Goal: Task Accomplishment & Management: Manage account settings

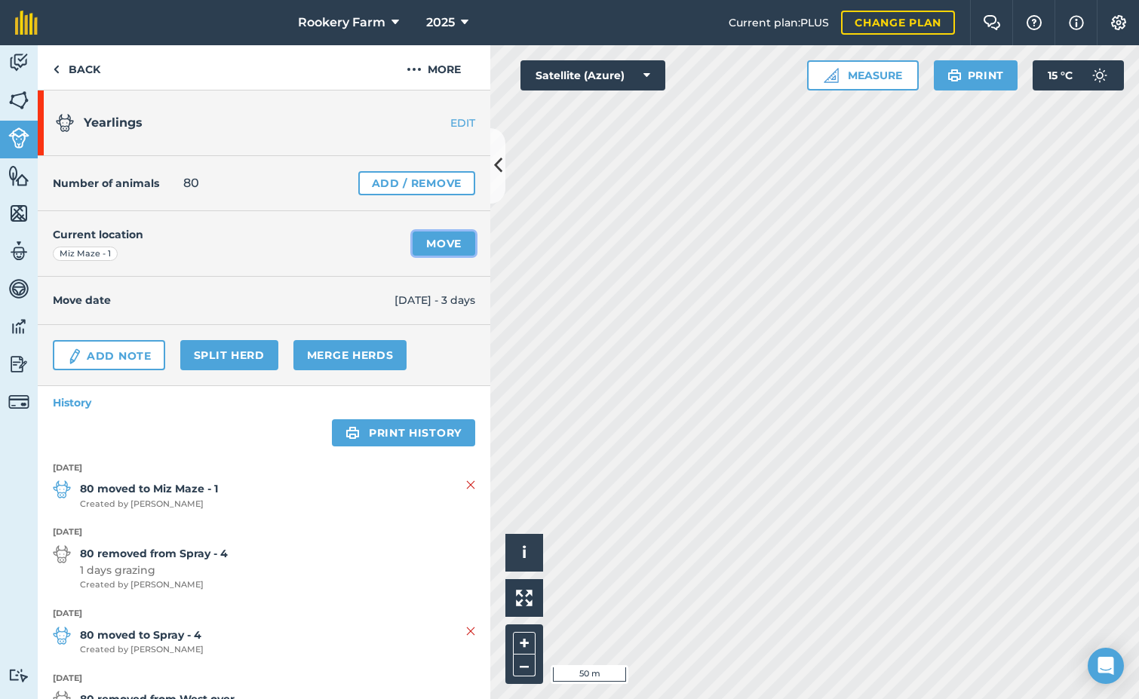
click at [429, 240] on link "Move" at bounding box center [444, 244] width 63 height 24
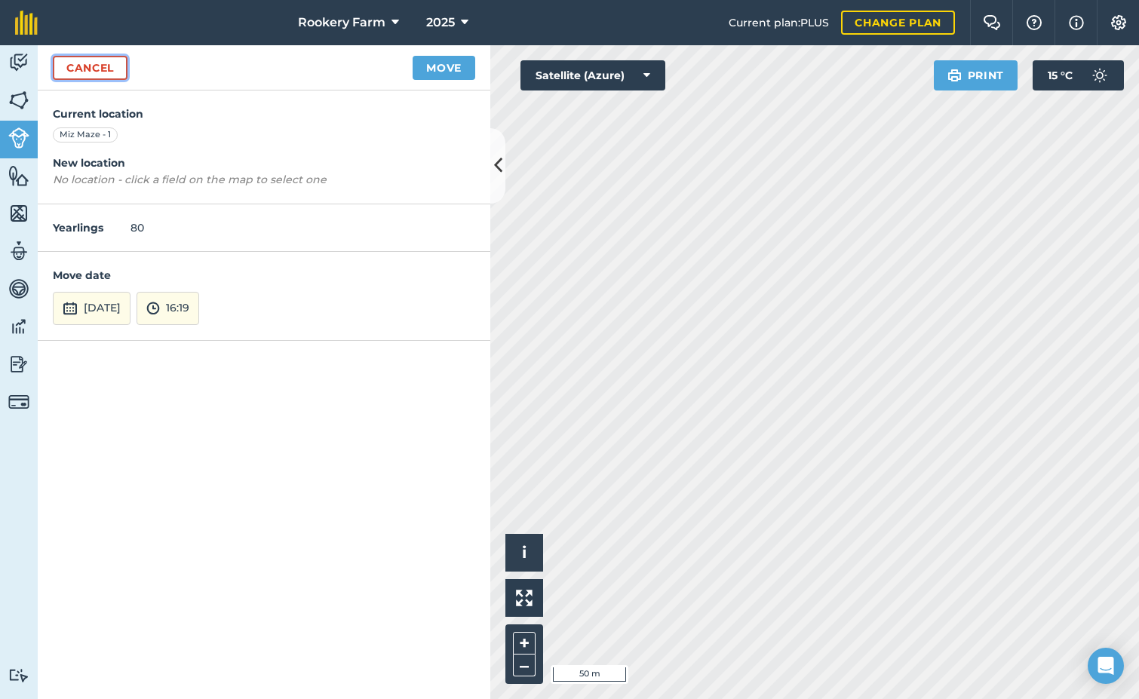
click at [94, 67] on link "Cancel" at bounding box center [90, 68] width 75 height 24
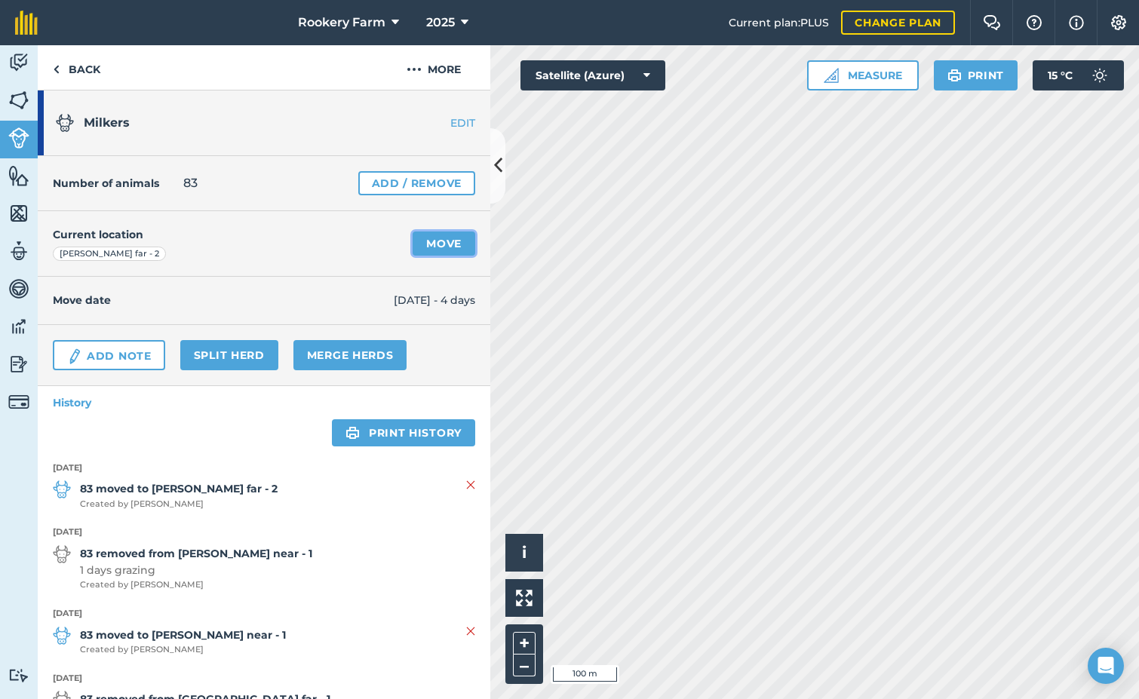
click at [446, 242] on link "Move" at bounding box center [444, 244] width 63 height 24
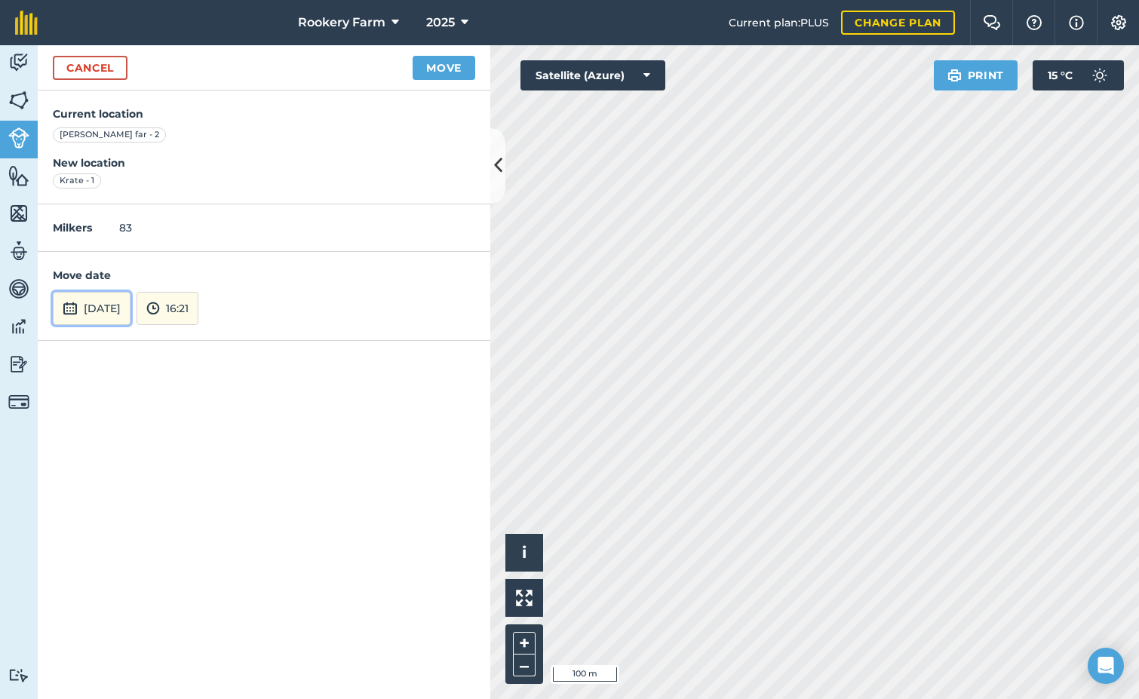
click at [122, 310] on button "[DATE]" at bounding box center [92, 308] width 78 height 33
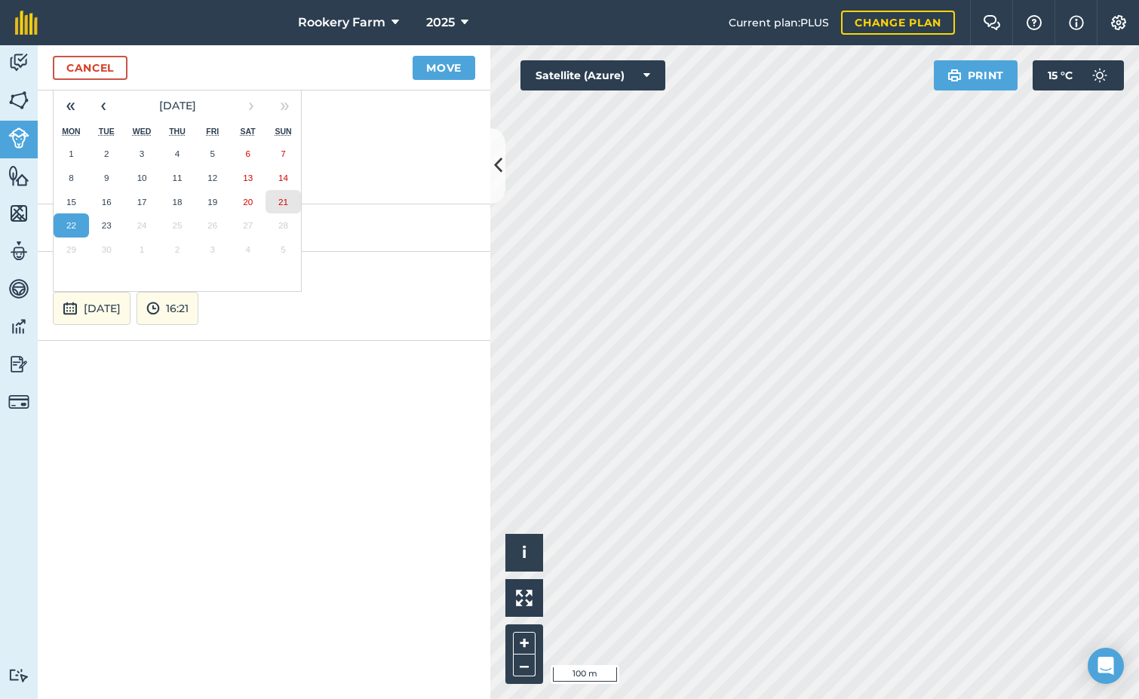
click at [286, 204] on abbr "21" at bounding box center [283, 202] width 10 height 10
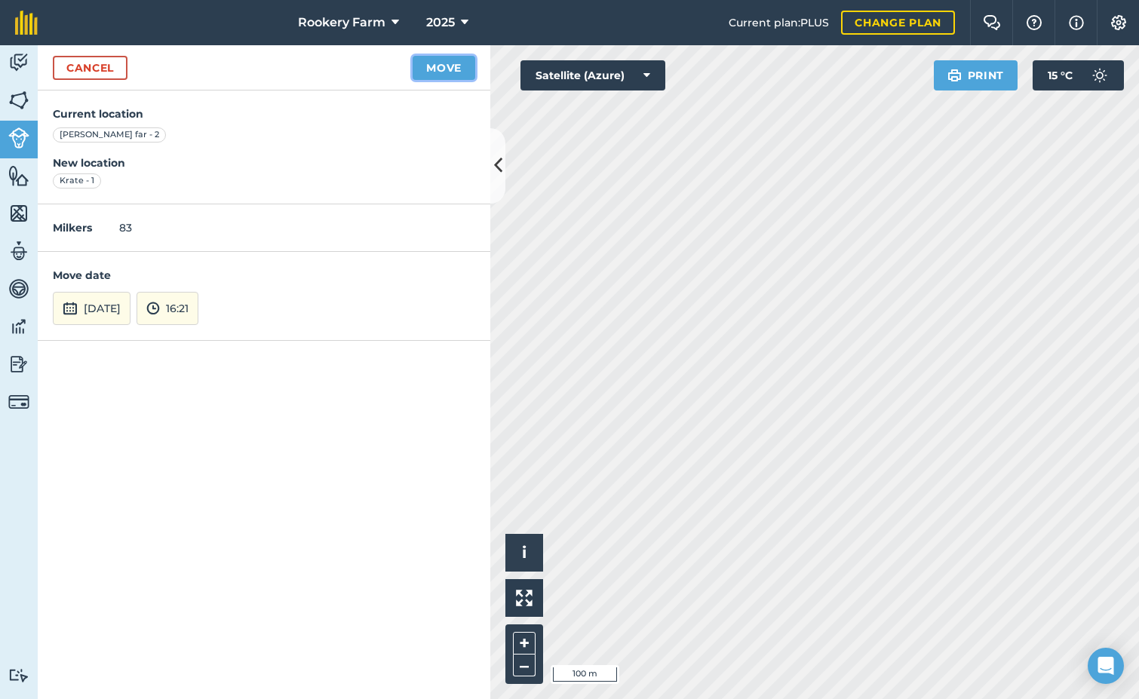
click at [448, 66] on button "Move" at bounding box center [444, 68] width 63 height 24
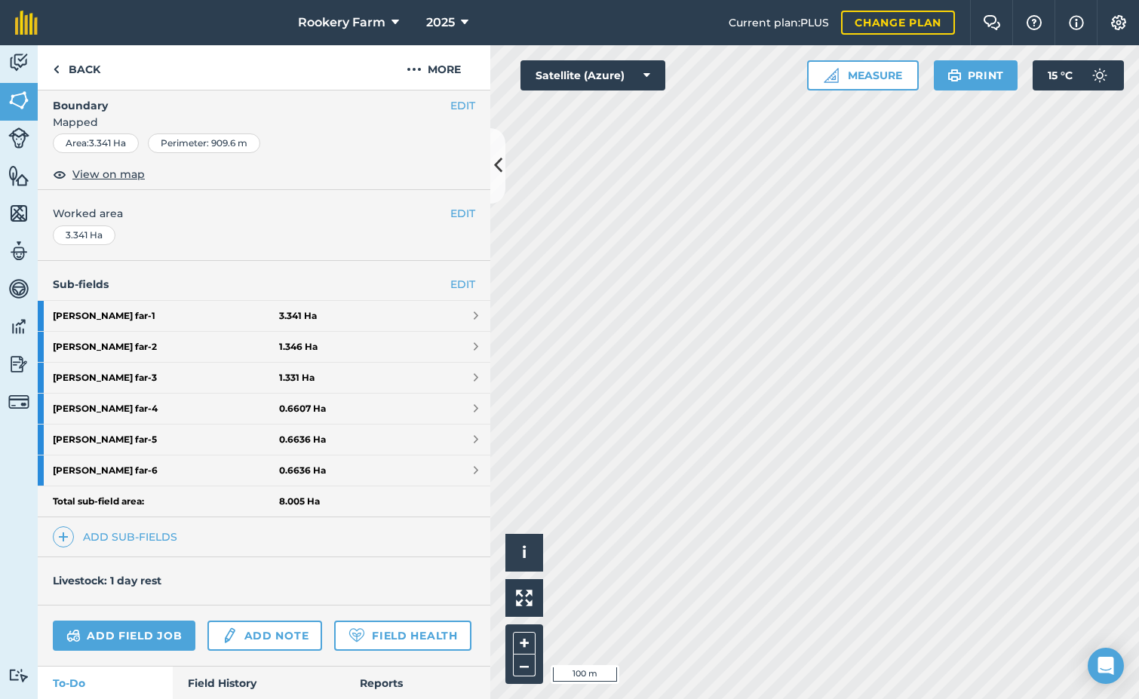
scroll to position [295, 0]
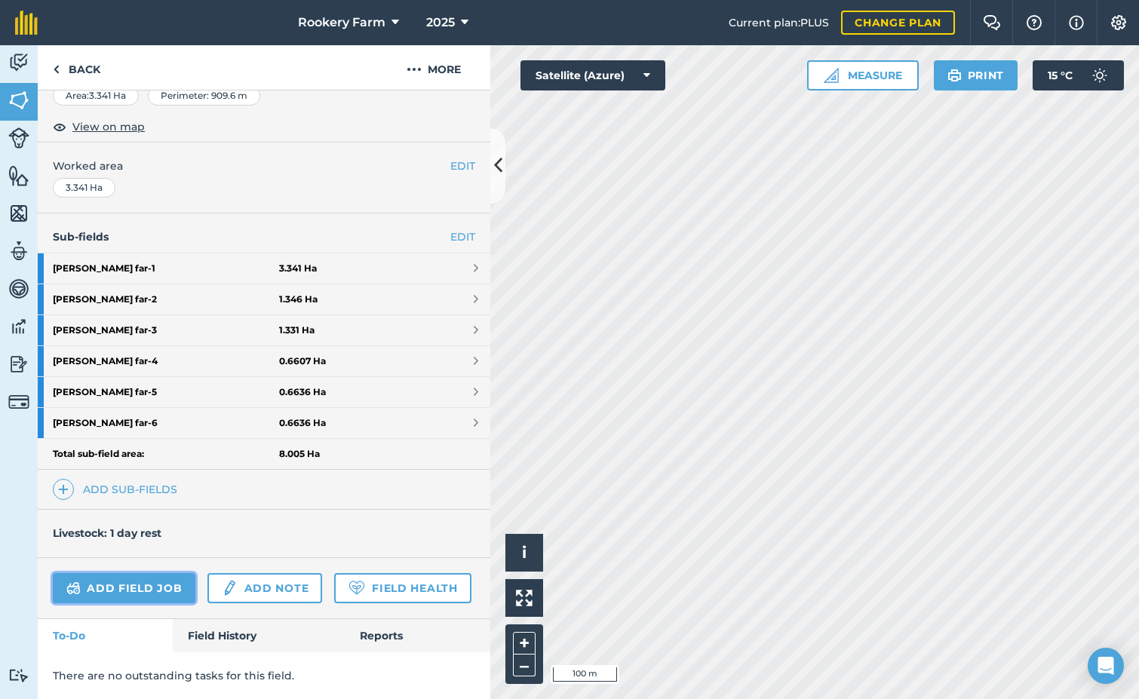
click at [166, 573] on link "Add field job" at bounding box center [124, 588] width 143 height 30
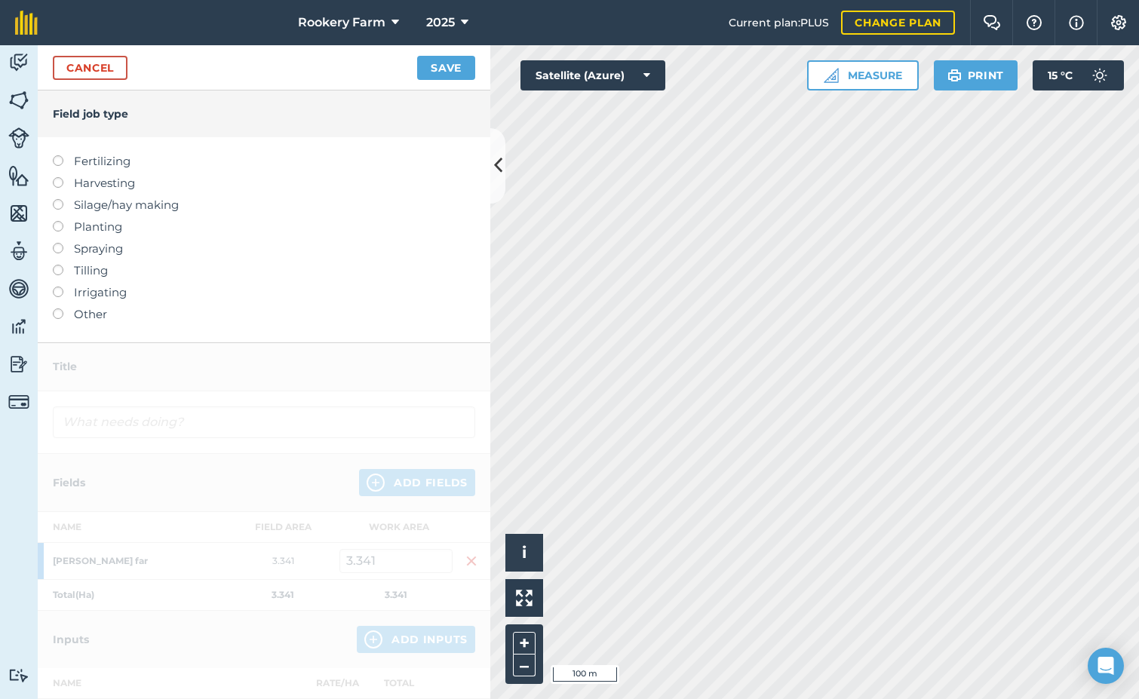
click at [57, 177] on label at bounding box center [63, 177] width 21 height 0
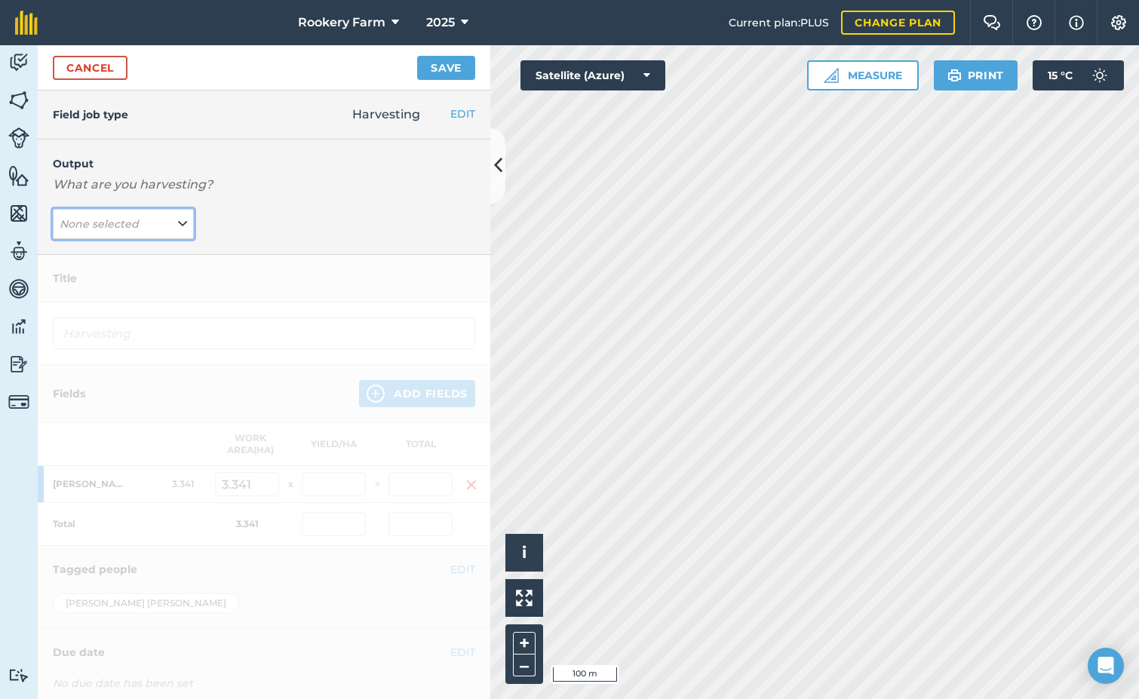
click at [180, 220] on icon at bounding box center [182, 224] width 9 height 17
click at [137, 254] on button "kg/dm/ha ( kg )" at bounding box center [123, 254] width 141 height 29
type input "Harvesting kg/dm/ha"
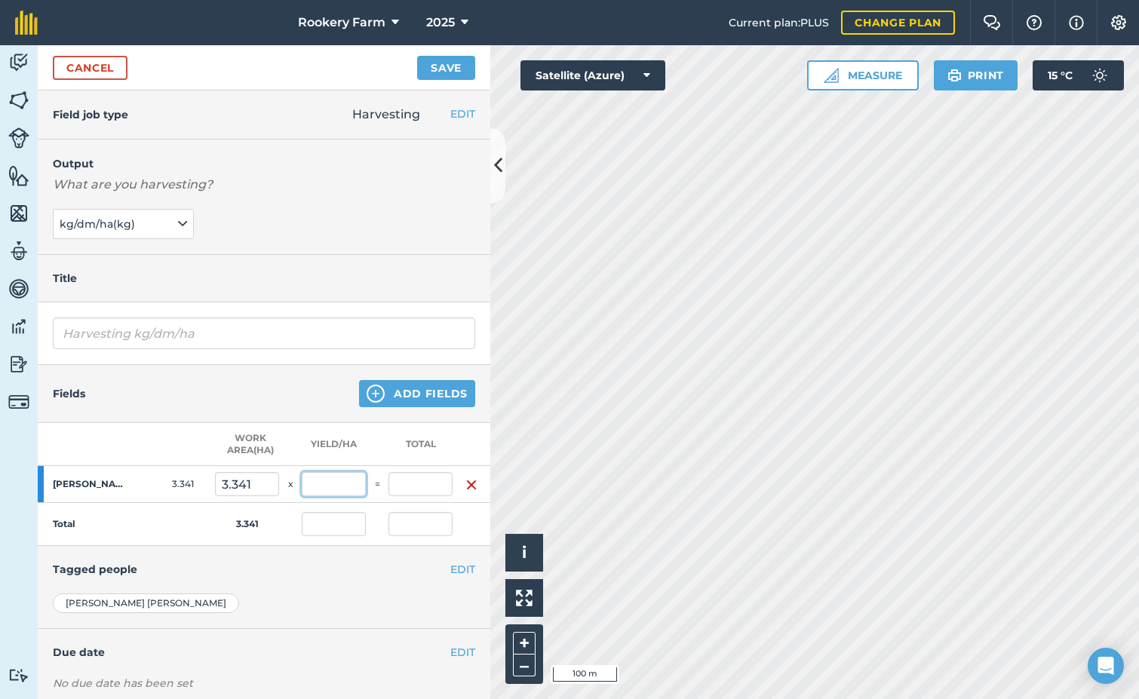
click at [344, 484] on input "text" at bounding box center [334, 484] width 64 height 24
type input "855"
type input "2,856.555"
type input "855"
type input "2,856.555"
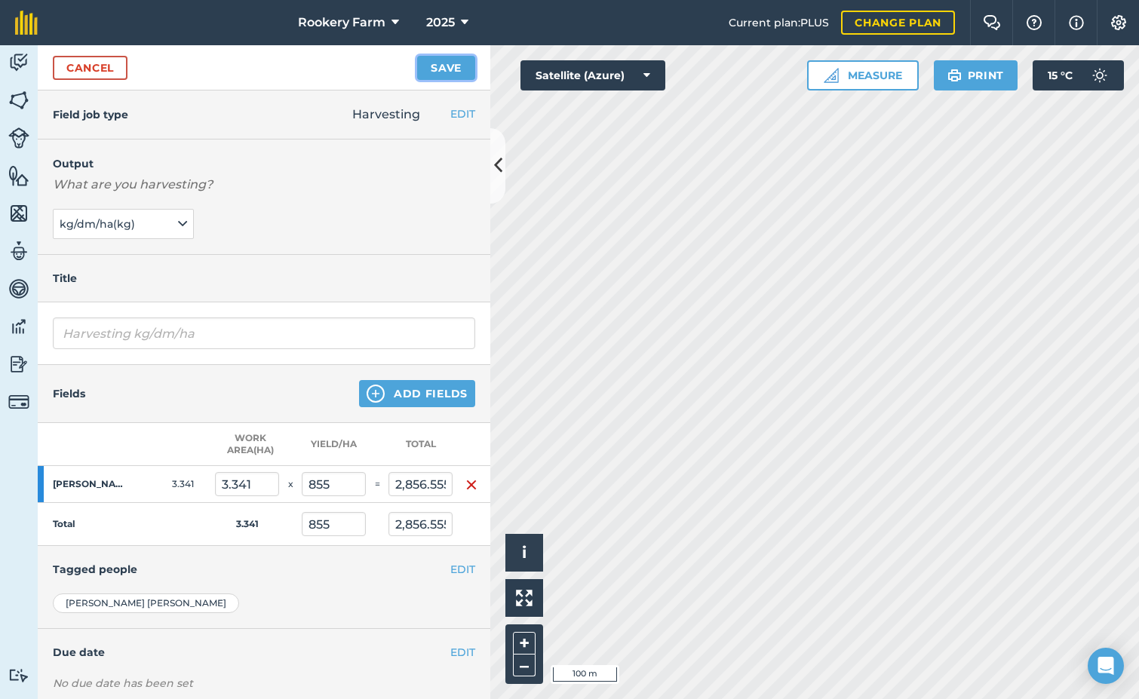
click at [461, 59] on button "Save" at bounding box center [446, 68] width 58 height 24
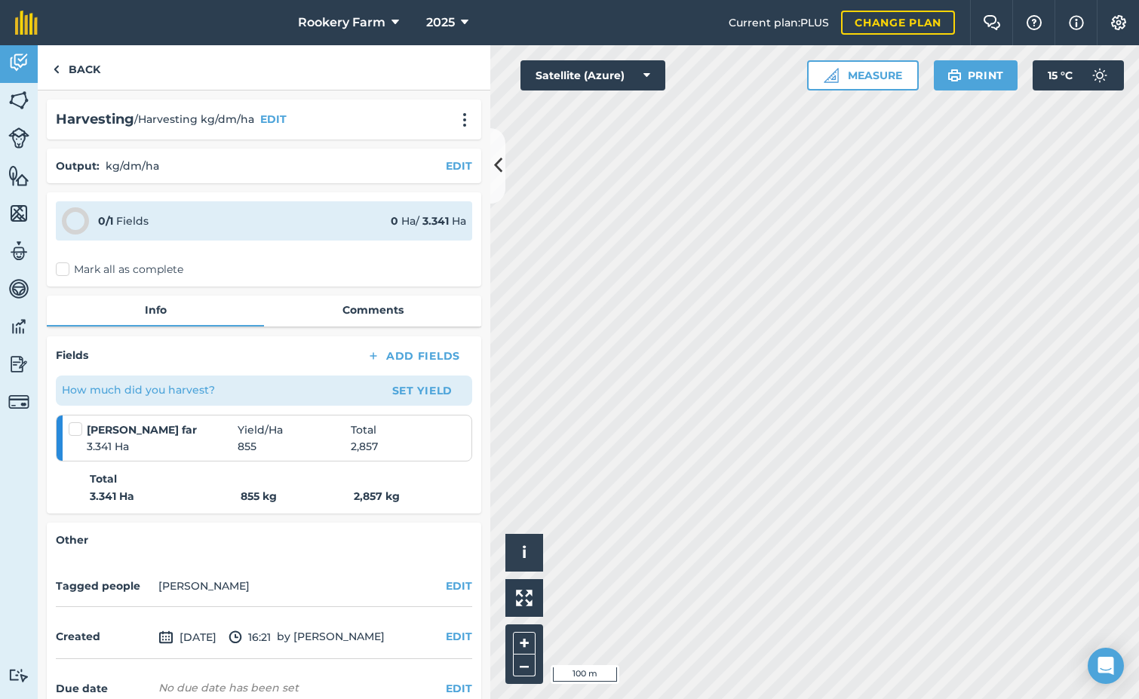
click at [60, 269] on label "Mark all as complete" at bounding box center [119, 270] width 127 height 16
click at [60, 269] on input "Mark all as complete" at bounding box center [61, 267] width 10 height 10
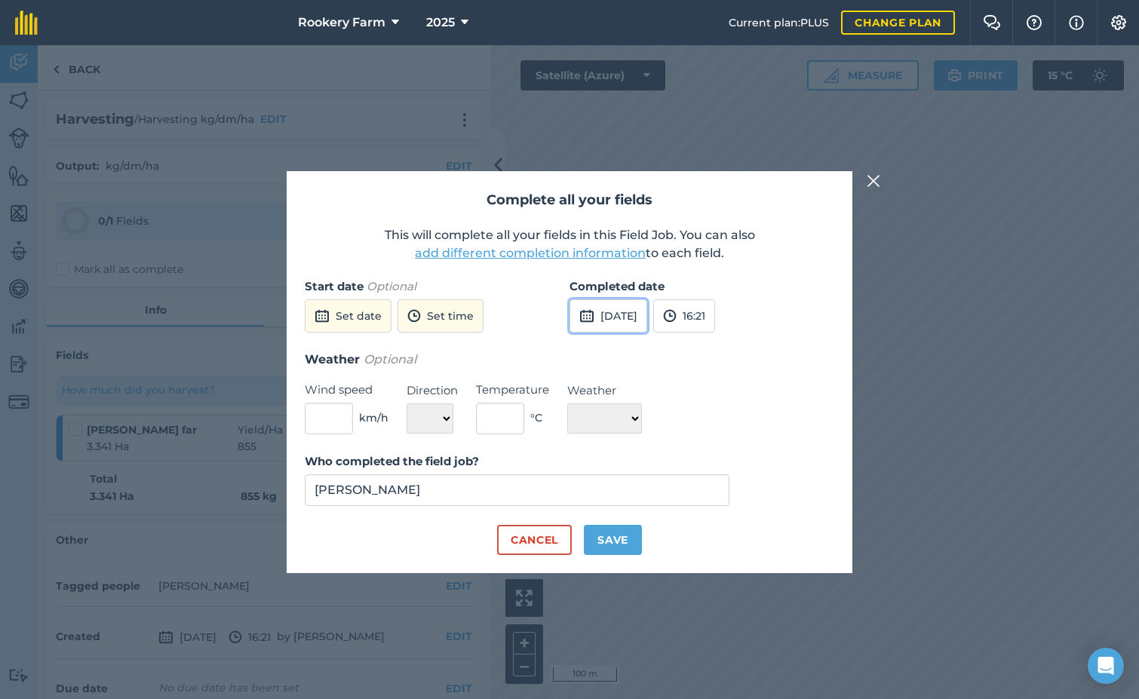
click at [628, 313] on button "[DATE]" at bounding box center [609, 316] width 78 height 33
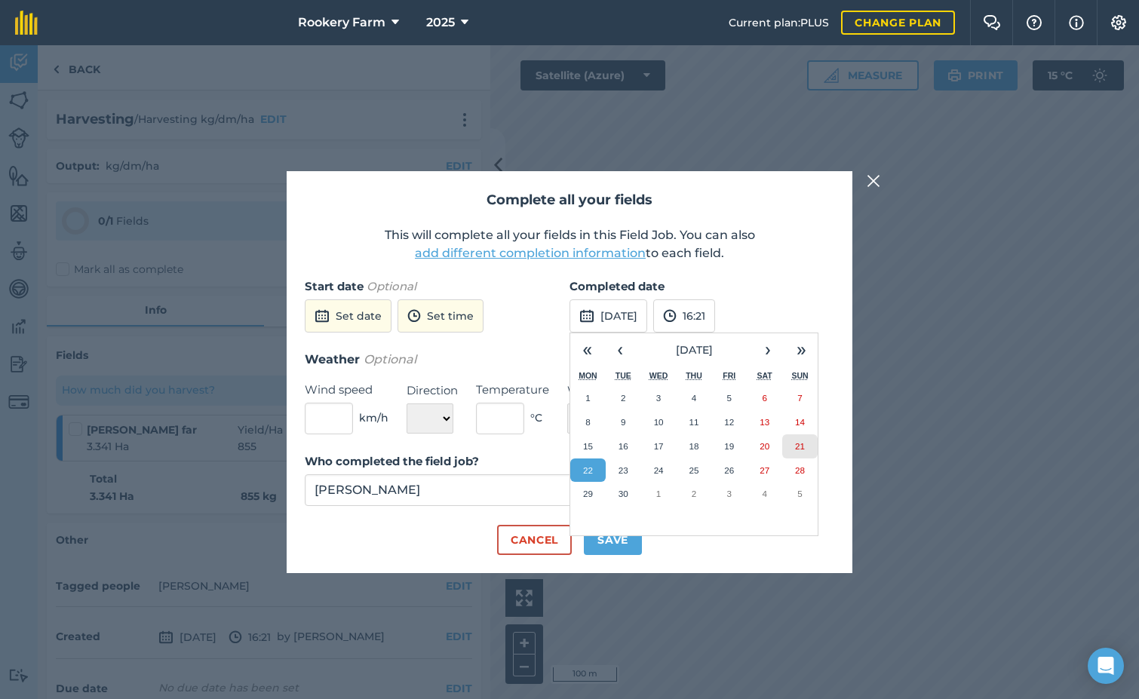
click at [806, 450] on button "21" at bounding box center [799, 447] width 35 height 24
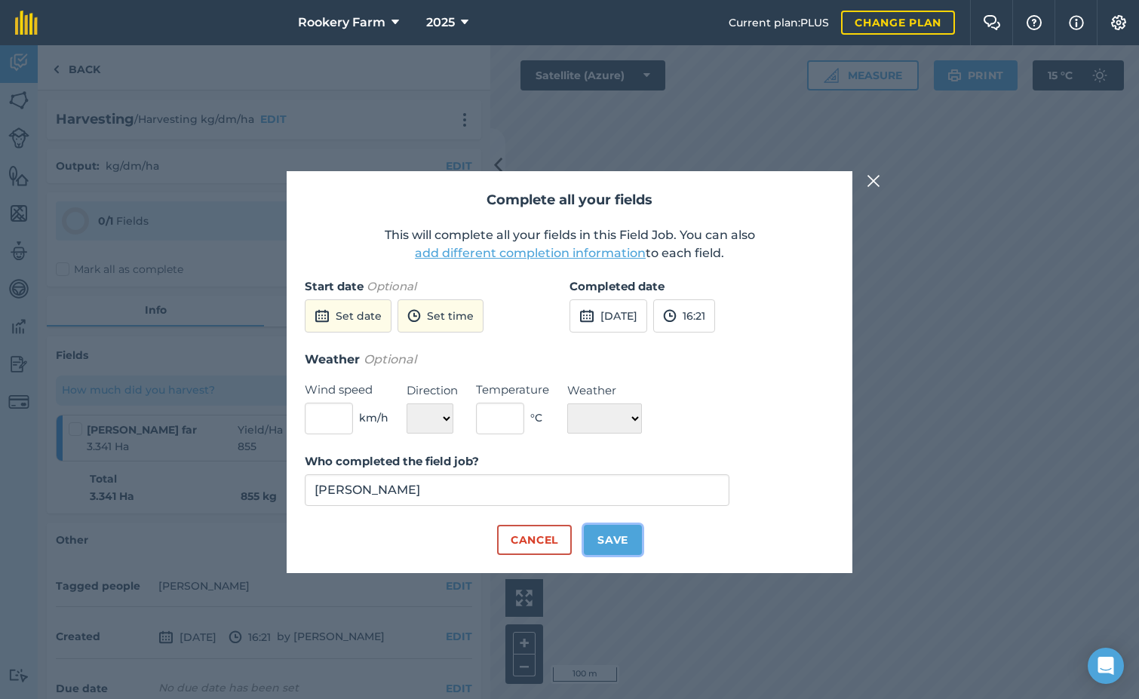
click at [624, 535] on button "Save" at bounding box center [613, 540] width 58 height 30
checkbox input "true"
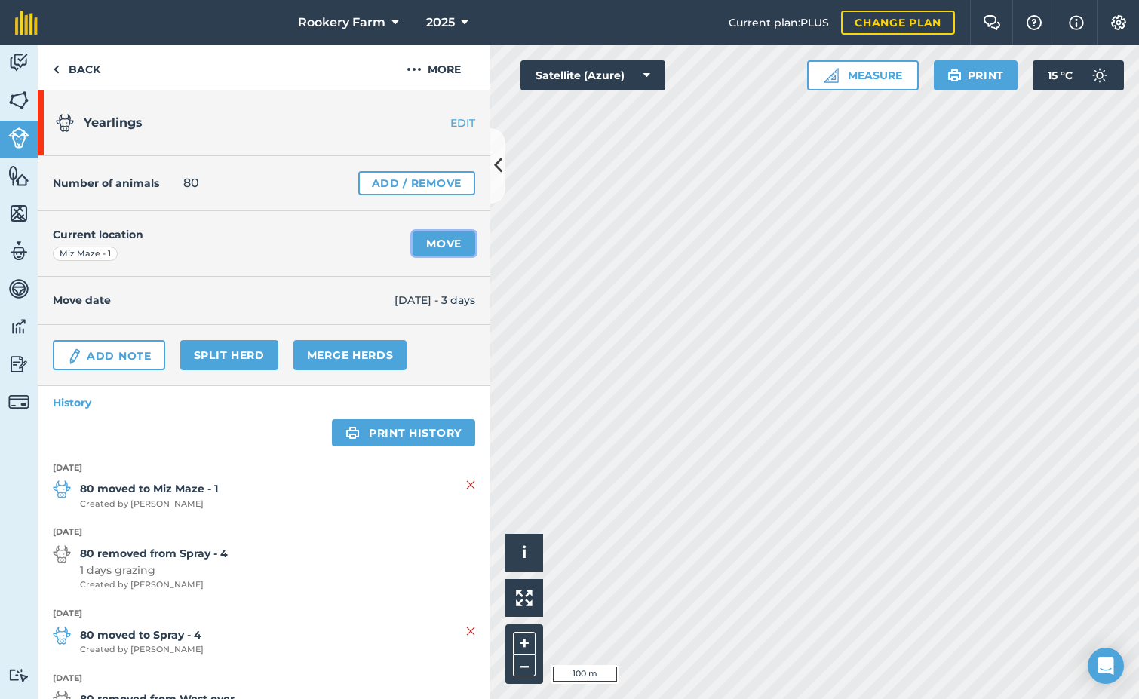
click at [426, 238] on link "Move" at bounding box center [444, 244] width 63 height 24
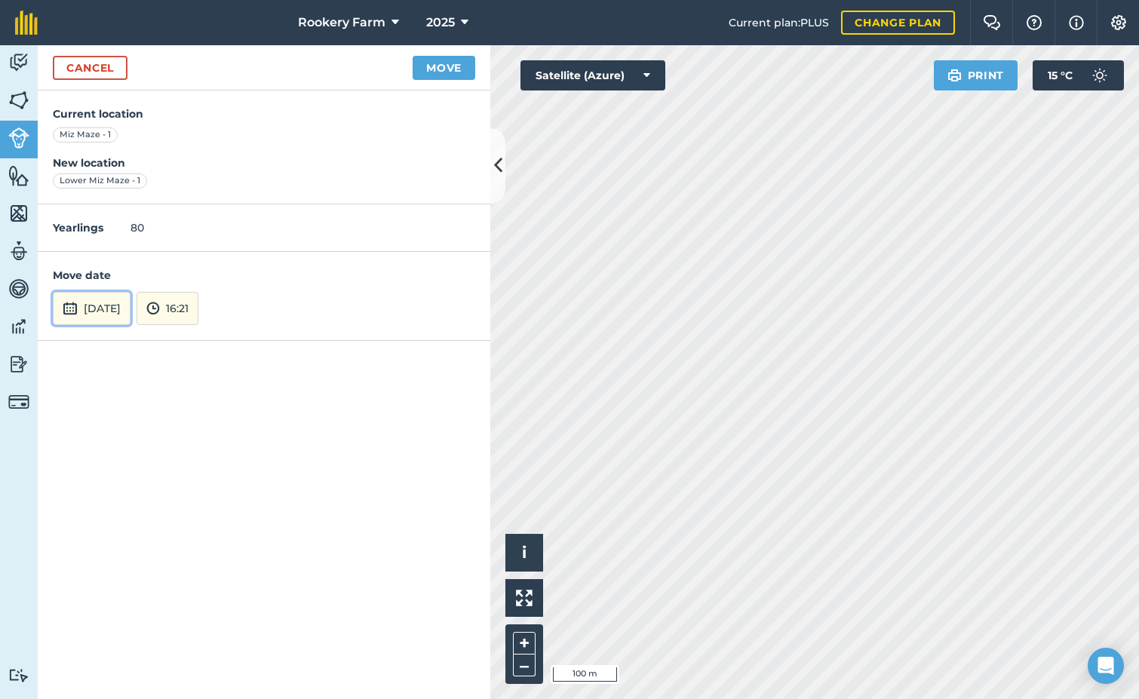
click at [125, 309] on button "[DATE]" at bounding box center [92, 308] width 78 height 33
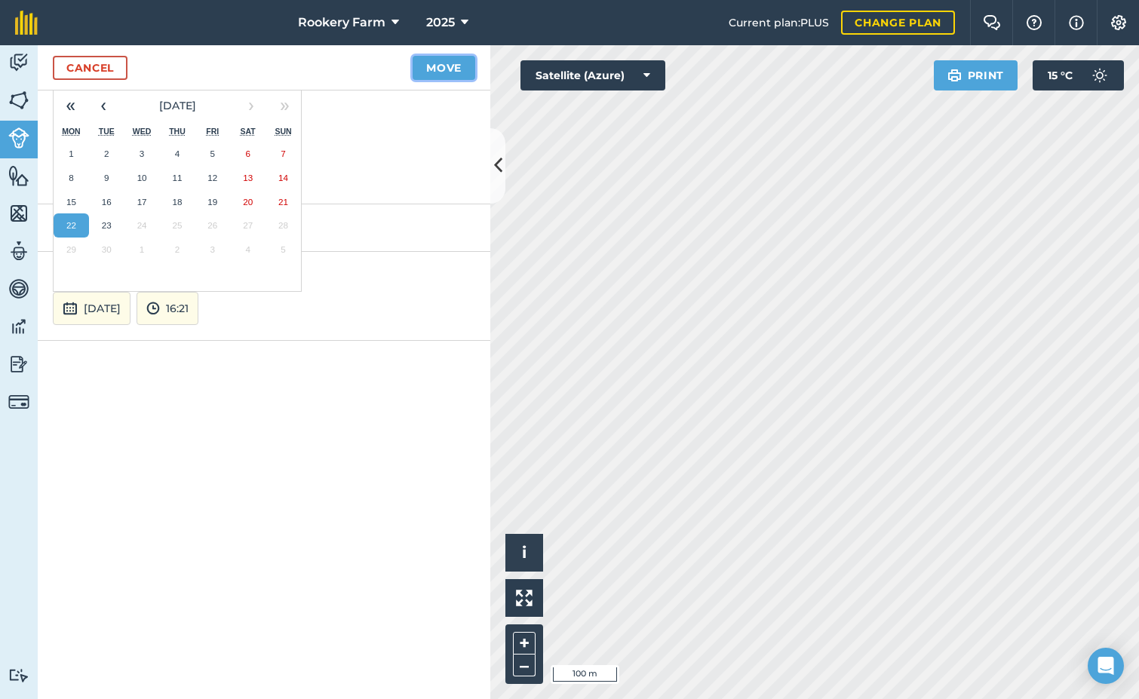
click at [444, 67] on button "Move" at bounding box center [444, 68] width 63 height 24
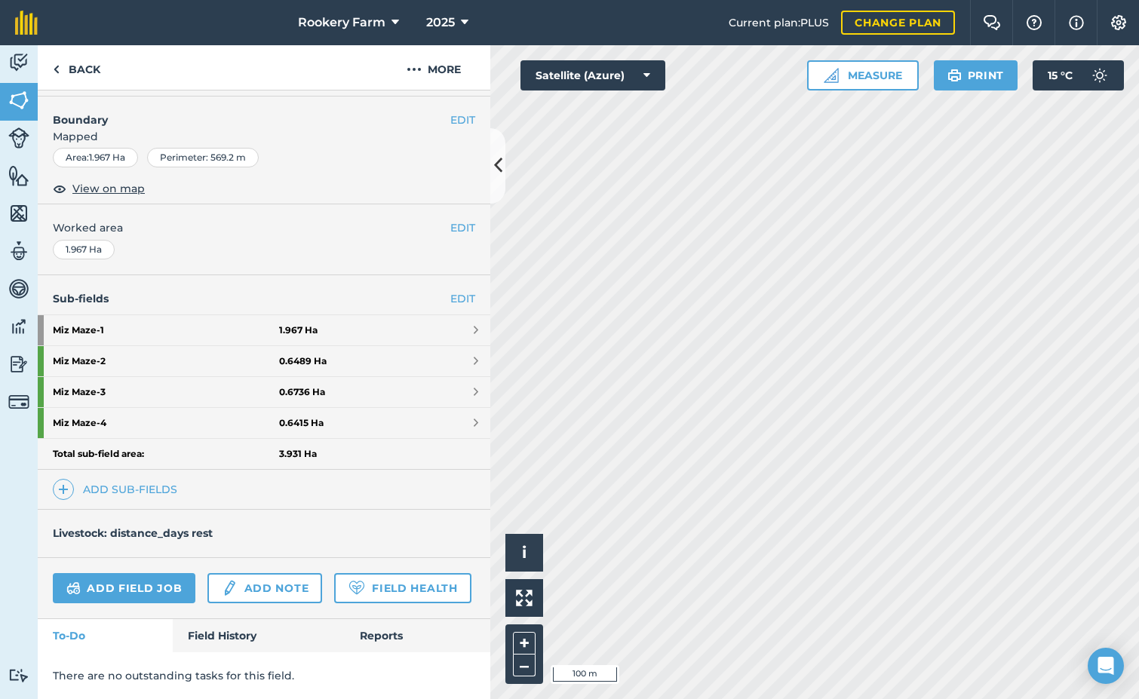
scroll to position [233, 0]
click at [137, 573] on link "Add field job" at bounding box center [124, 588] width 143 height 30
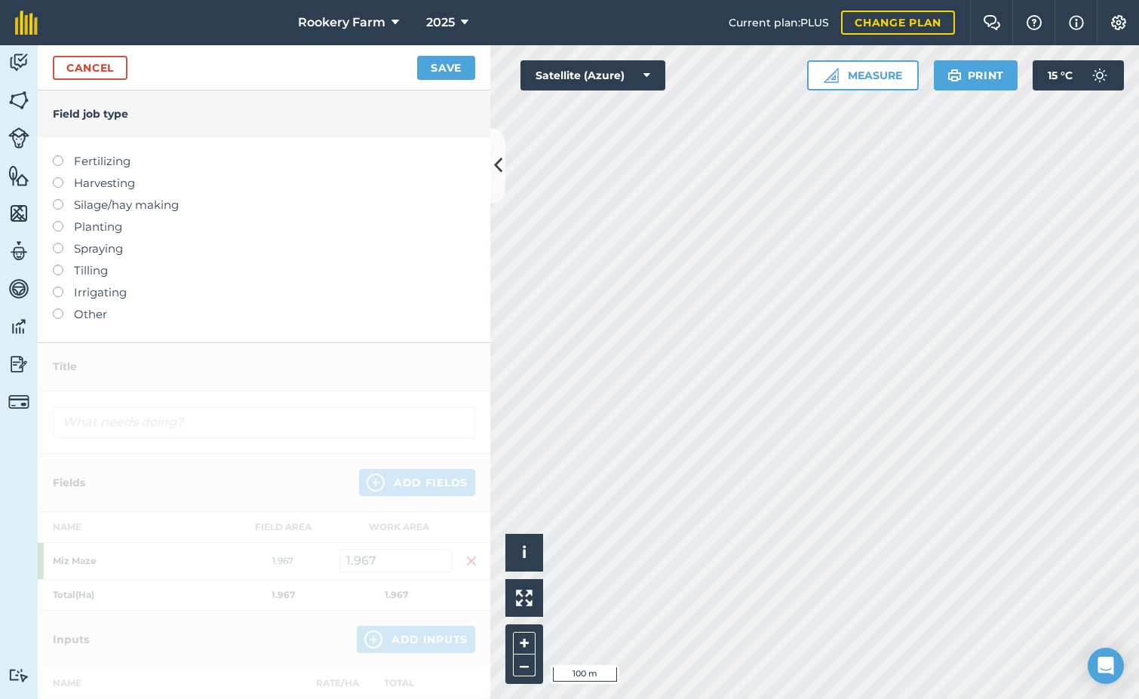
click at [55, 177] on label at bounding box center [63, 177] width 21 height 0
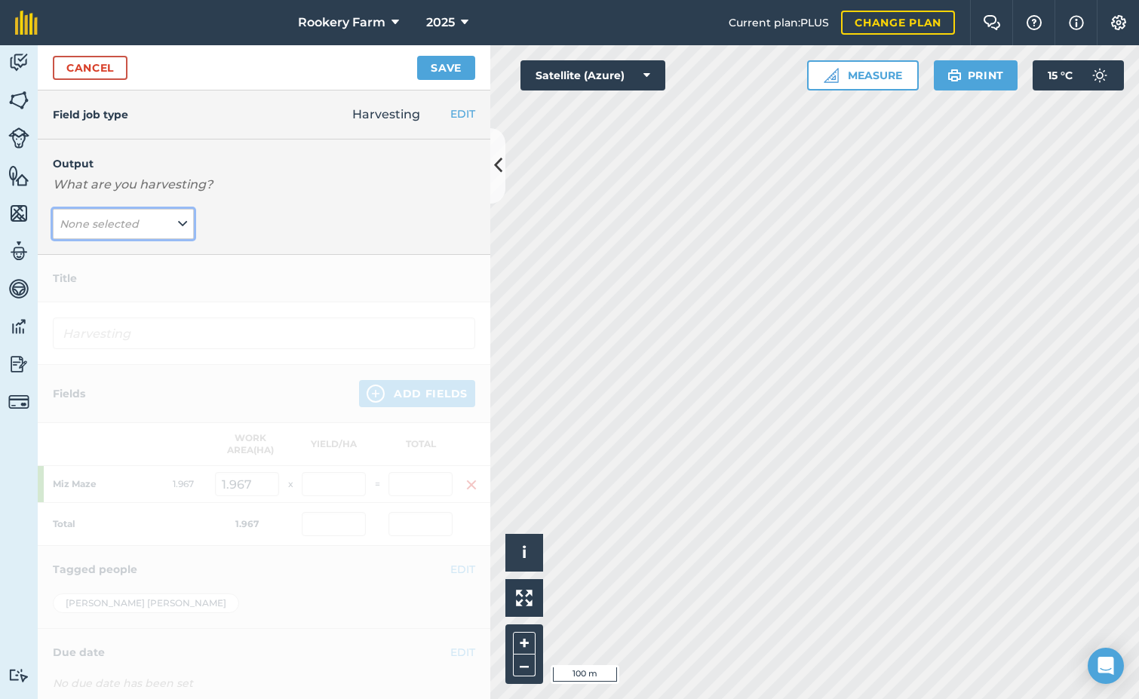
click at [180, 222] on icon at bounding box center [182, 224] width 9 height 17
click at [144, 250] on button "kg/dm/ha ( kg )" at bounding box center [123, 254] width 141 height 29
type input "Harvesting kg/dm/ha"
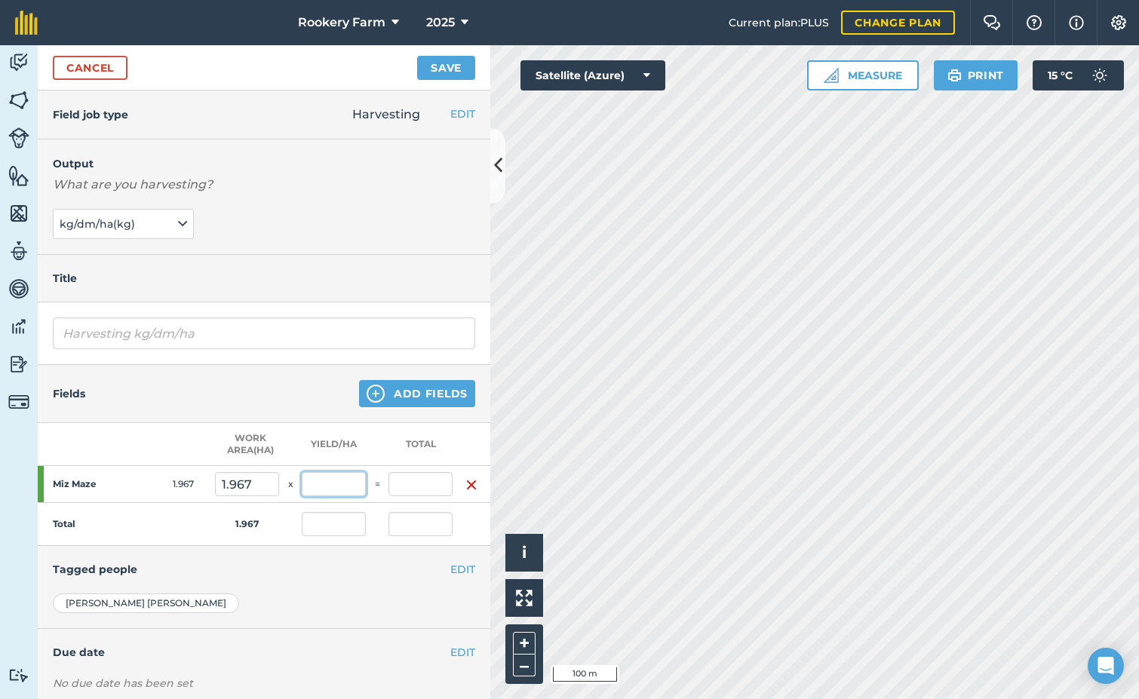
click at [351, 481] on input "text" at bounding box center [334, 484] width 64 height 24
type input "1,327"
type input "2,610.209"
type input "1,327"
type input "2,610.209"
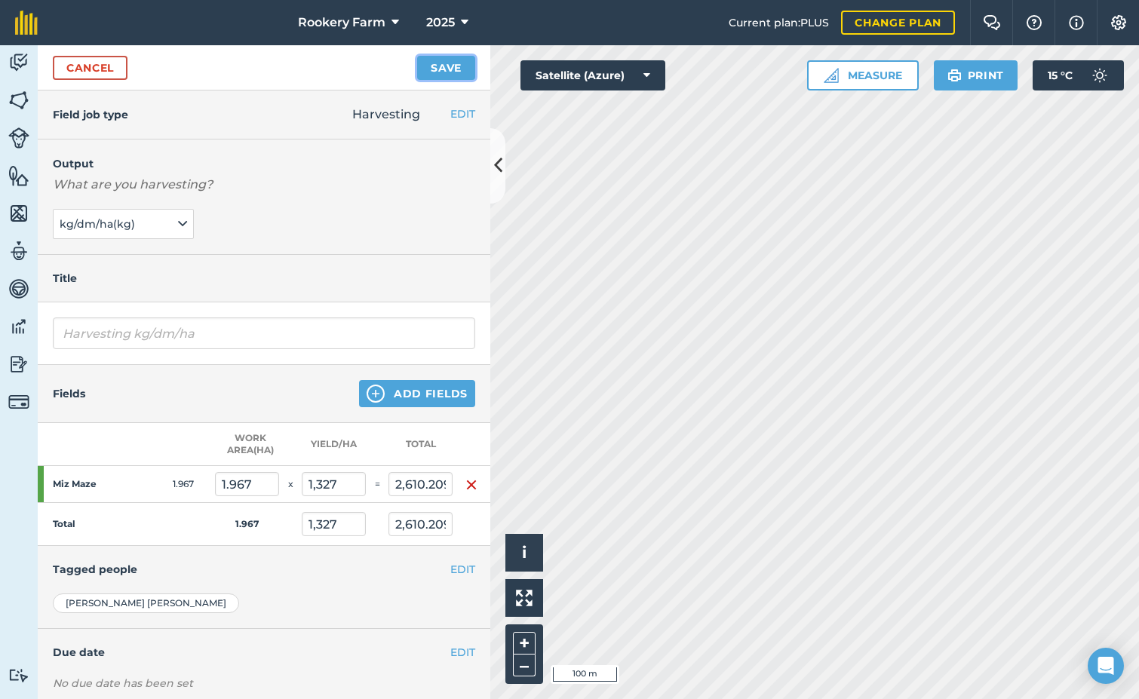
click at [449, 56] on button "Save" at bounding box center [446, 68] width 58 height 24
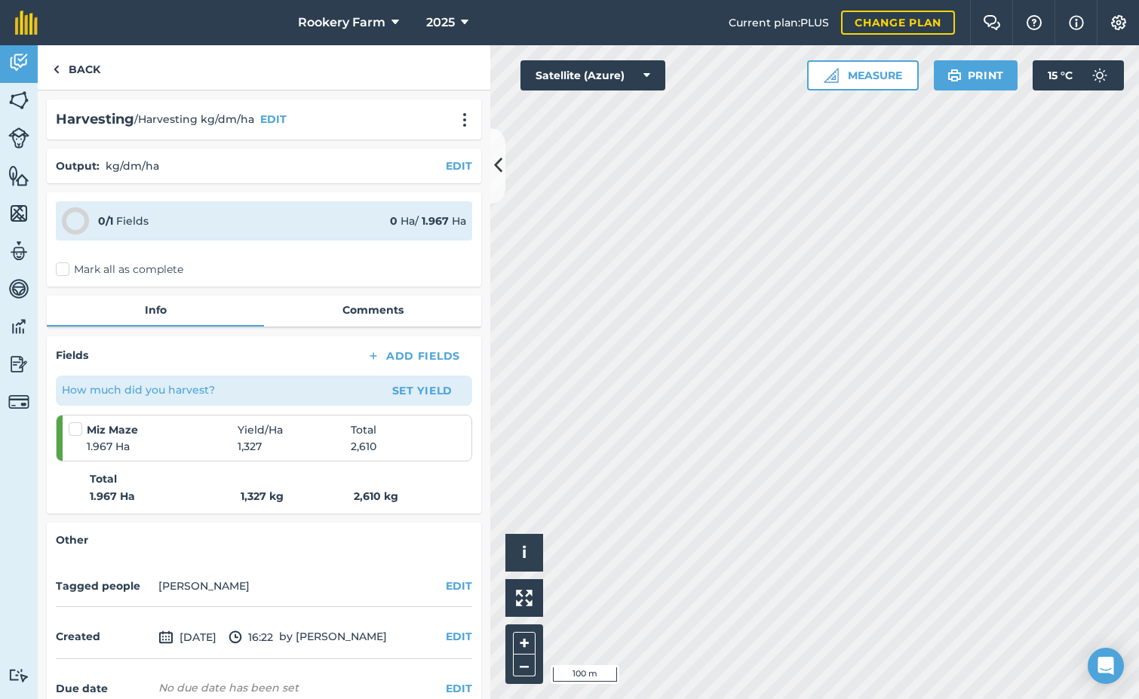
click at [67, 270] on label "Mark all as complete" at bounding box center [119, 270] width 127 height 16
click at [66, 270] on input "Mark all as complete" at bounding box center [61, 267] width 10 height 10
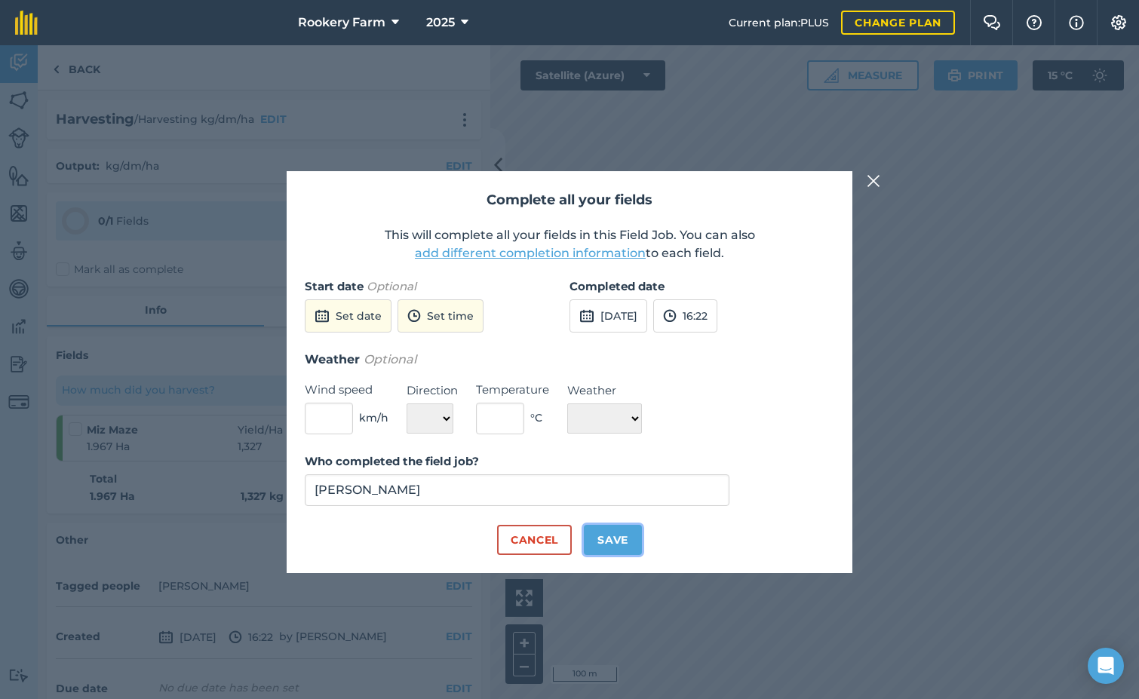
click at [614, 537] on button "Save" at bounding box center [613, 540] width 58 height 30
checkbox input "true"
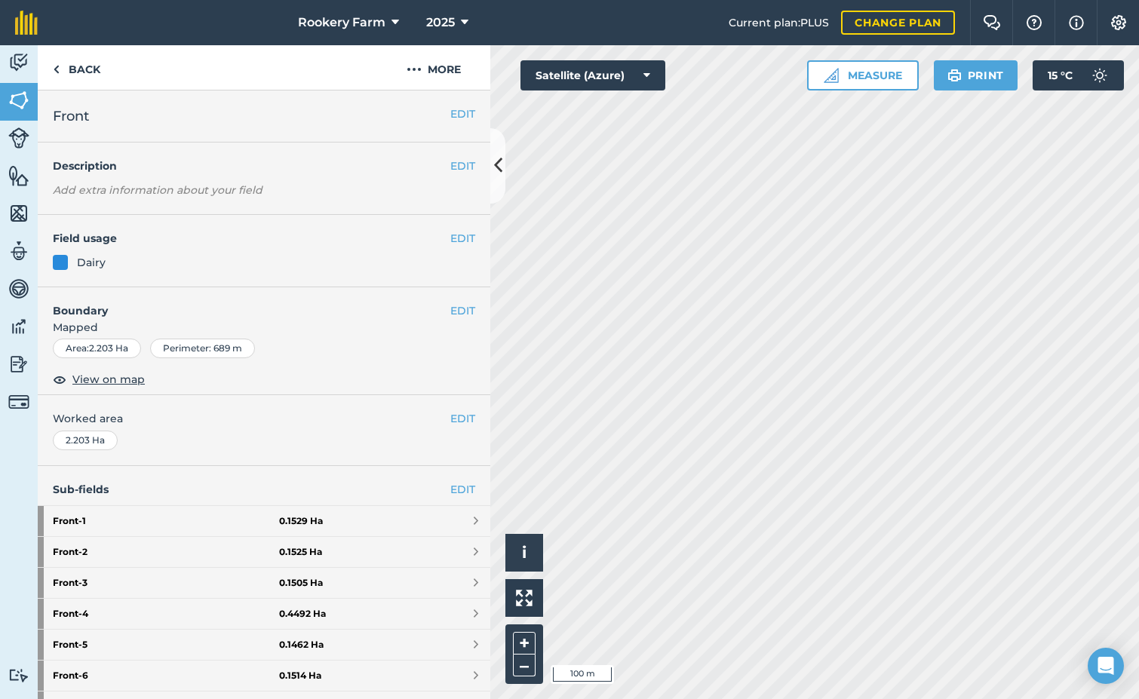
scroll to position [370, 0]
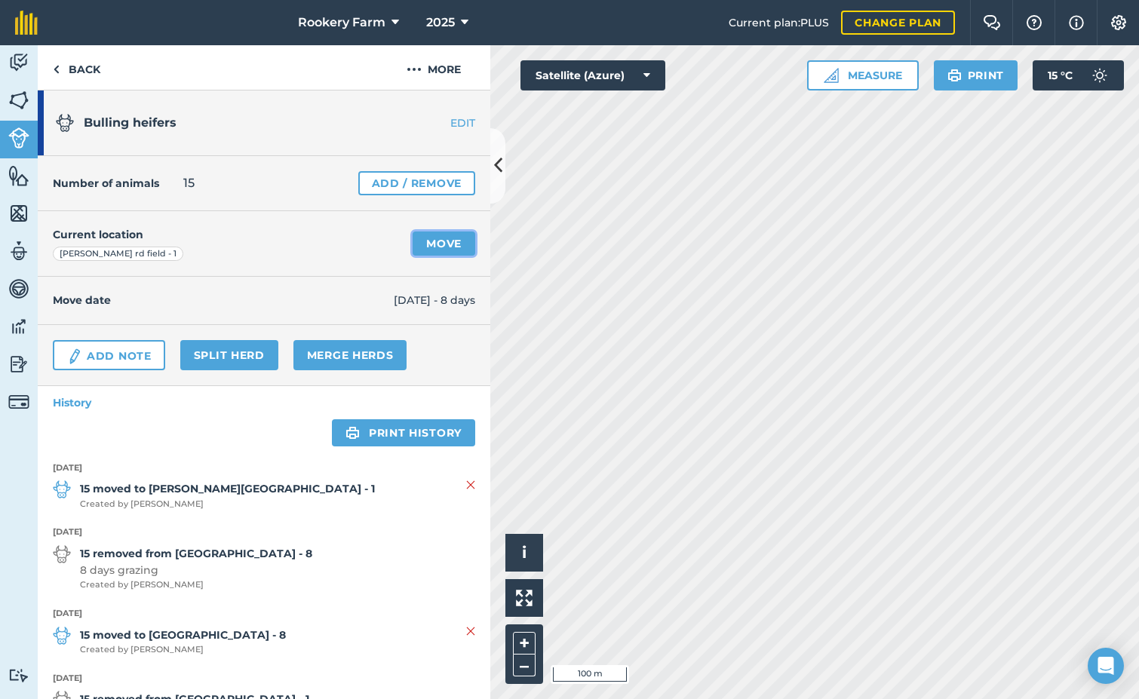
click at [422, 244] on link "Move" at bounding box center [444, 244] width 63 height 24
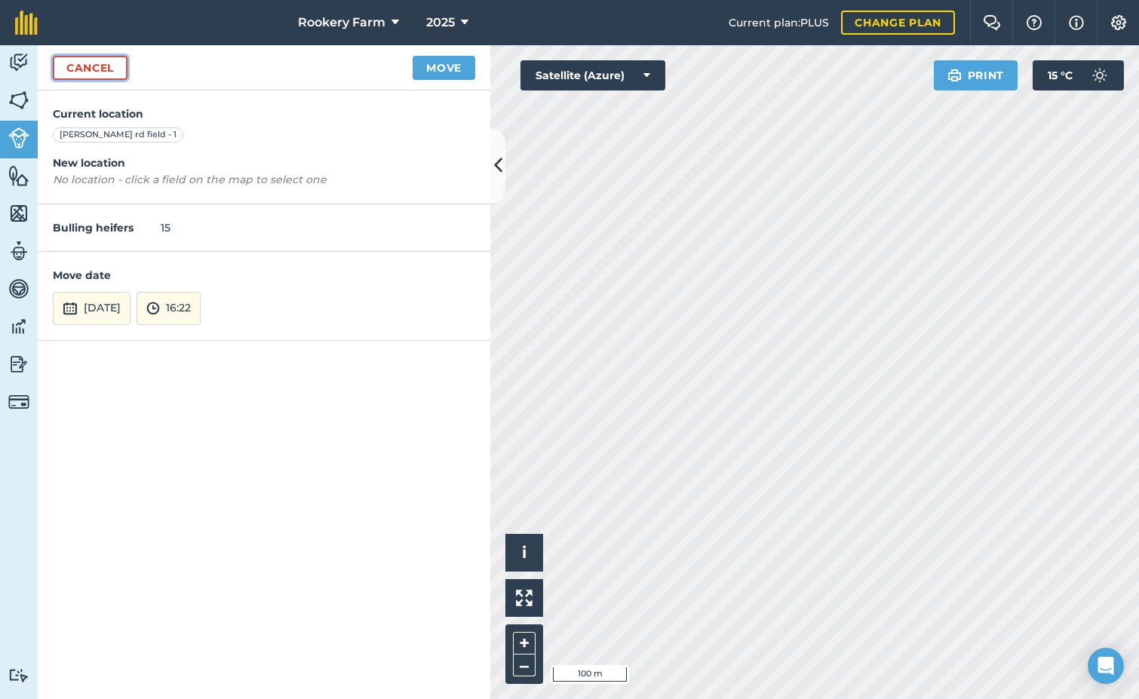
click at [97, 66] on link "Cancel" at bounding box center [90, 68] width 75 height 24
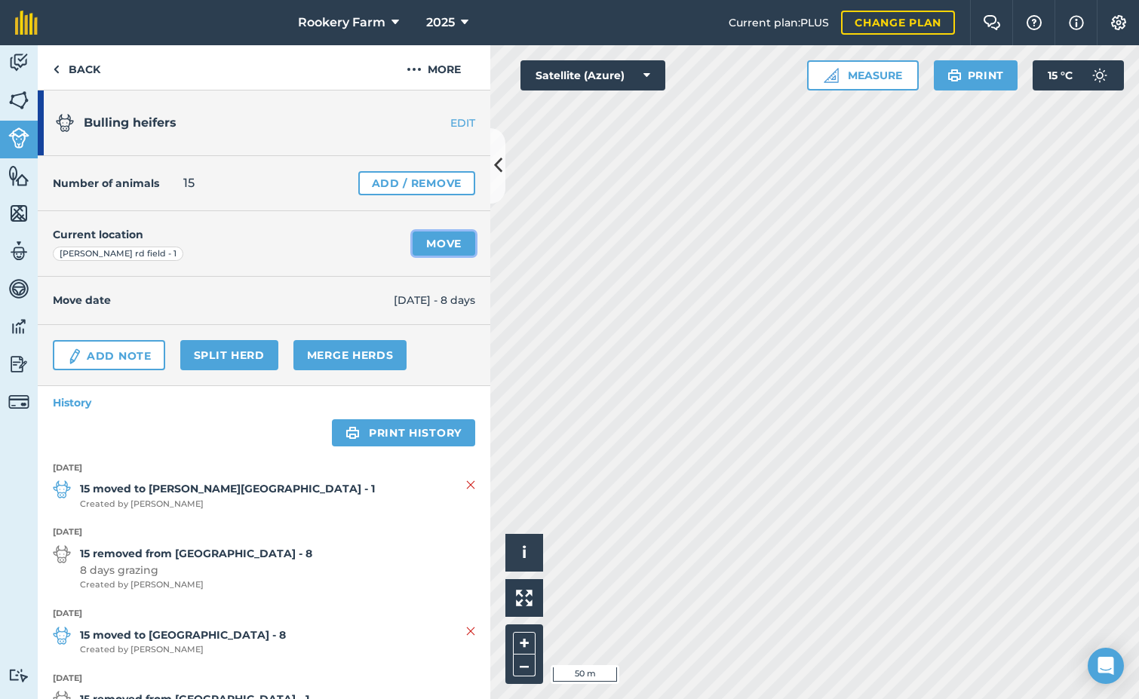
click at [429, 247] on link "Move" at bounding box center [444, 244] width 63 height 24
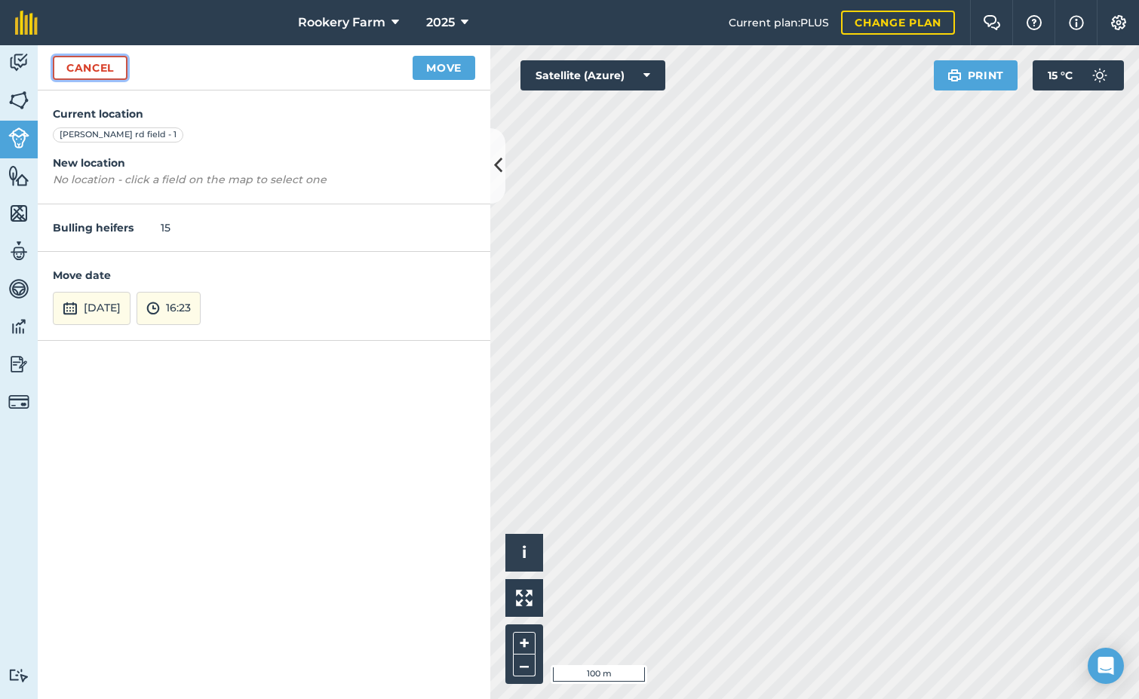
click at [92, 66] on link "Cancel" at bounding box center [90, 68] width 75 height 24
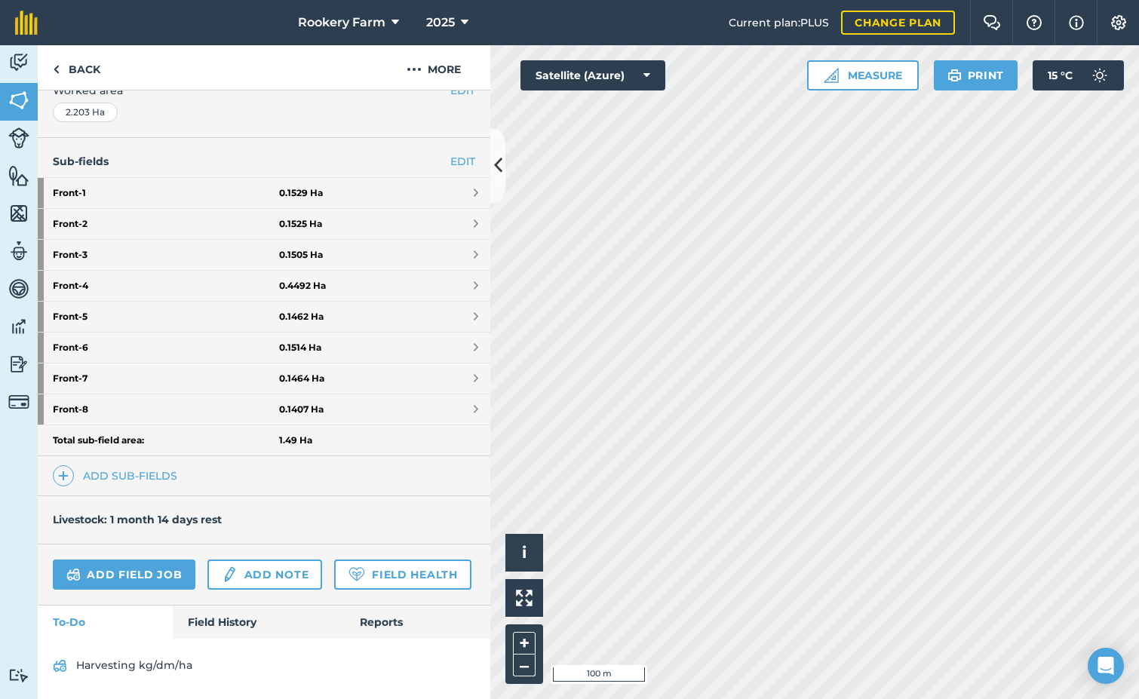
scroll to position [370, 0]
click at [83, 72] on link "Back" at bounding box center [77, 67] width 78 height 45
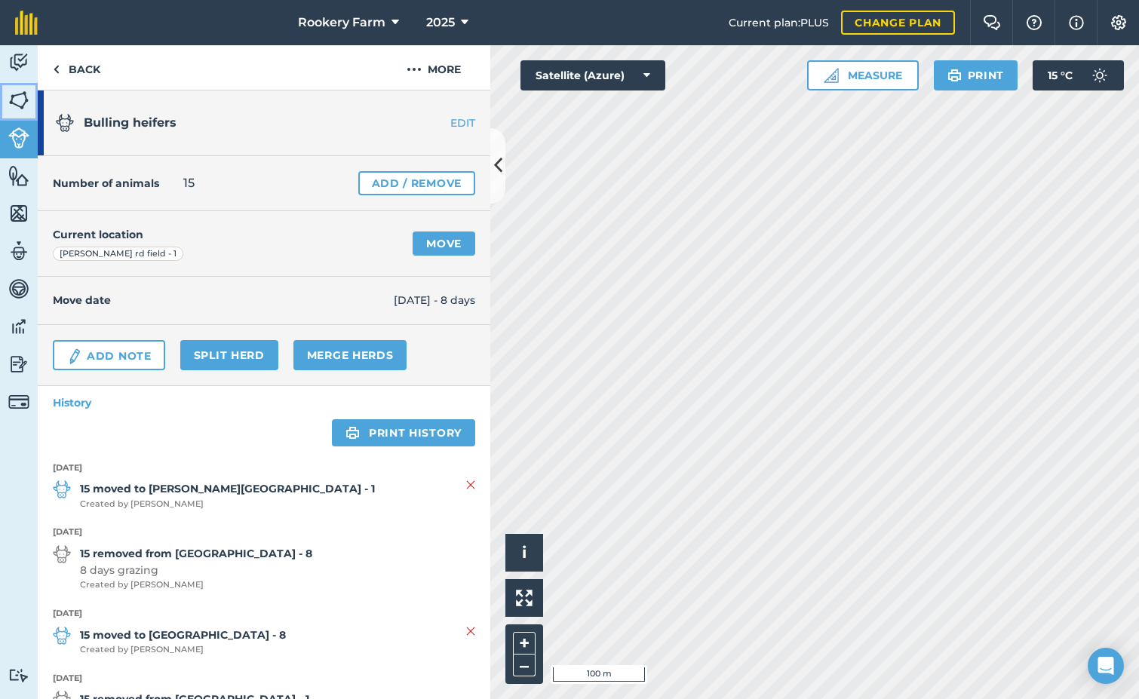
click at [19, 98] on img at bounding box center [18, 100] width 21 height 23
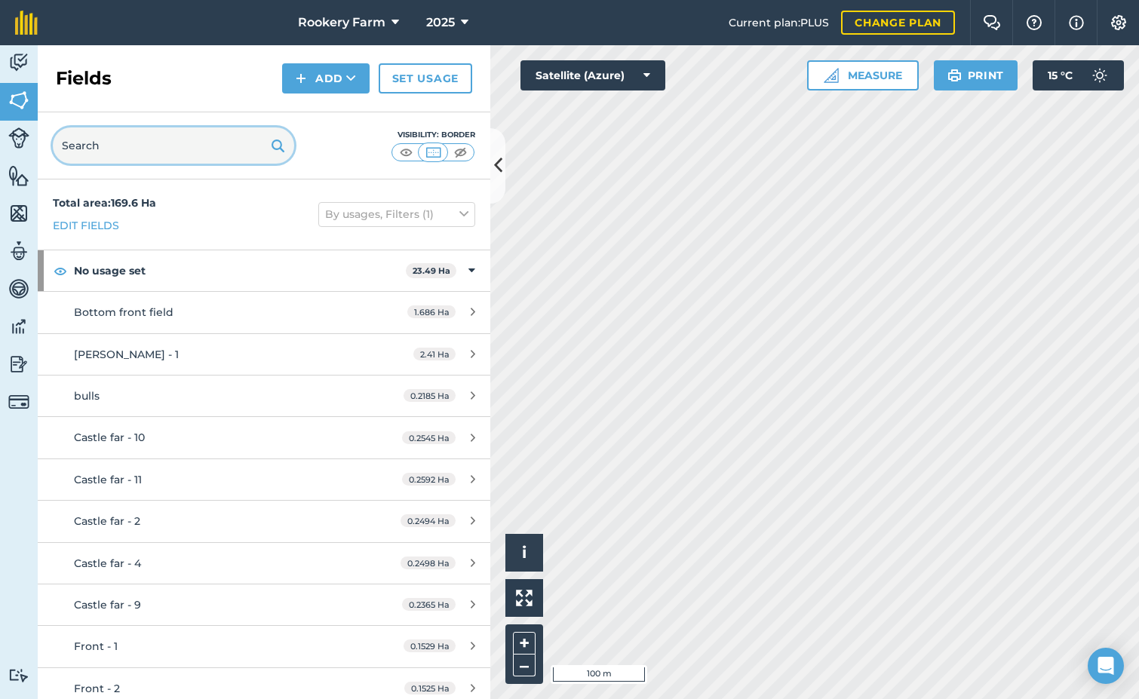
click at [127, 143] on input "text" at bounding box center [173, 145] width 241 height 36
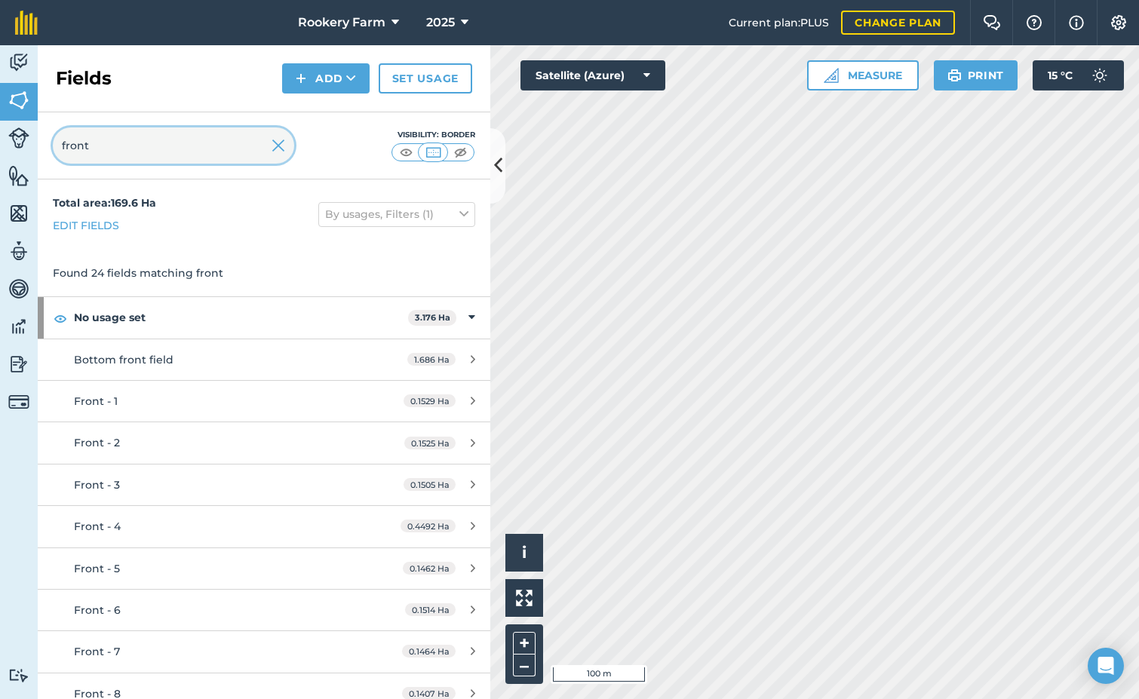
type input "front"
click at [102, 229] on link "Edit fields" at bounding box center [86, 225] width 66 height 17
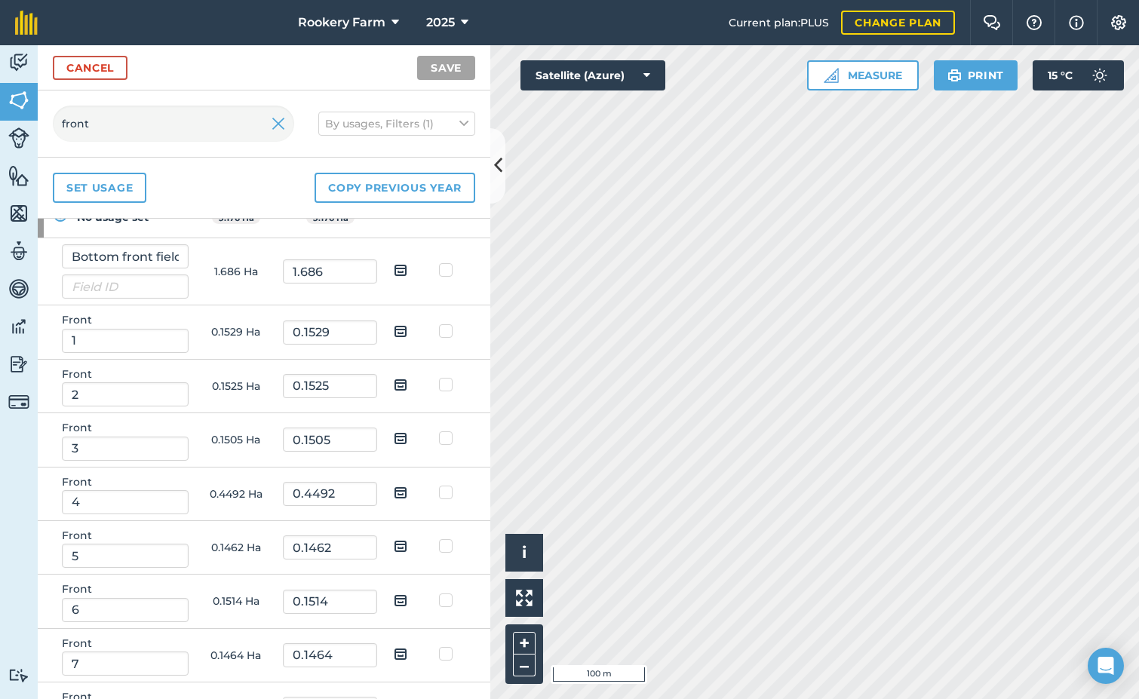
scroll to position [75, 0]
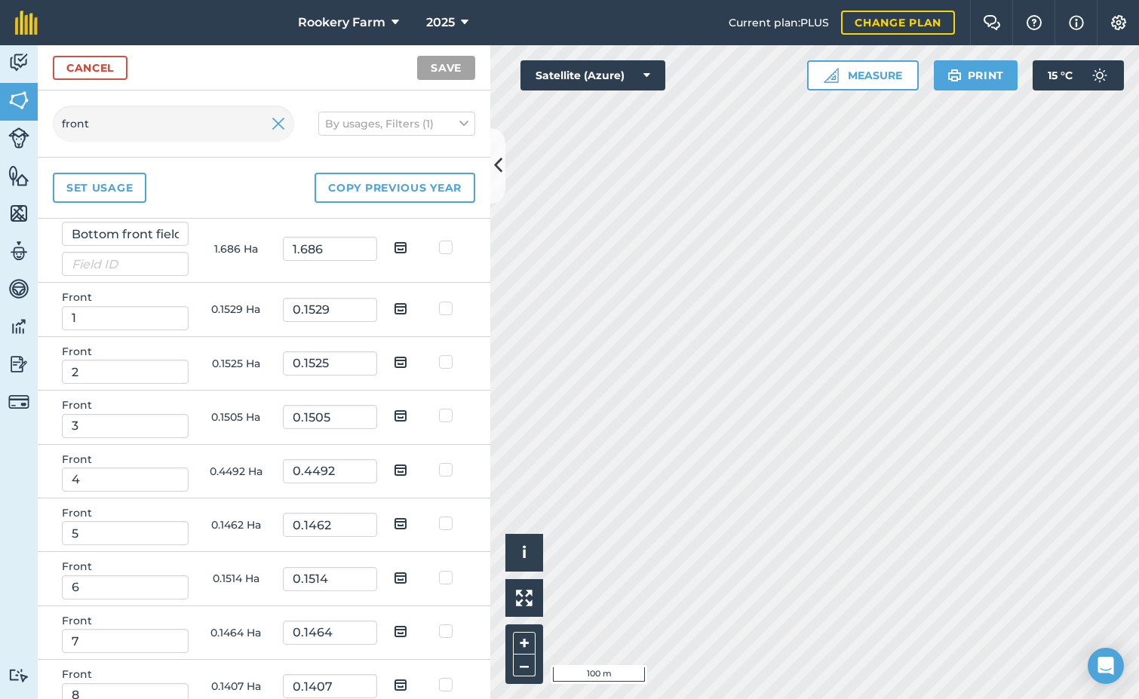
click at [394, 310] on img at bounding box center [401, 309] width 14 height 18
click at [407, 309] on input "checkbox" at bounding box center [412, 304] width 10 height 10
checkbox input "true"
click at [395, 358] on img at bounding box center [401, 362] width 14 height 18
click at [407, 358] on input "checkbox" at bounding box center [412, 357] width 10 height 10
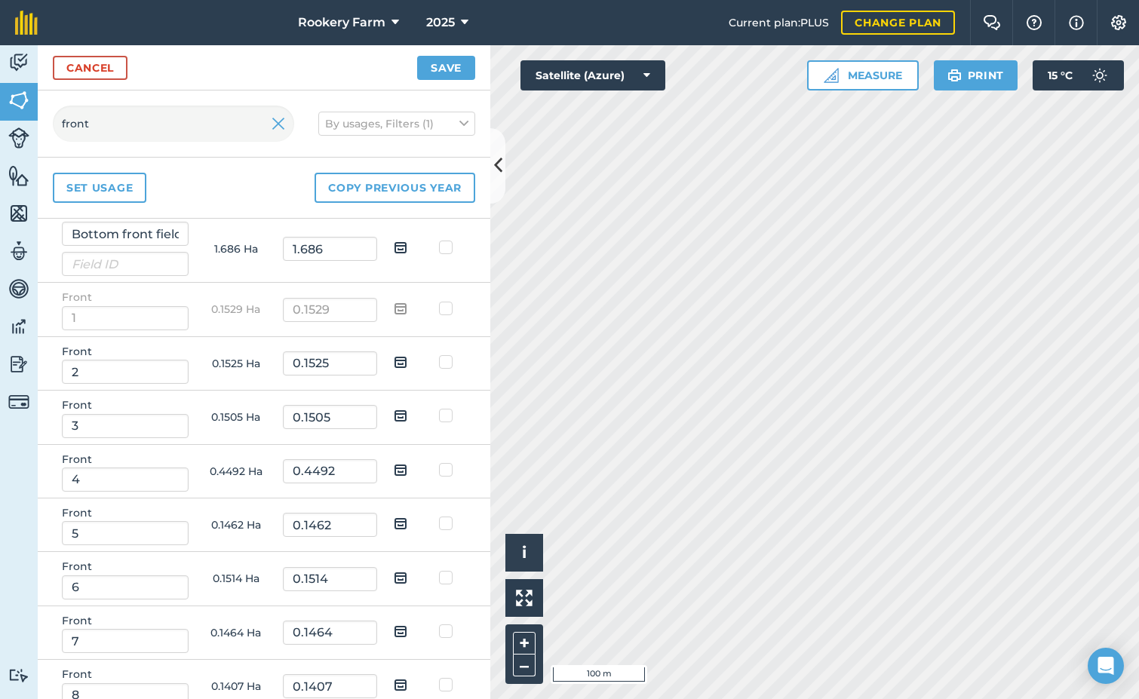
checkbox input "true"
drag, startPoint x: 397, startPoint y: 413, endPoint x: 390, endPoint y: 442, distance: 30.2
click at [396, 413] on img at bounding box center [401, 416] width 14 height 18
click at [407, 413] on input "checkbox" at bounding box center [412, 411] width 10 height 10
checkbox input "true"
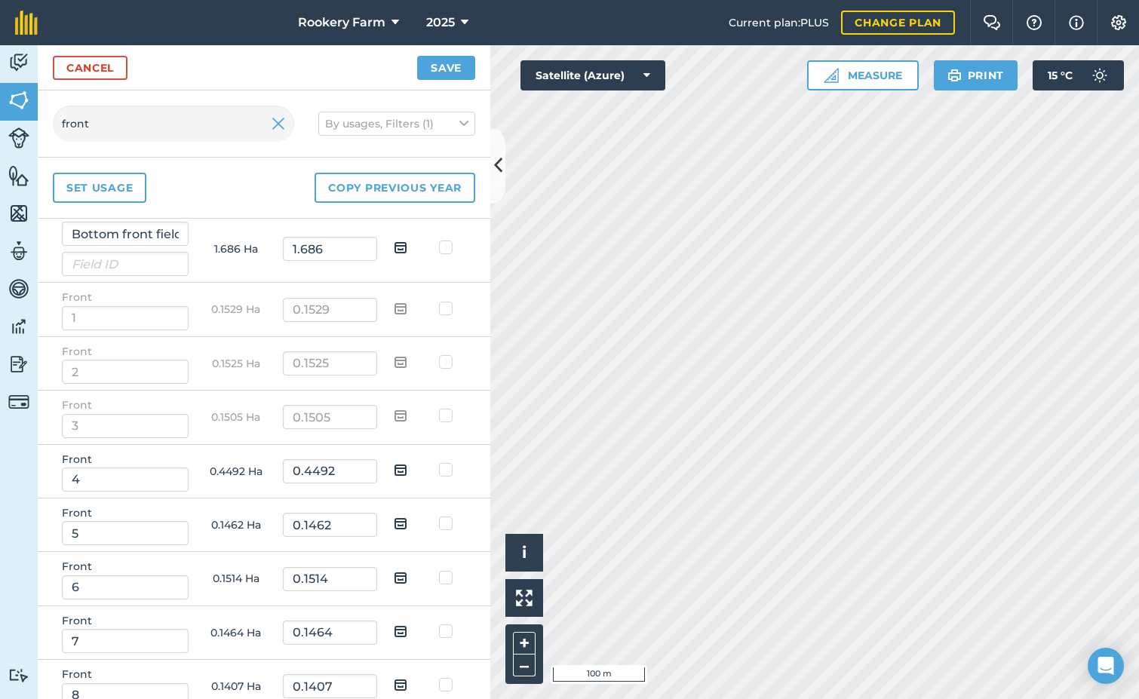
click at [394, 472] on img at bounding box center [401, 470] width 14 height 18
click at [407, 470] on input "checkbox" at bounding box center [412, 465] width 10 height 10
checkbox input "true"
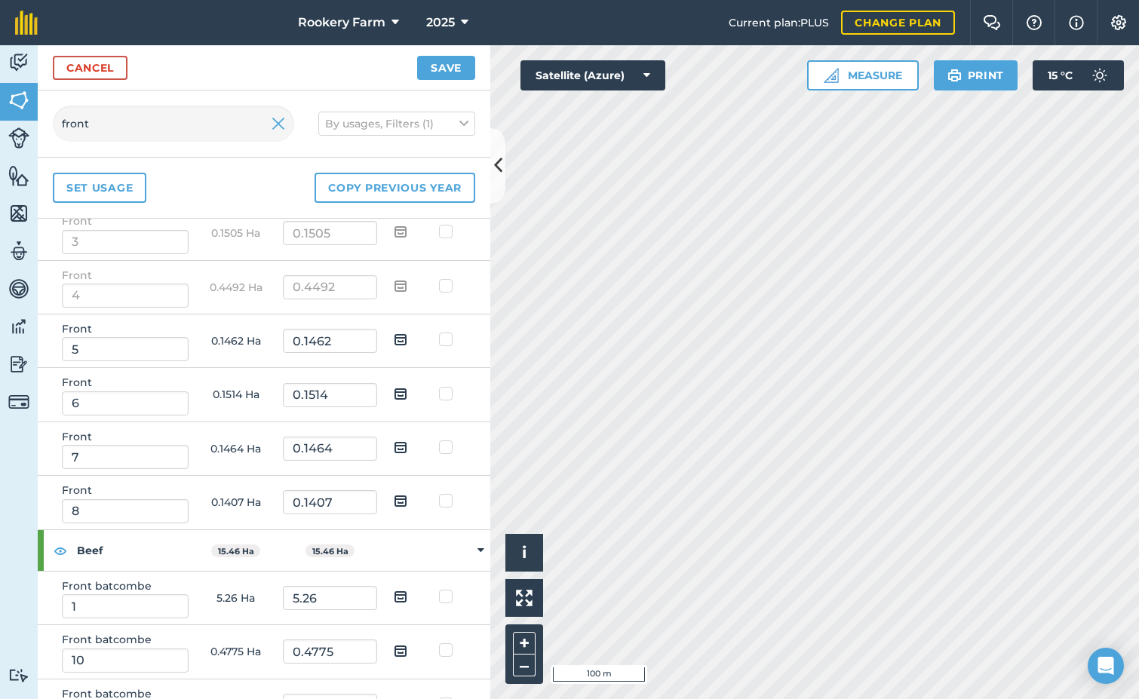
scroll to position [302, 0]
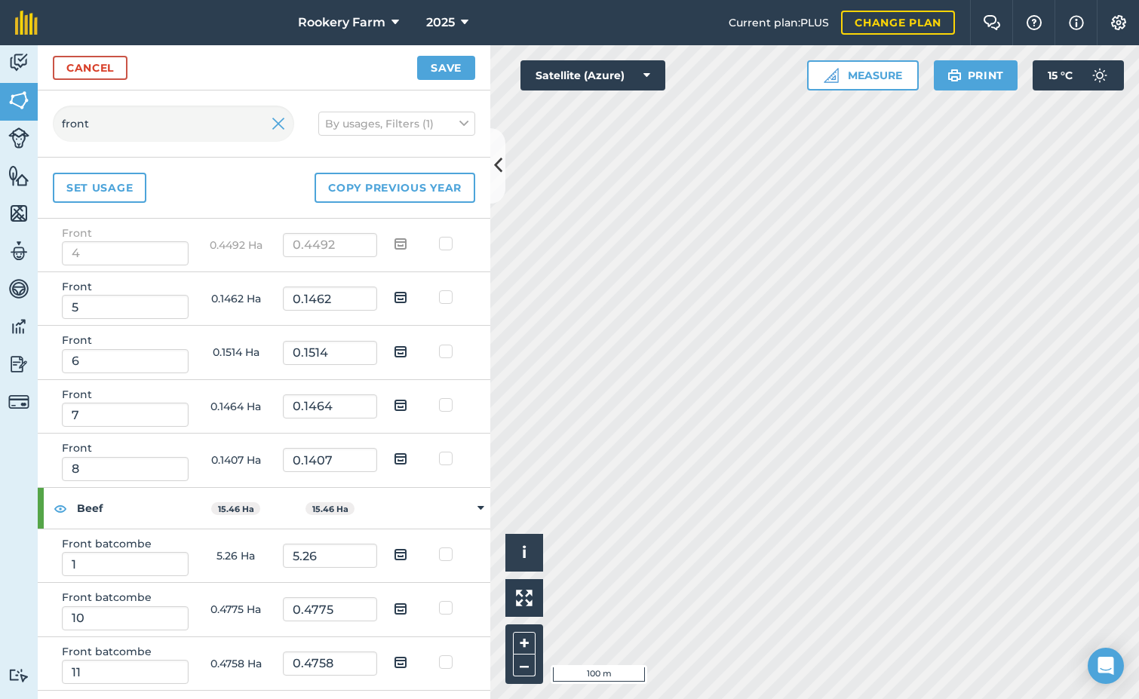
click at [395, 459] on img at bounding box center [401, 459] width 14 height 18
click at [407, 459] on input "checkbox" at bounding box center [412, 454] width 10 height 10
checkbox input "true"
click at [394, 407] on img at bounding box center [401, 405] width 14 height 18
click at [407, 405] on input "checkbox" at bounding box center [412, 400] width 10 height 10
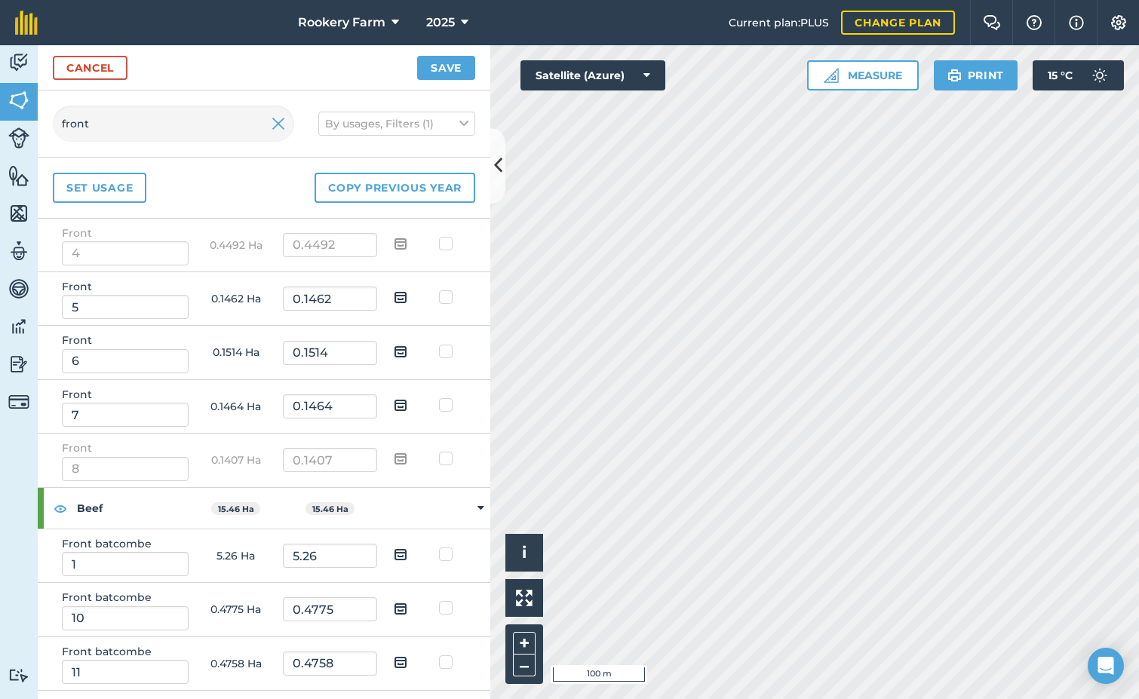
checkbox input "true"
click at [394, 352] on img at bounding box center [401, 352] width 14 height 18
click at [407, 352] on input "checkbox" at bounding box center [412, 347] width 10 height 10
checkbox input "true"
click at [394, 296] on img at bounding box center [401, 297] width 14 height 18
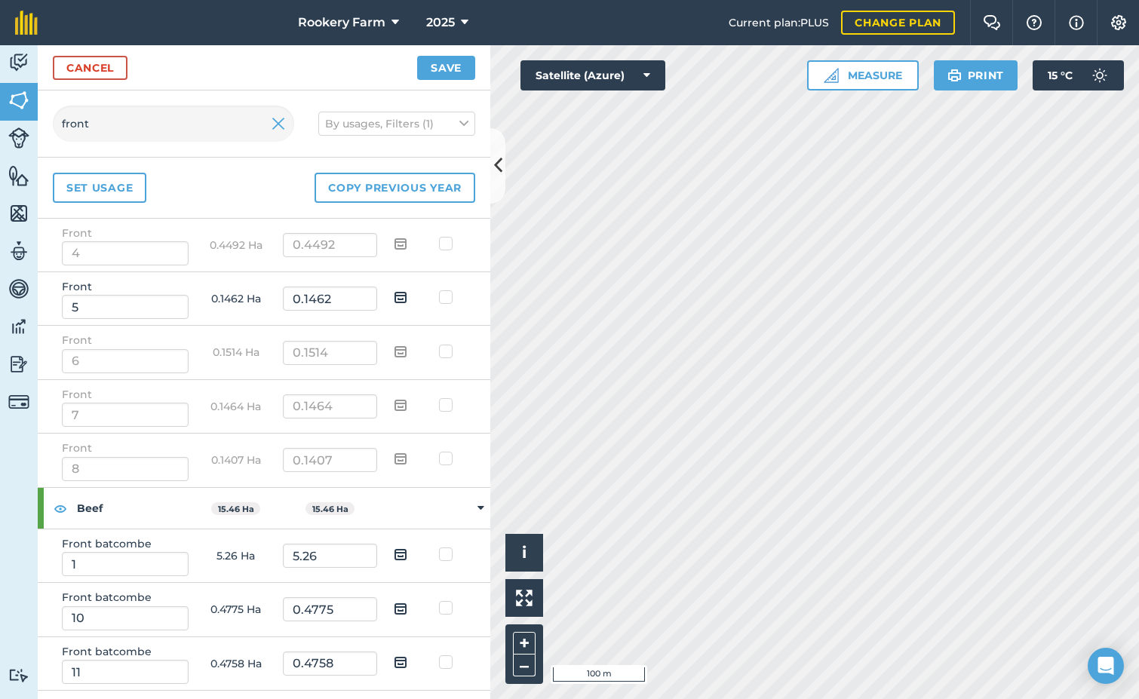
click at [407, 296] on input "checkbox" at bounding box center [412, 292] width 10 height 10
checkbox input "true"
click at [440, 72] on button "Save" at bounding box center [446, 68] width 58 height 24
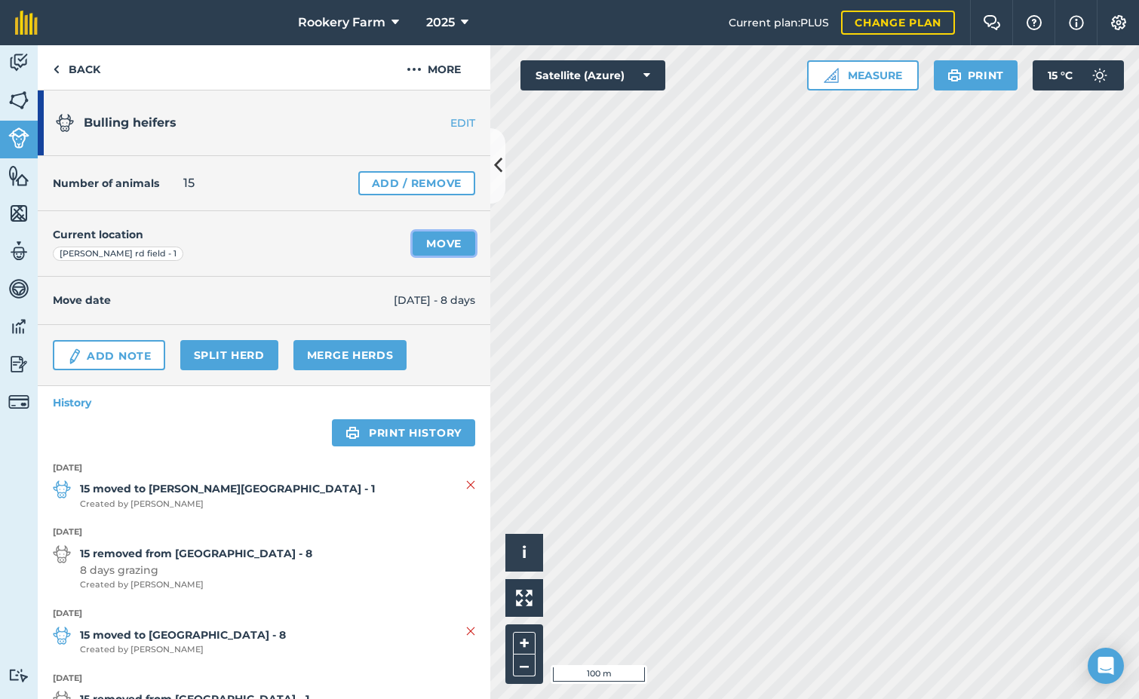
click at [446, 246] on link "Move" at bounding box center [444, 244] width 63 height 24
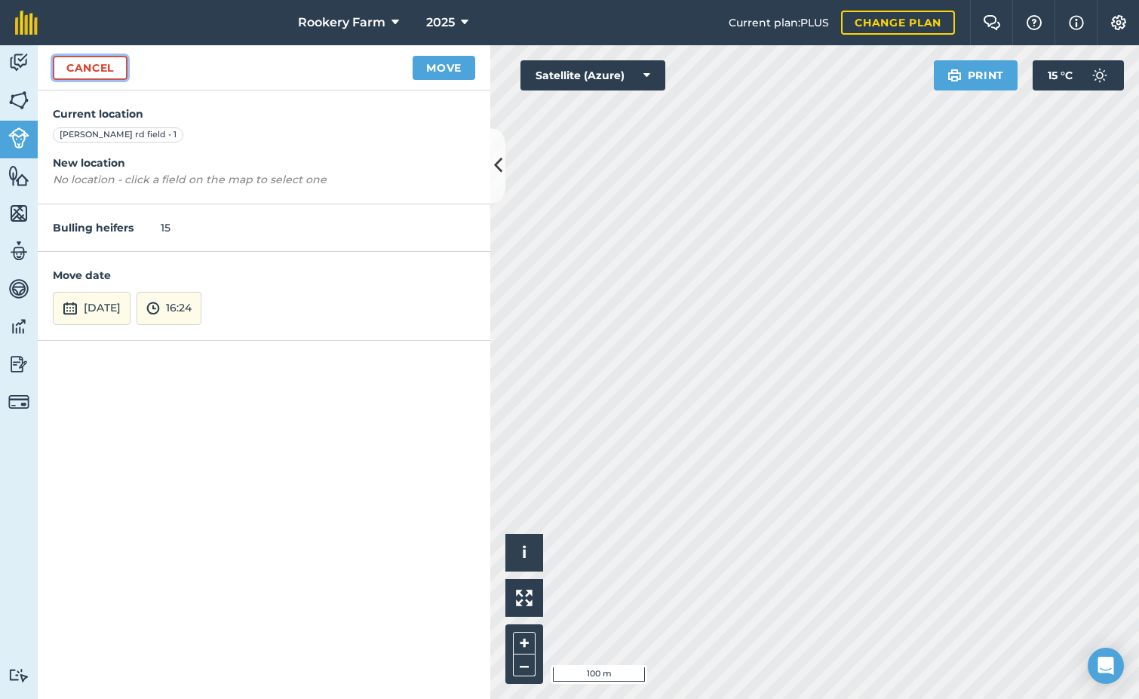
click at [105, 66] on link "Cancel" at bounding box center [90, 68] width 75 height 24
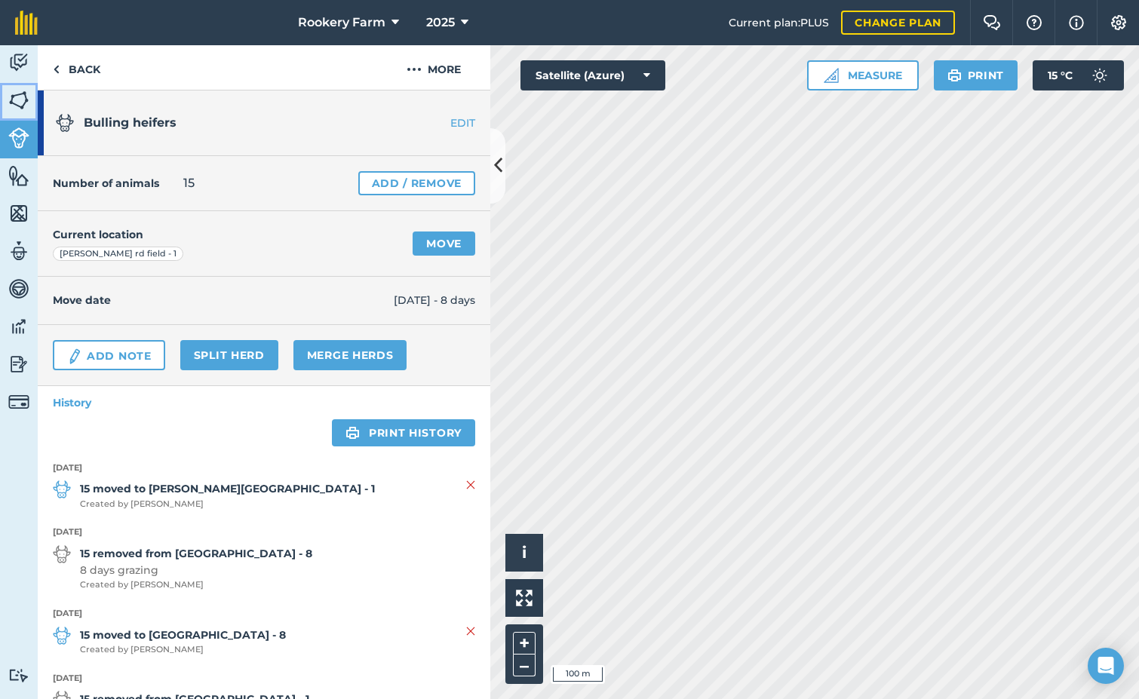
click at [14, 108] on img at bounding box center [18, 100] width 21 height 23
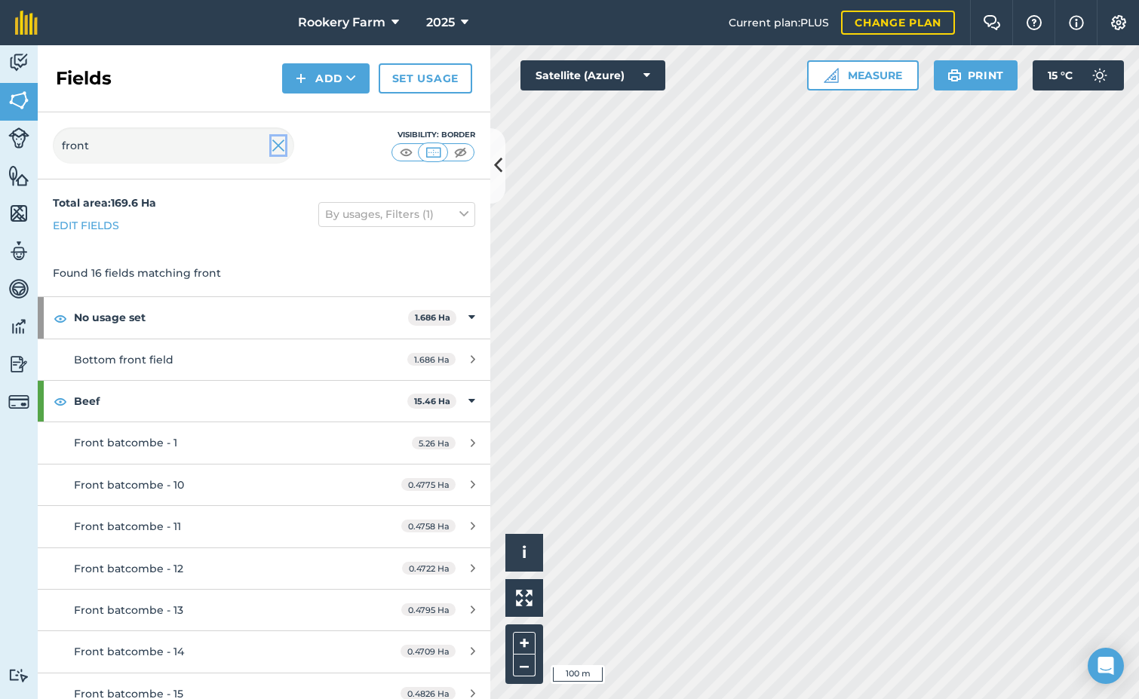
click at [278, 144] on img at bounding box center [279, 146] width 14 height 18
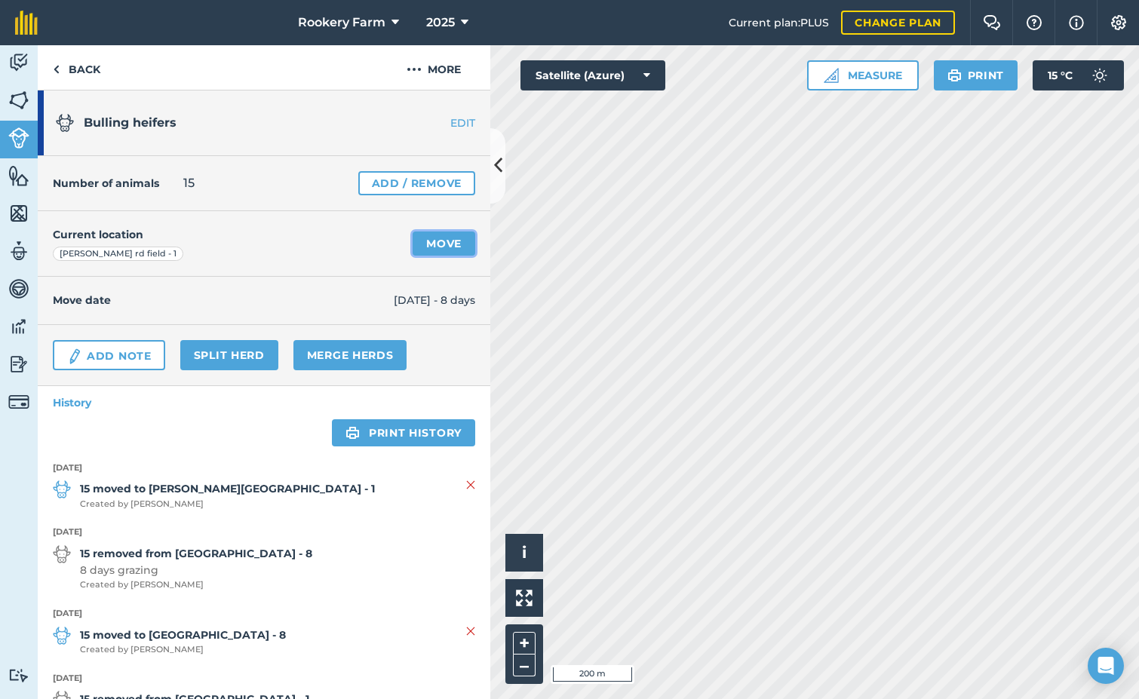
click at [433, 238] on link "Move" at bounding box center [444, 244] width 63 height 24
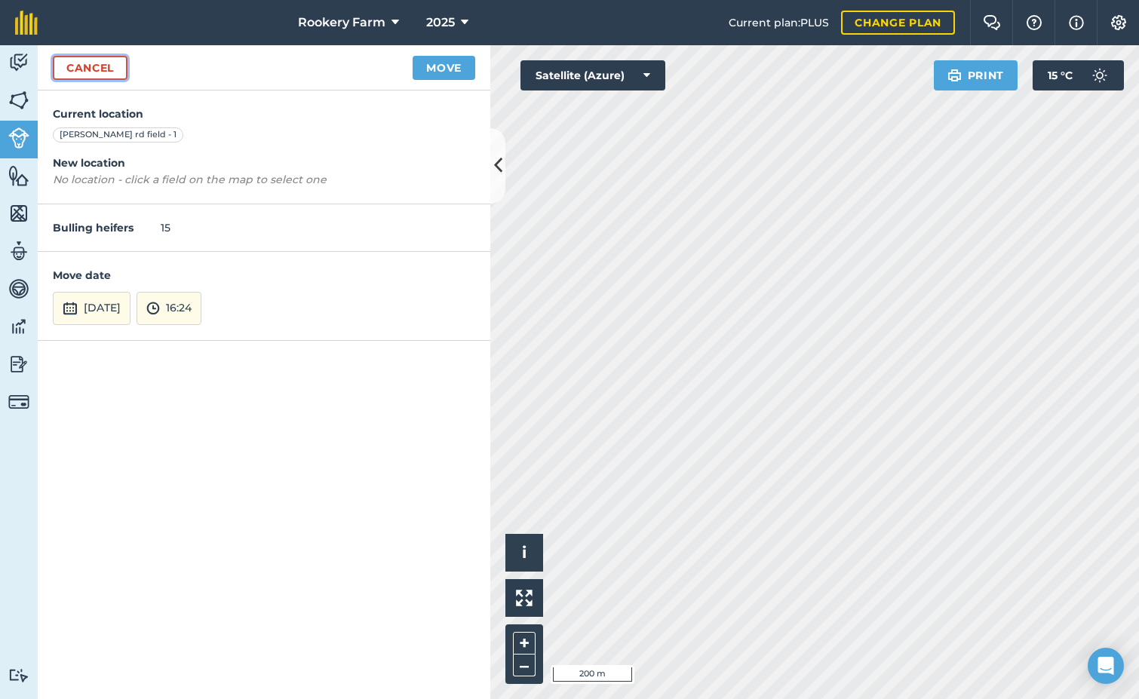
click at [98, 64] on link "Cancel" at bounding box center [90, 68] width 75 height 24
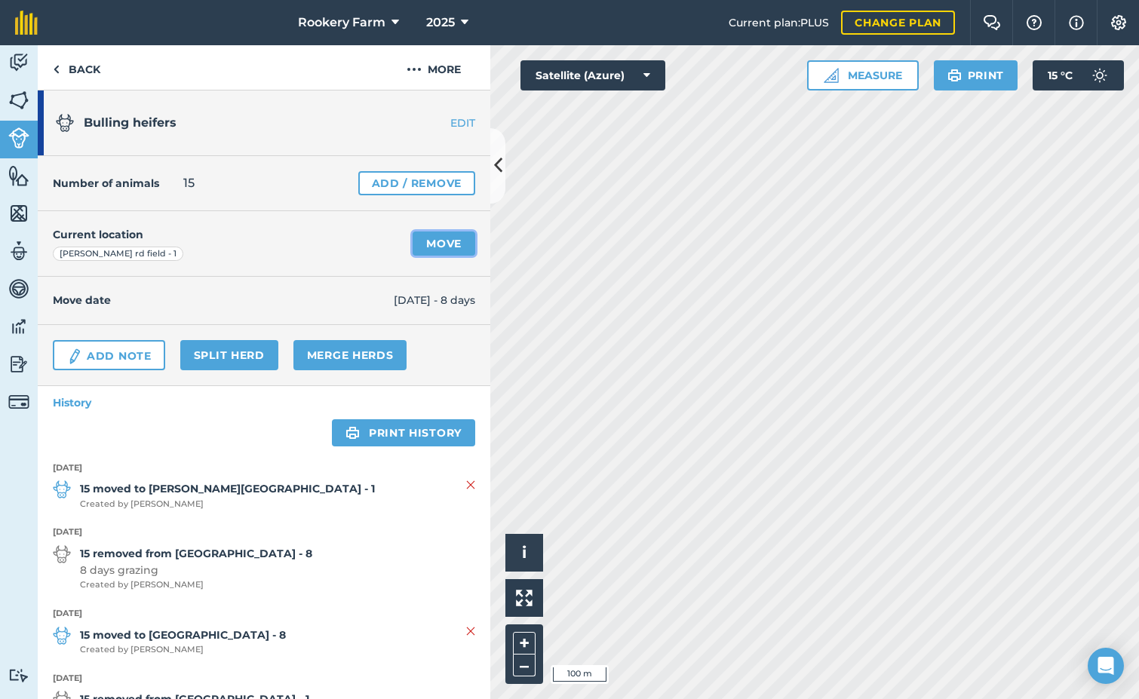
click at [432, 238] on link "Move" at bounding box center [444, 244] width 63 height 24
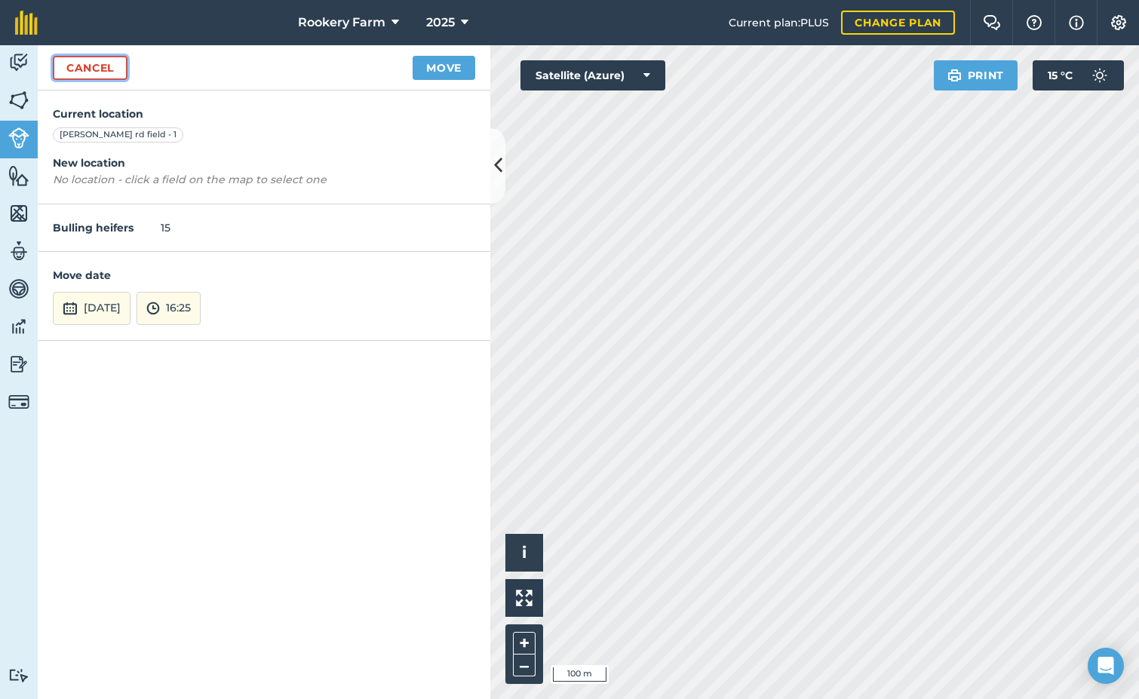
click at [103, 63] on link "Cancel" at bounding box center [90, 68] width 75 height 24
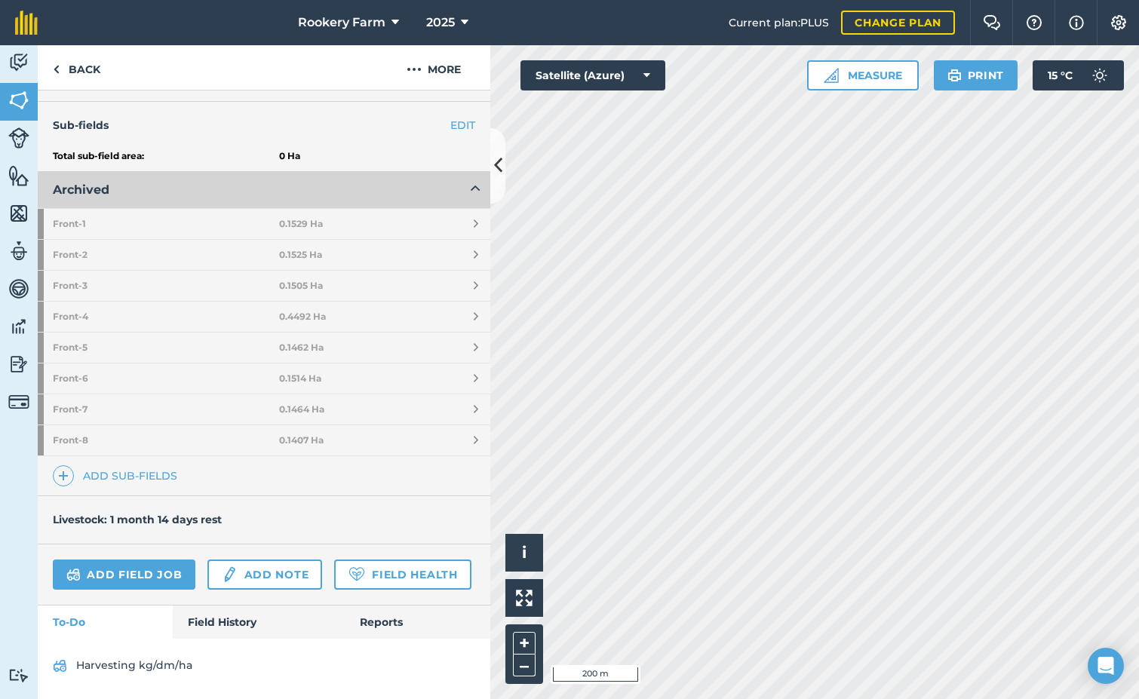
scroll to position [407, 0]
click at [223, 612] on link "Field History" at bounding box center [258, 622] width 171 height 33
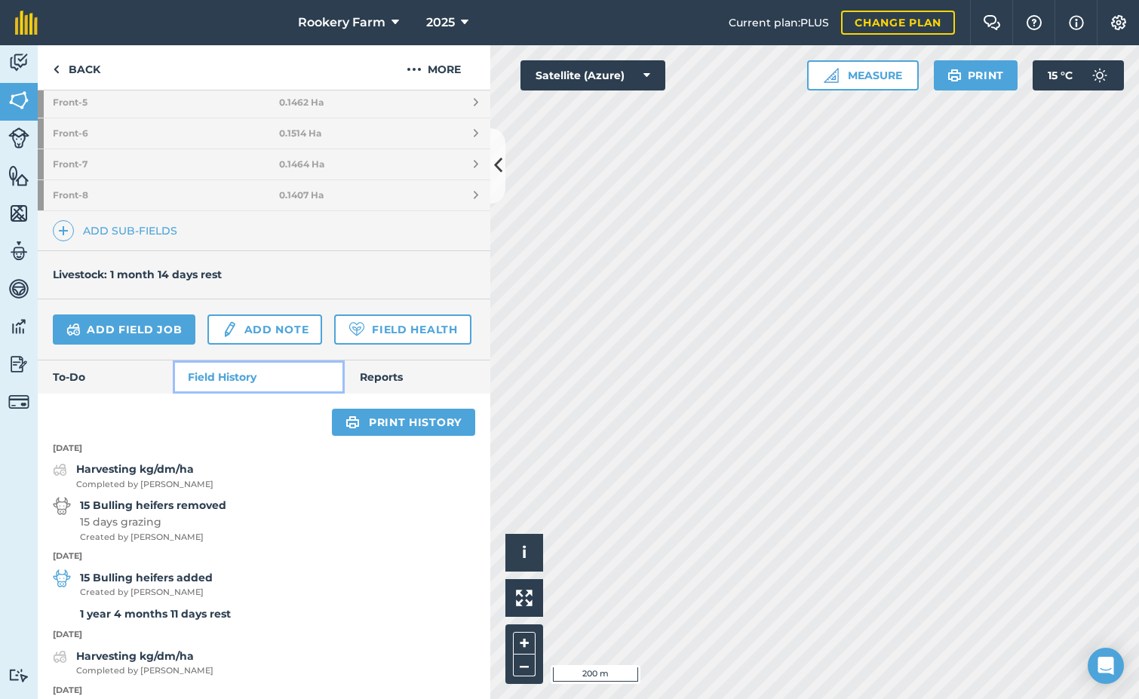
scroll to position [633, 0]
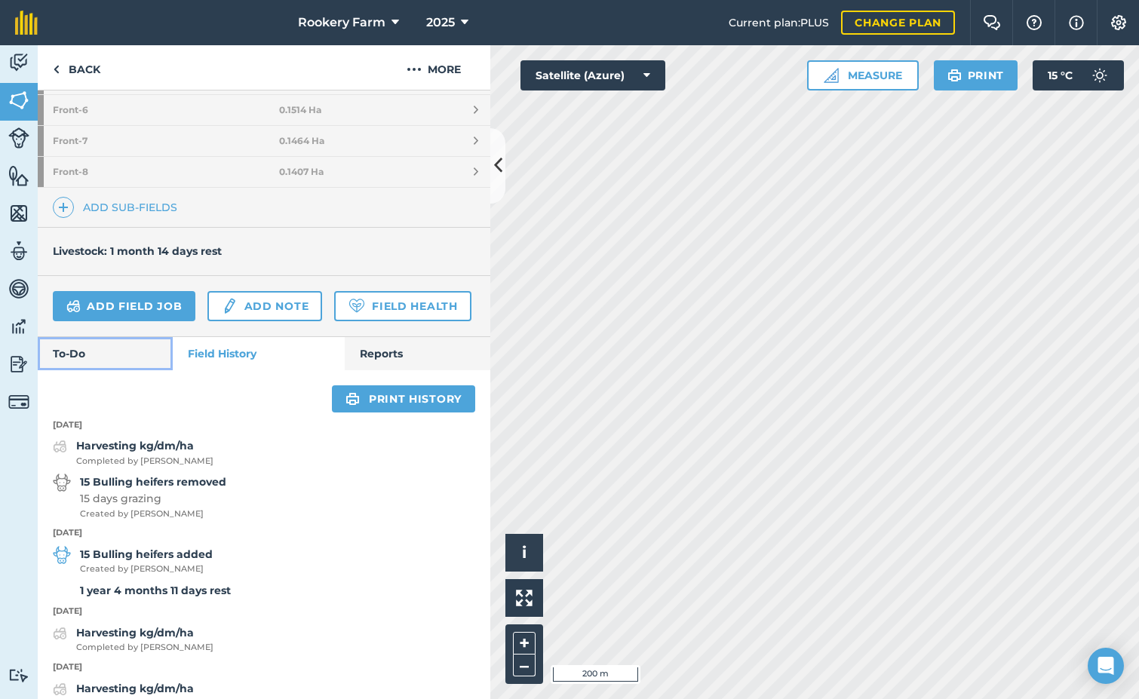
click at [89, 370] on link "To-Do" at bounding box center [105, 353] width 135 height 33
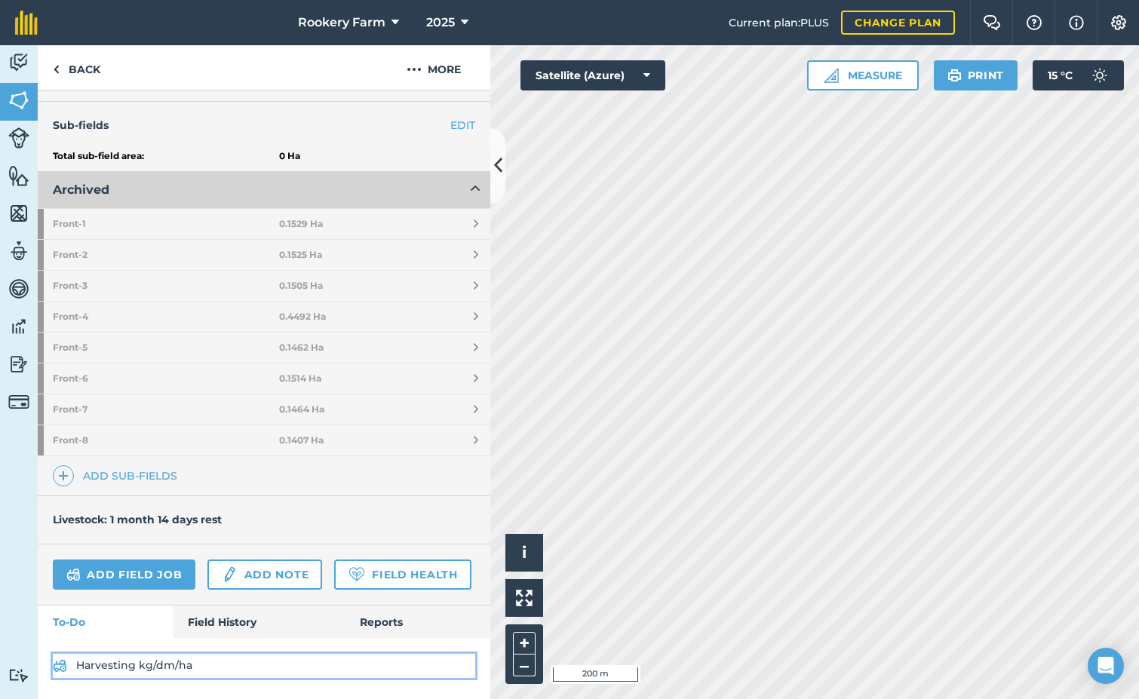
click at [155, 667] on link "Harvesting kg/dm/ha" at bounding box center [264, 666] width 422 height 24
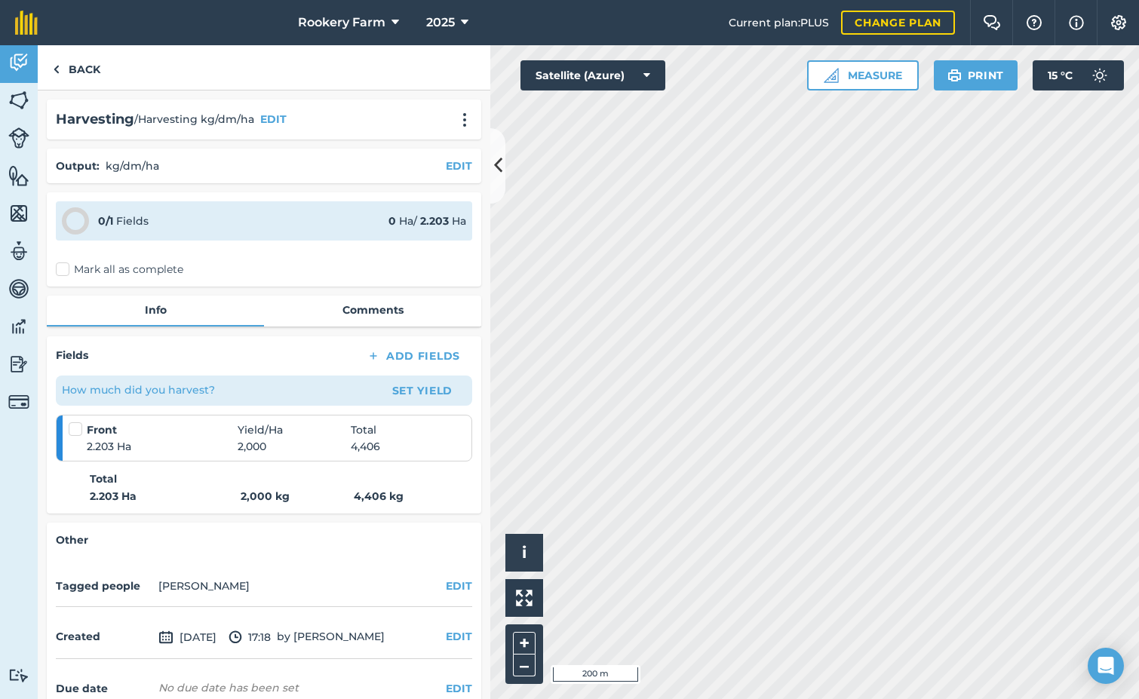
click at [62, 266] on label "Mark all as complete" at bounding box center [119, 270] width 127 height 16
click at [62, 266] on input "Mark all as complete" at bounding box center [61, 267] width 10 height 10
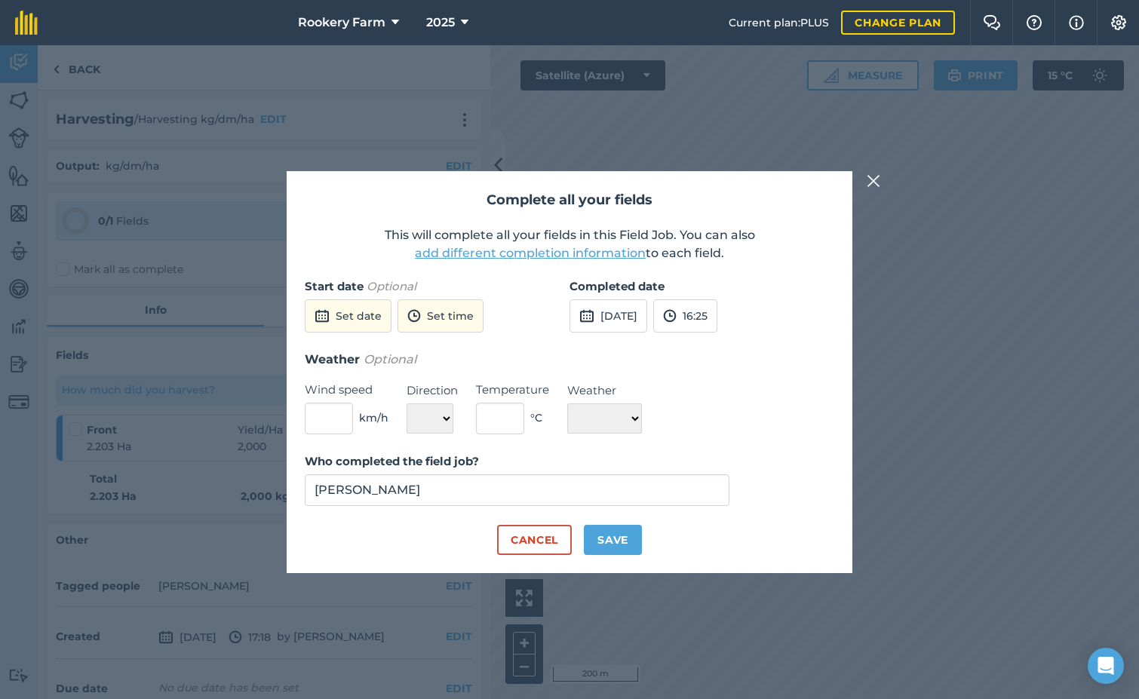
click at [875, 180] on img at bounding box center [874, 181] width 14 height 18
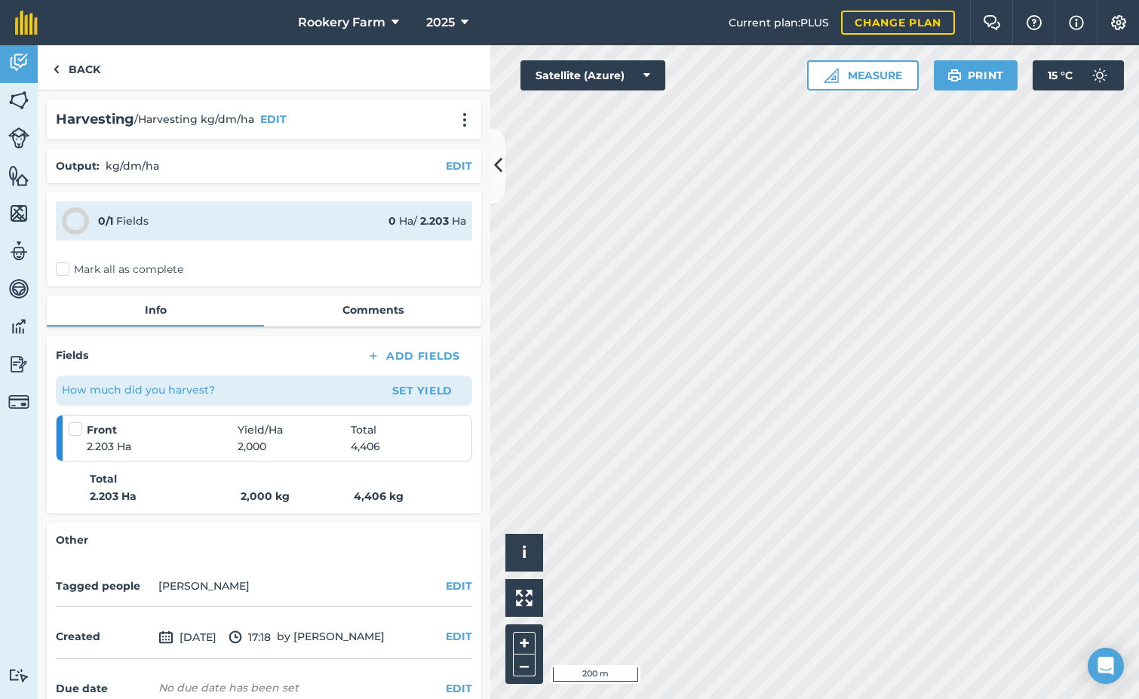
click at [63, 270] on label "Mark all as complete" at bounding box center [119, 270] width 127 height 16
click at [63, 270] on input "Mark all as complete" at bounding box center [61, 267] width 10 height 10
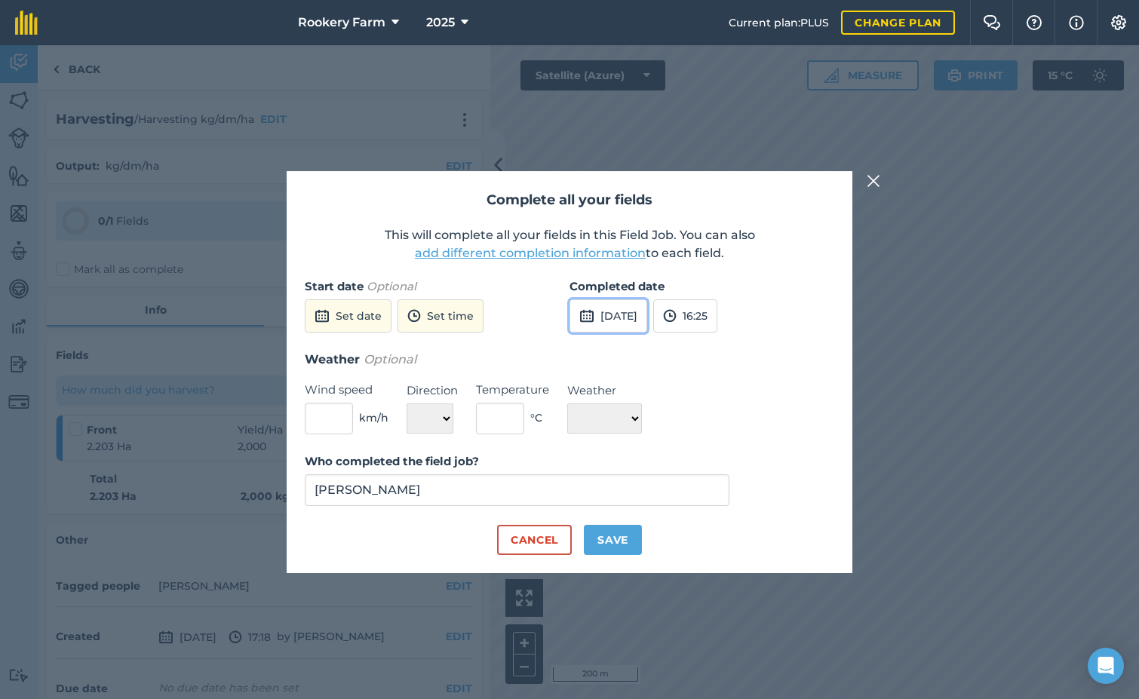
click at [637, 324] on button "[DATE]" at bounding box center [609, 316] width 78 height 33
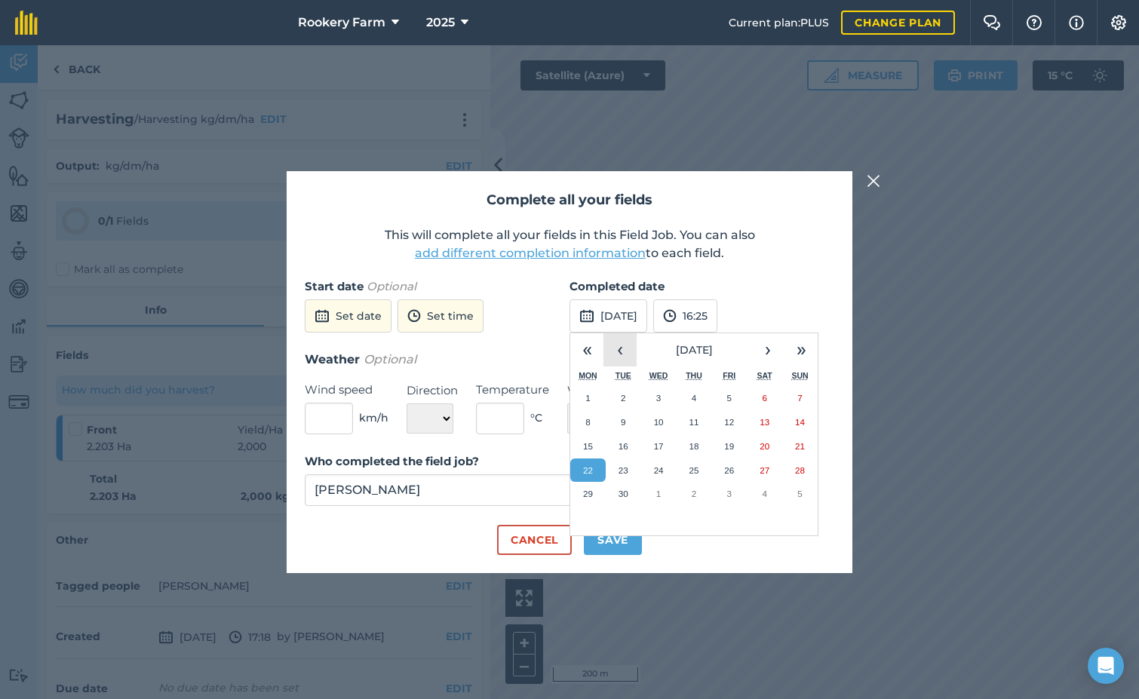
click at [618, 355] on button "‹" at bounding box center [620, 349] width 33 height 33
click at [729, 497] on abbr "29" at bounding box center [729, 494] width 10 height 10
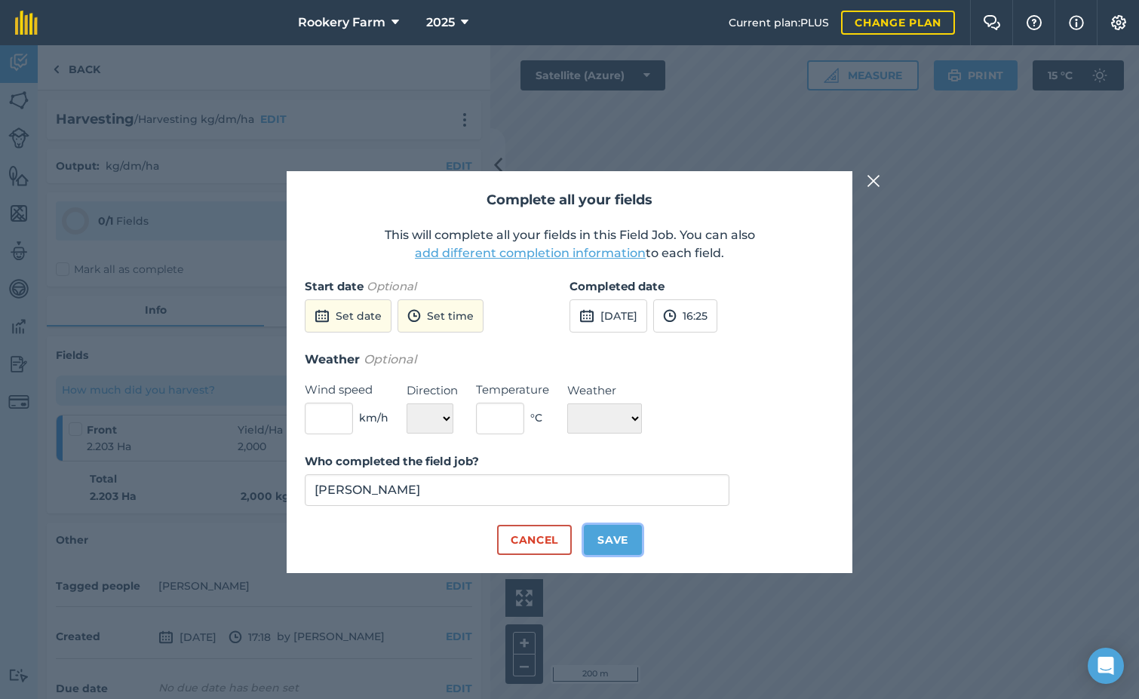
click at [596, 536] on button "Save" at bounding box center [613, 540] width 58 height 30
checkbox input "true"
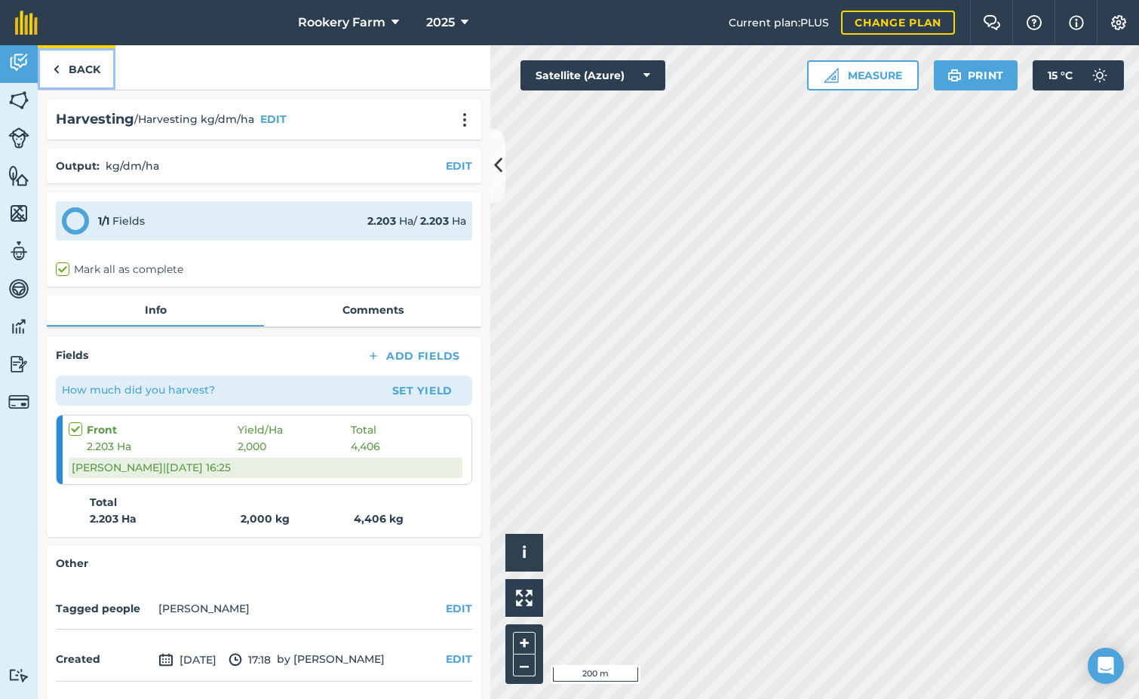
click at [69, 72] on link "Back" at bounding box center [77, 67] width 78 height 45
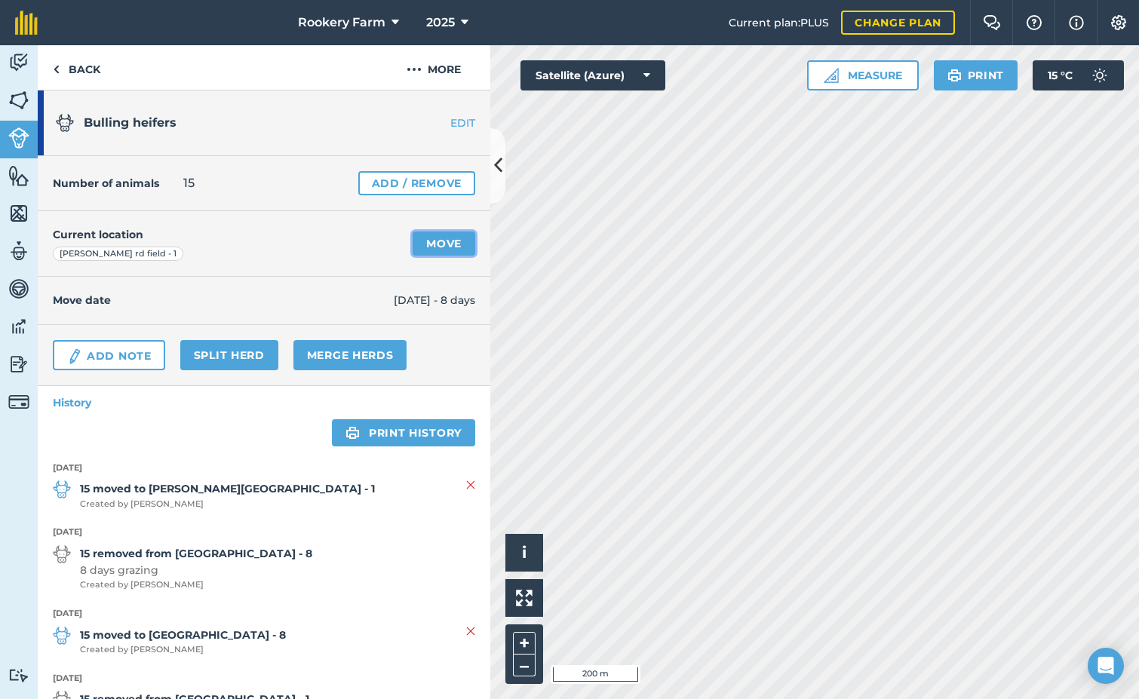
click at [433, 242] on link "Move" at bounding box center [444, 244] width 63 height 24
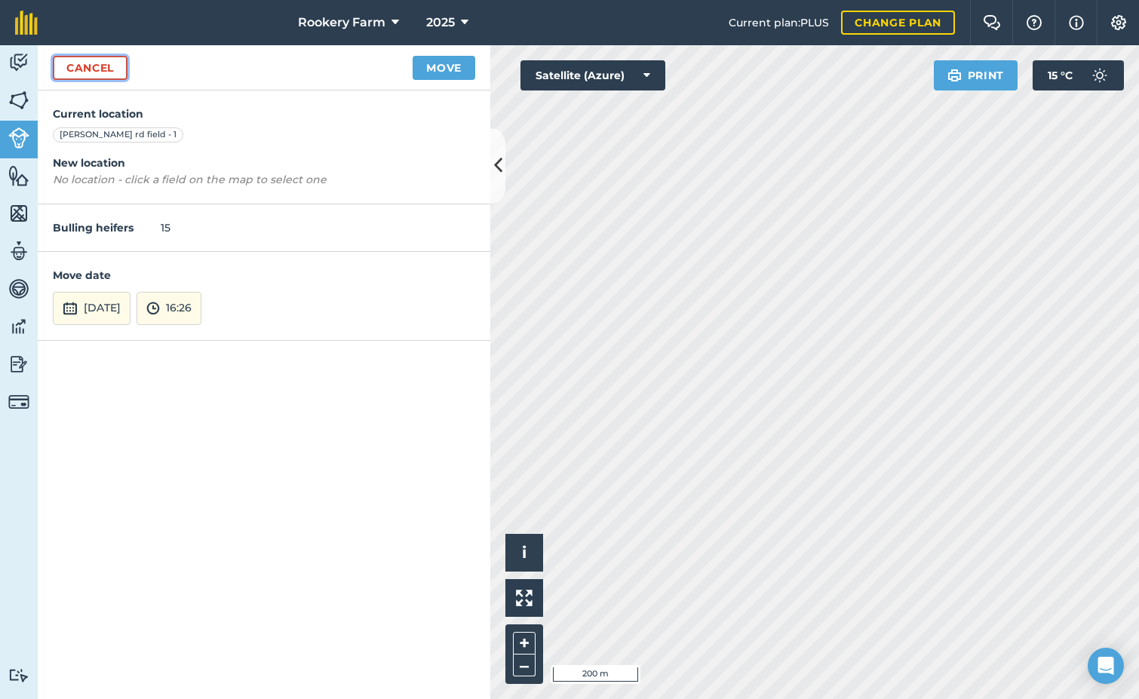
click at [99, 63] on link "Cancel" at bounding box center [90, 68] width 75 height 24
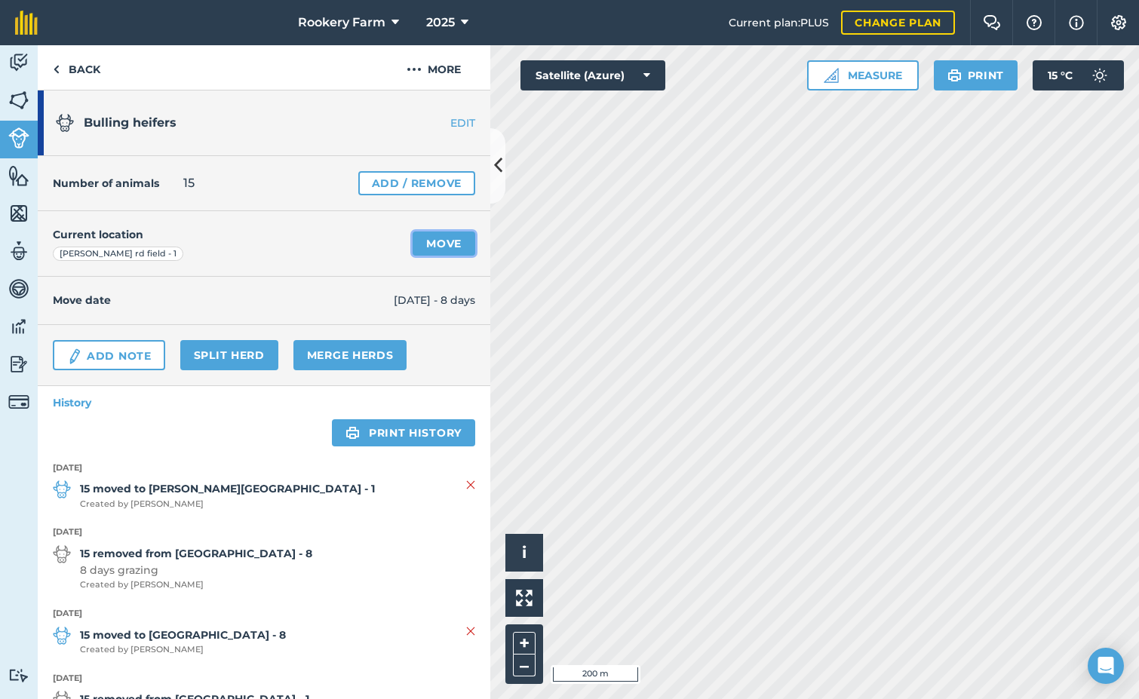
click at [427, 242] on link "Move" at bounding box center [444, 244] width 63 height 24
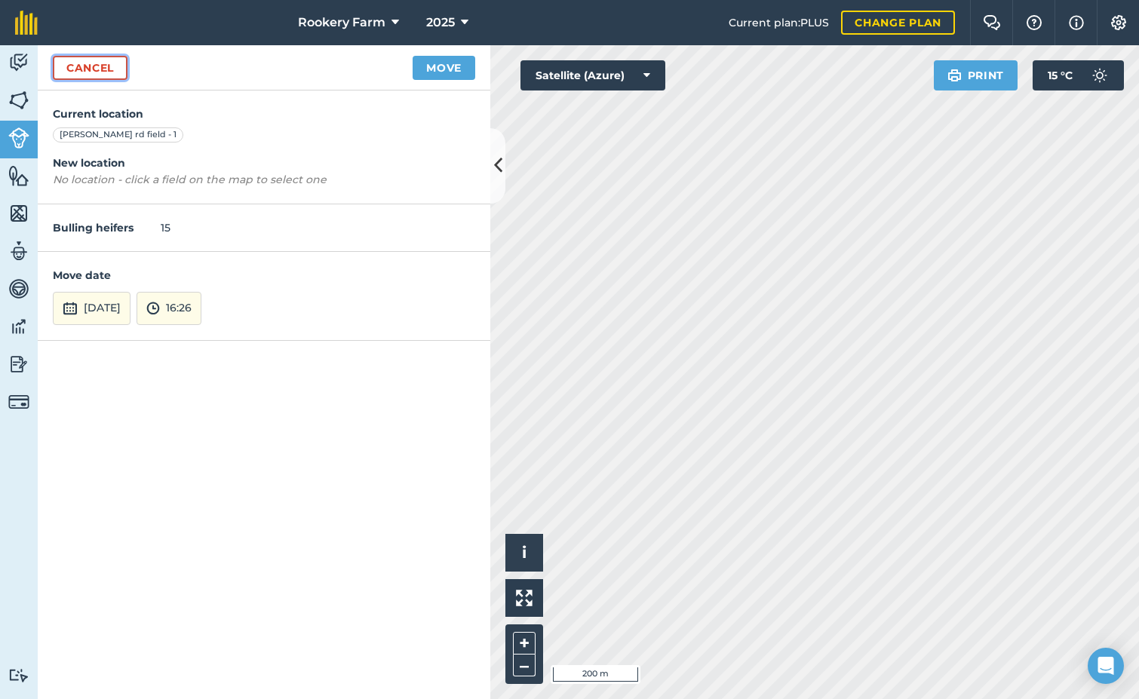
click at [93, 59] on link "Cancel" at bounding box center [90, 68] width 75 height 24
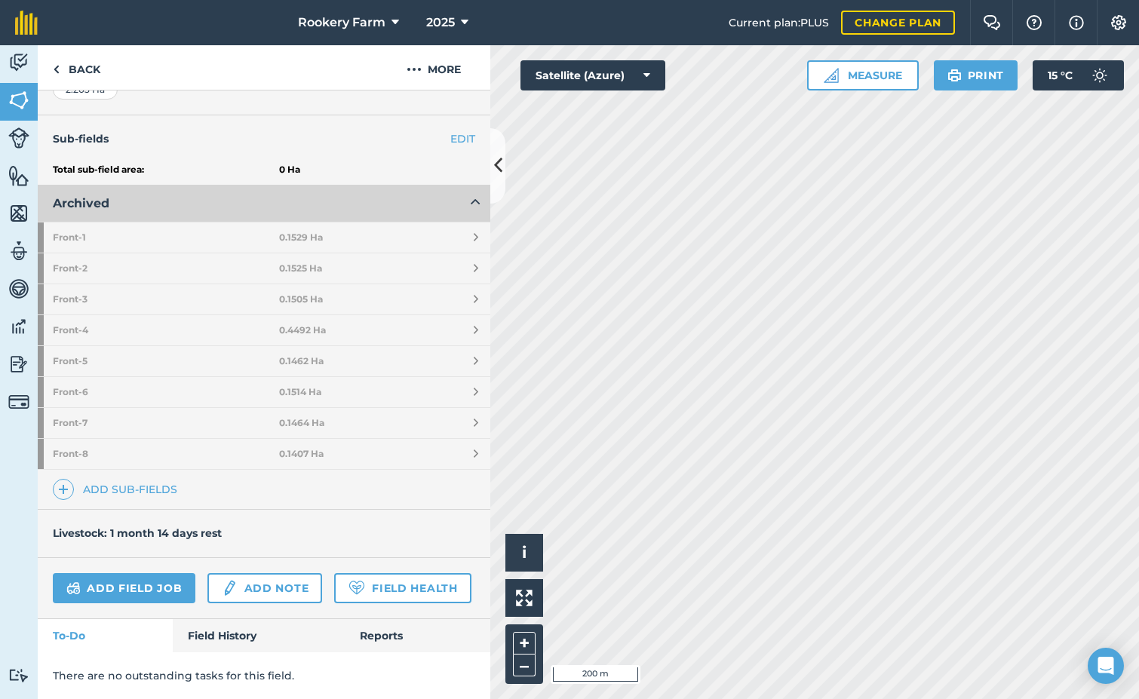
scroll to position [393, 0]
click at [208, 637] on link "Field History" at bounding box center [258, 635] width 171 height 33
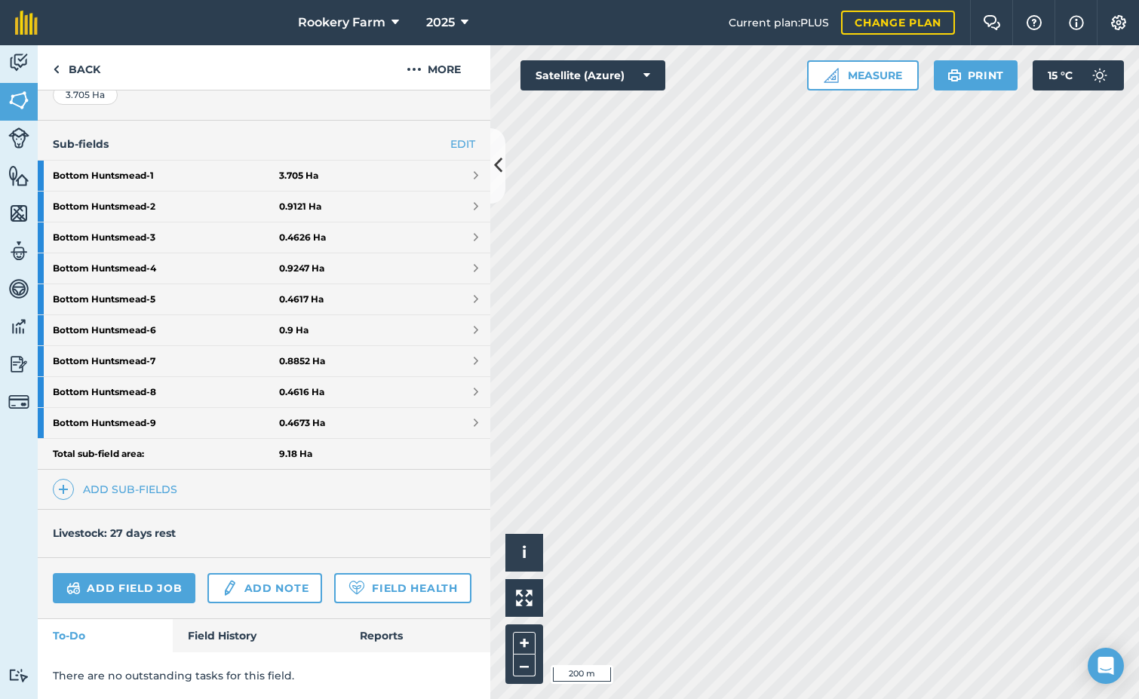
scroll to position [388, 0]
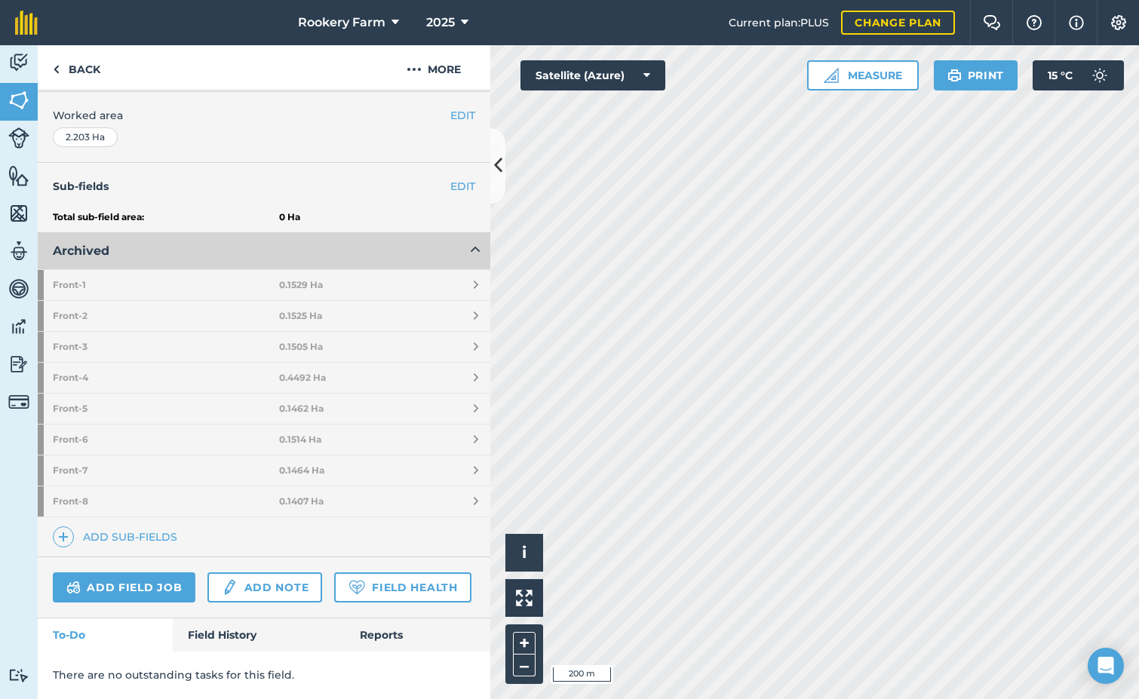
scroll to position [388, 0]
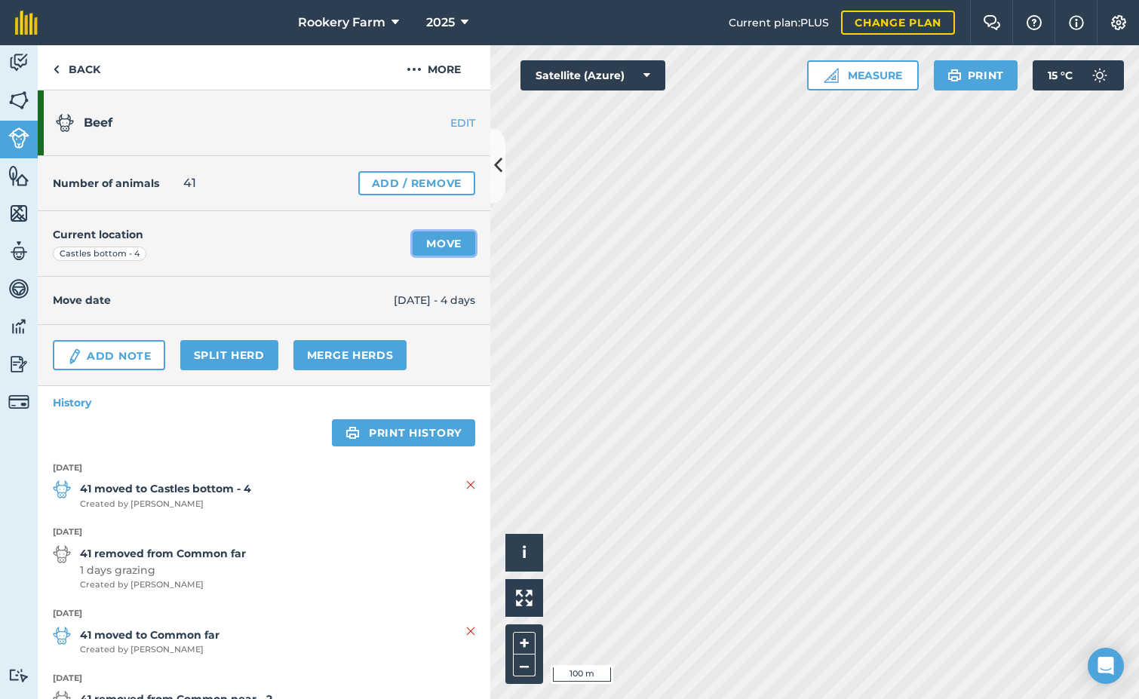
click at [434, 241] on link "Move" at bounding box center [444, 244] width 63 height 24
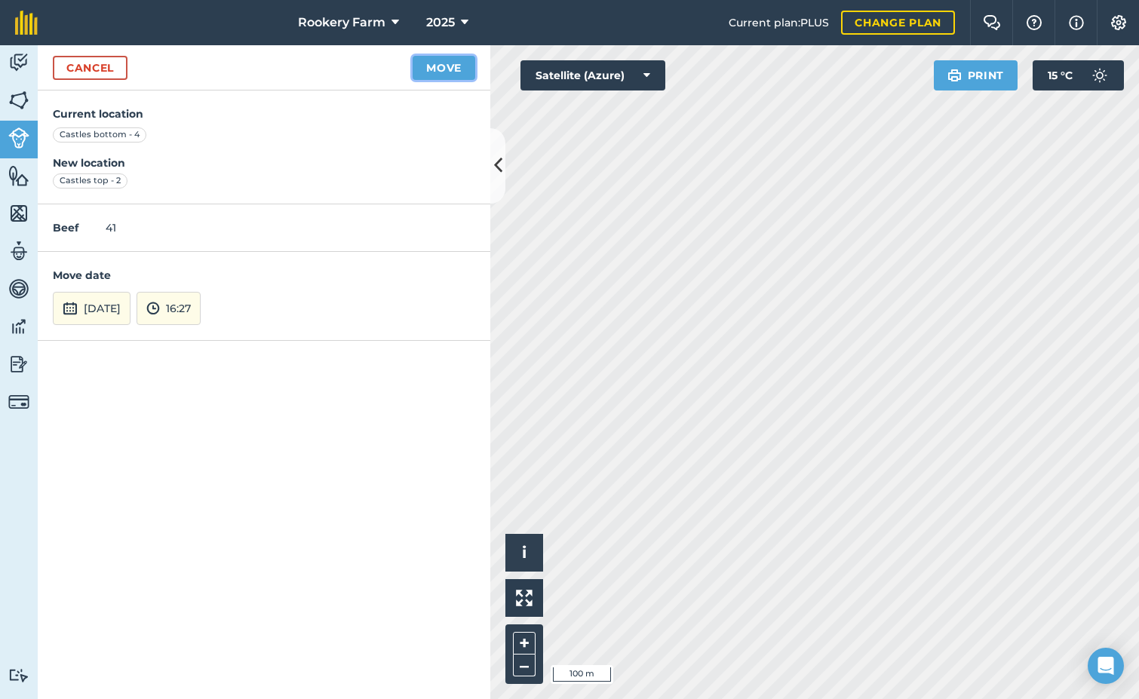
click at [437, 75] on button "Move" at bounding box center [444, 68] width 63 height 24
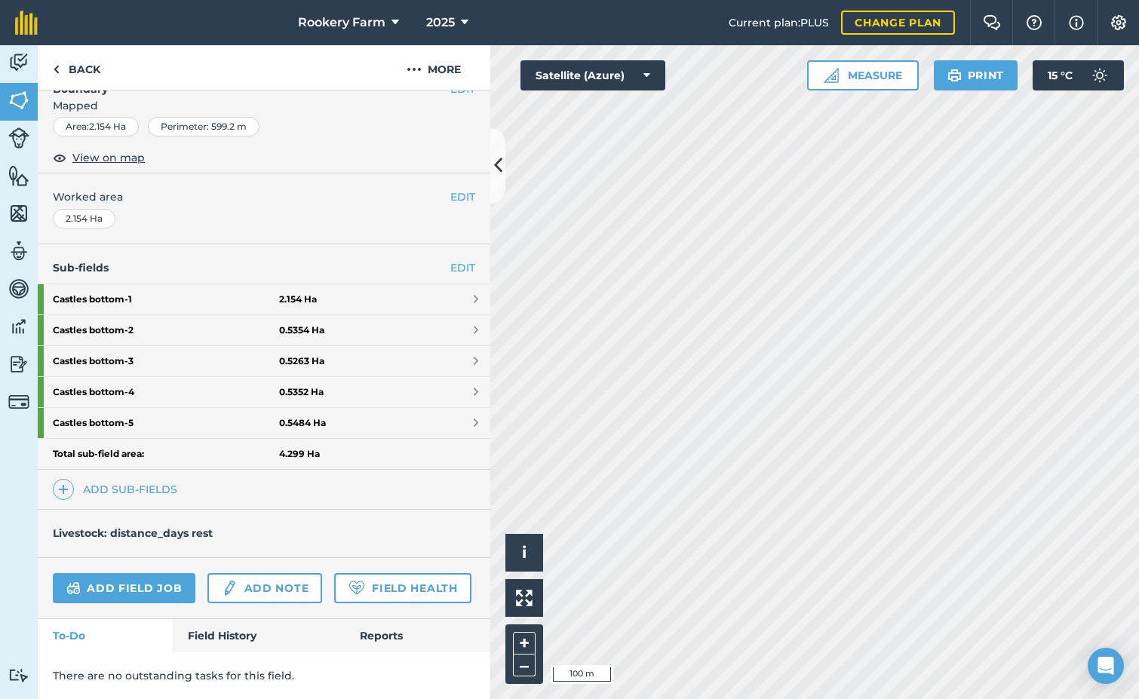
scroll to position [264, 0]
click at [135, 573] on link "Add field job" at bounding box center [124, 588] width 143 height 30
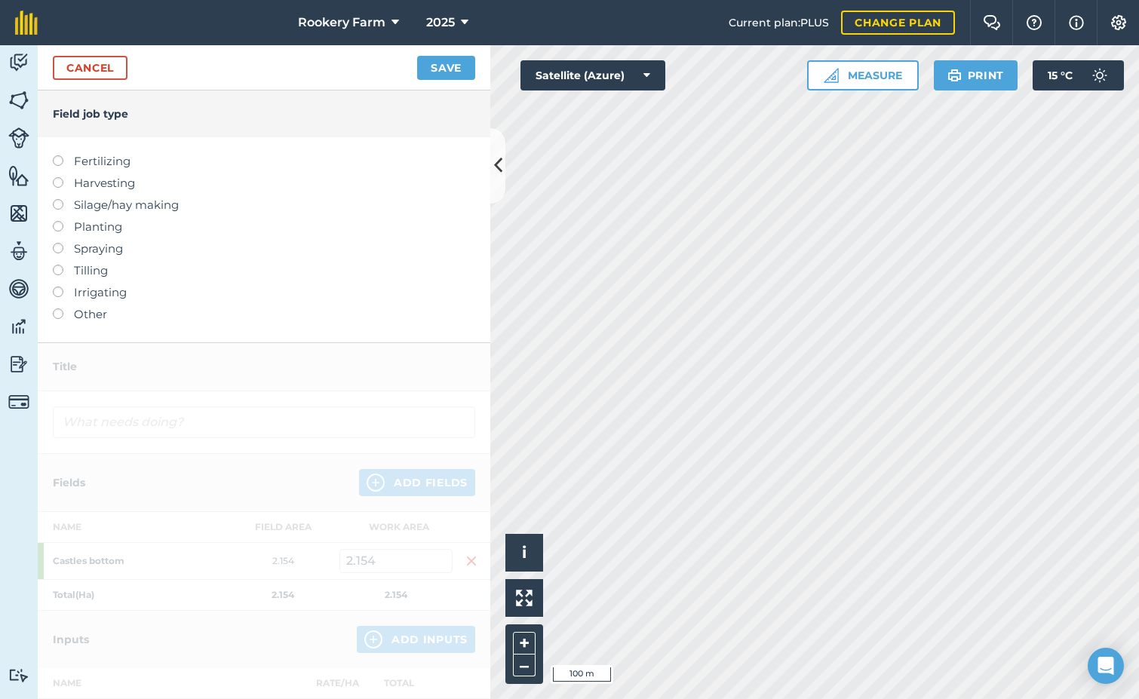
click at [61, 177] on label at bounding box center [63, 177] width 21 height 0
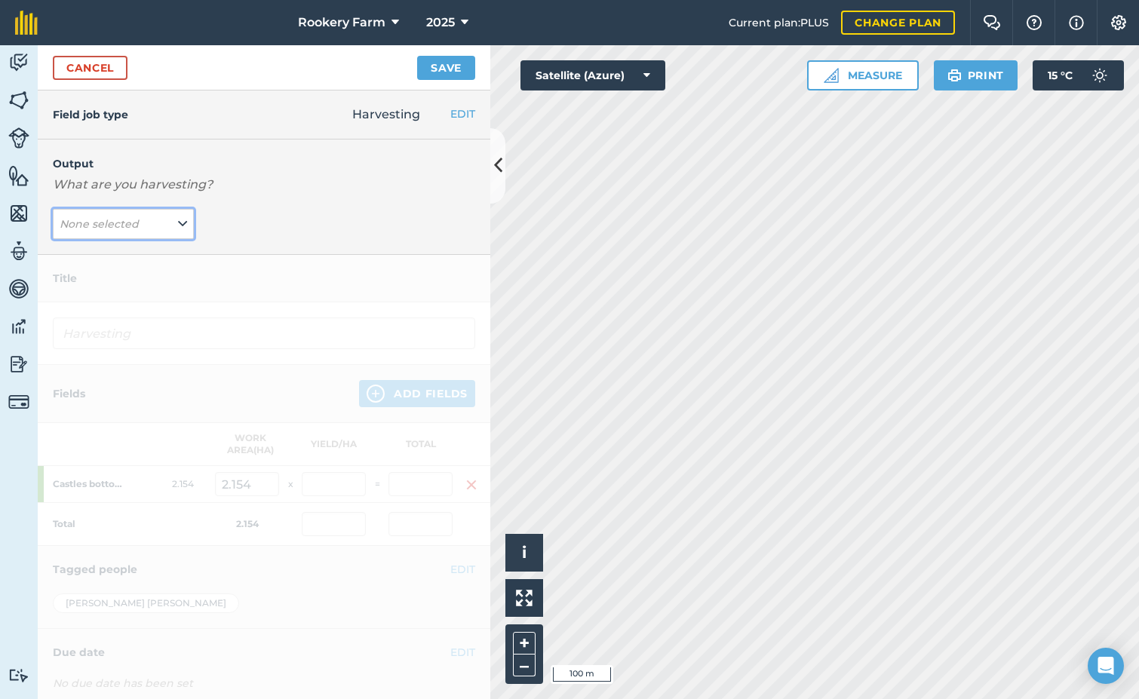
click at [178, 223] on icon at bounding box center [182, 224] width 9 height 17
click at [135, 248] on button "kg/dm/ha ( kg )" at bounding box center [123, 254] width 141 height 29
type input "Harvesting kg/dm/ha"
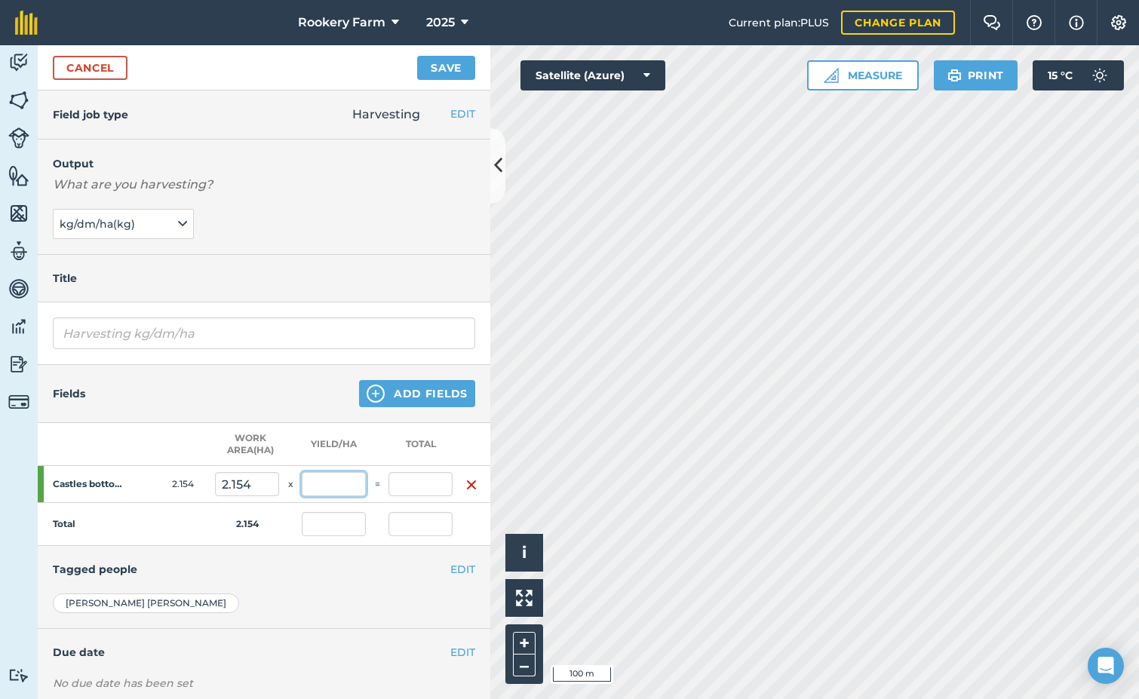
click at [356, 488] on input "text" at bounding box center [334, 484] width 64 height 24
type input "1,177"
type input "2,535.258"
type input "1,177"
type input "2,535.258"
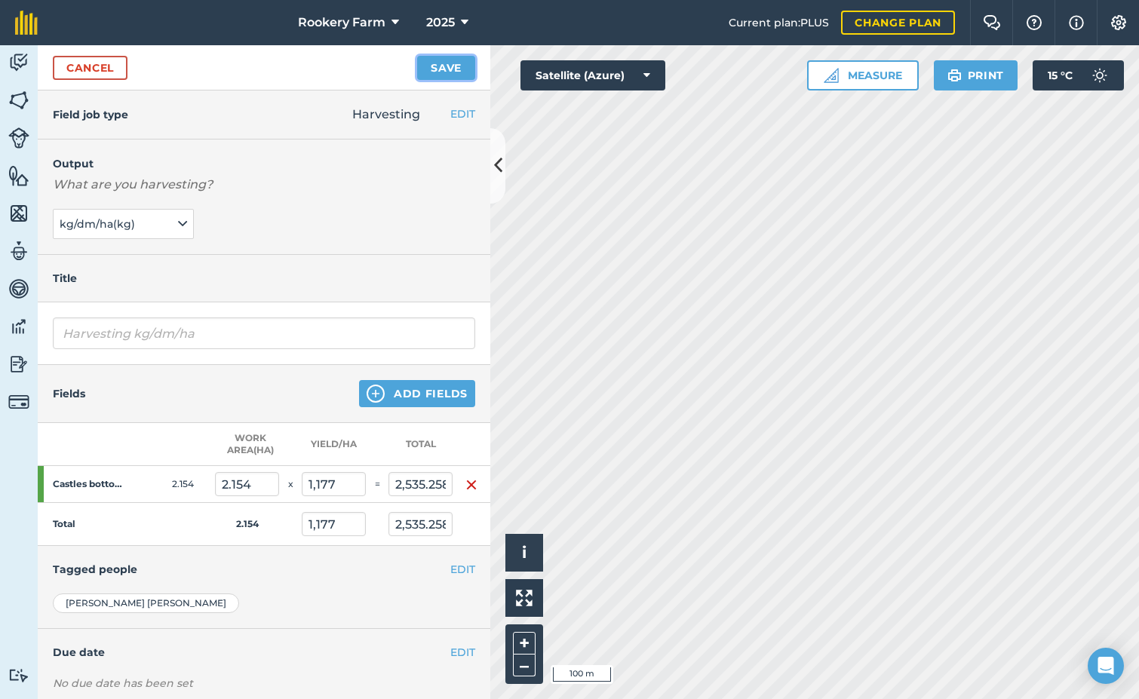
click at [453, 75] on button "Save" at bounding box center [446, 68] width 58 height 24
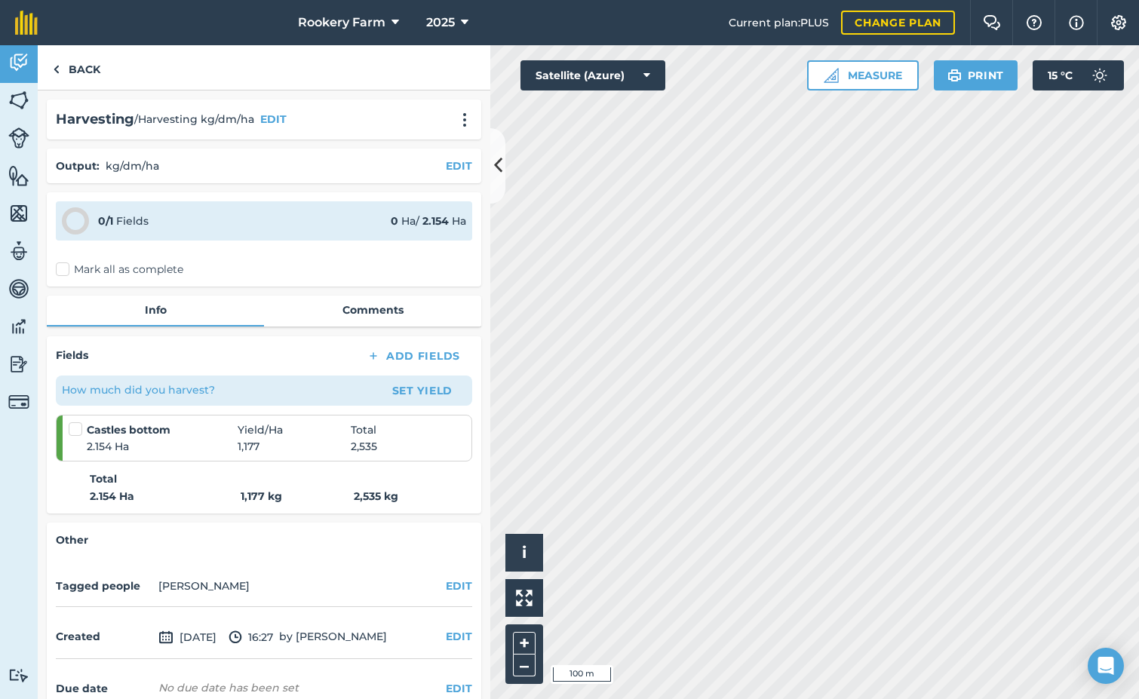
click at [65, 271] on label "Mark all as complete" at bounding box center [119, 270] width 127 height 16
click at [65, 271] on input "Mark all as complete" at bounding box center [61, 267] width 10 height 10
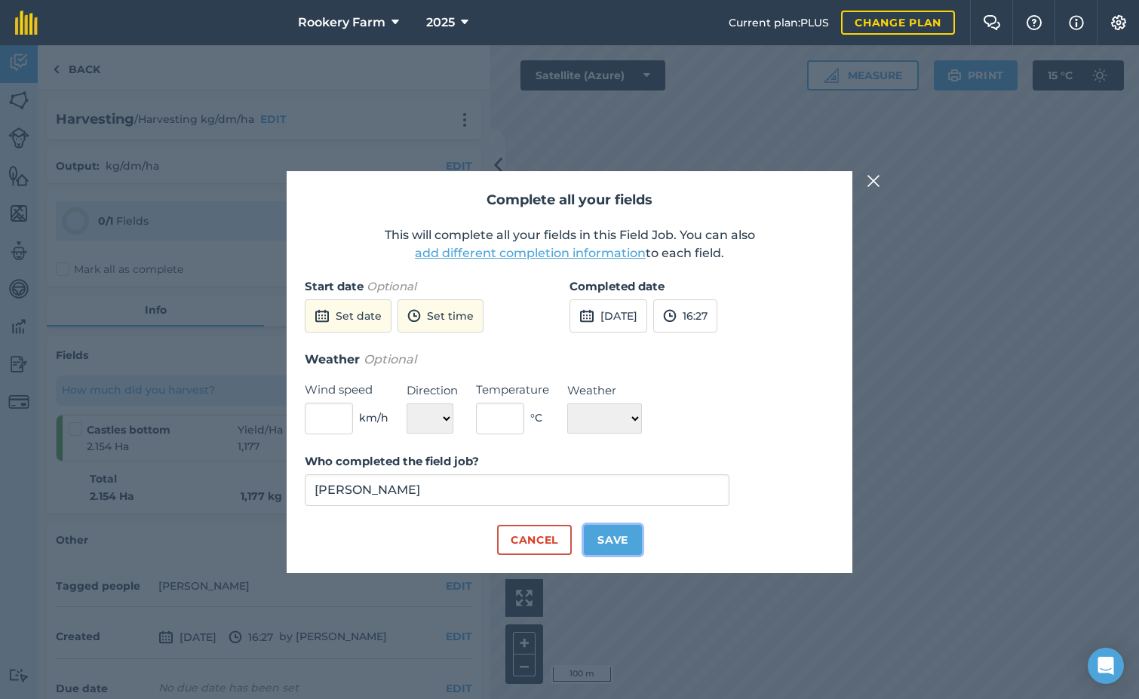
click at [612, 533] on button "Save" at bounding box center [613, 540] width 58 height 30
checkbox input "true"
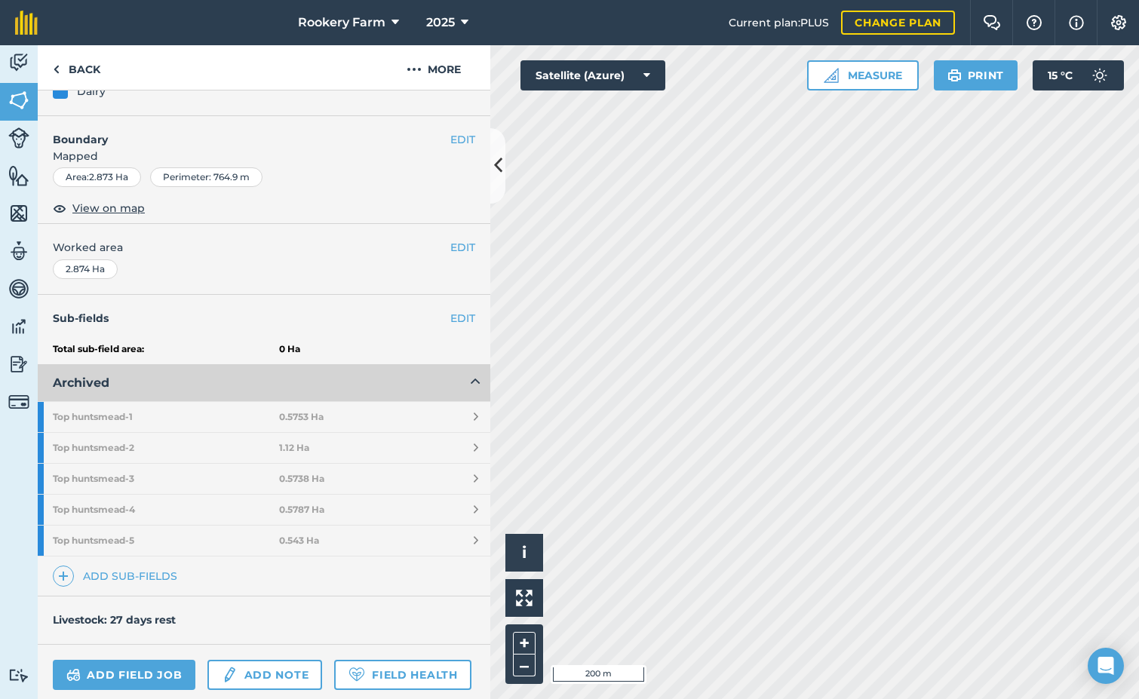
scroll to position [149, 0]
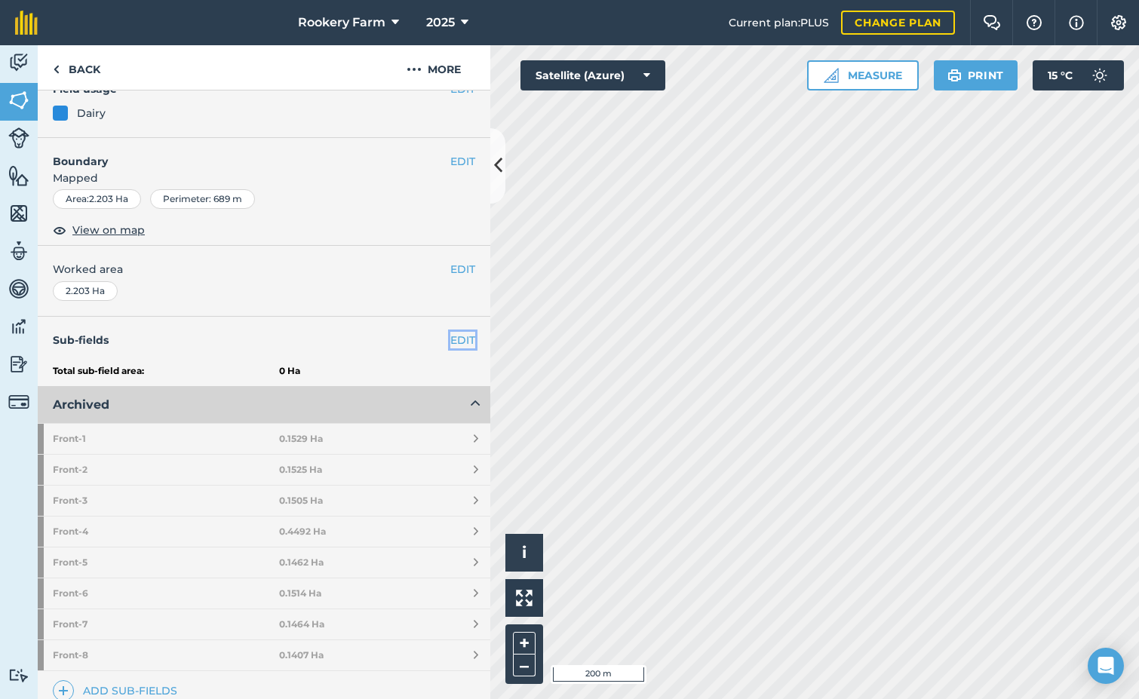
click at [452, 337] on link "EDIT" at bounding box center [462, 340] width 25 height 17
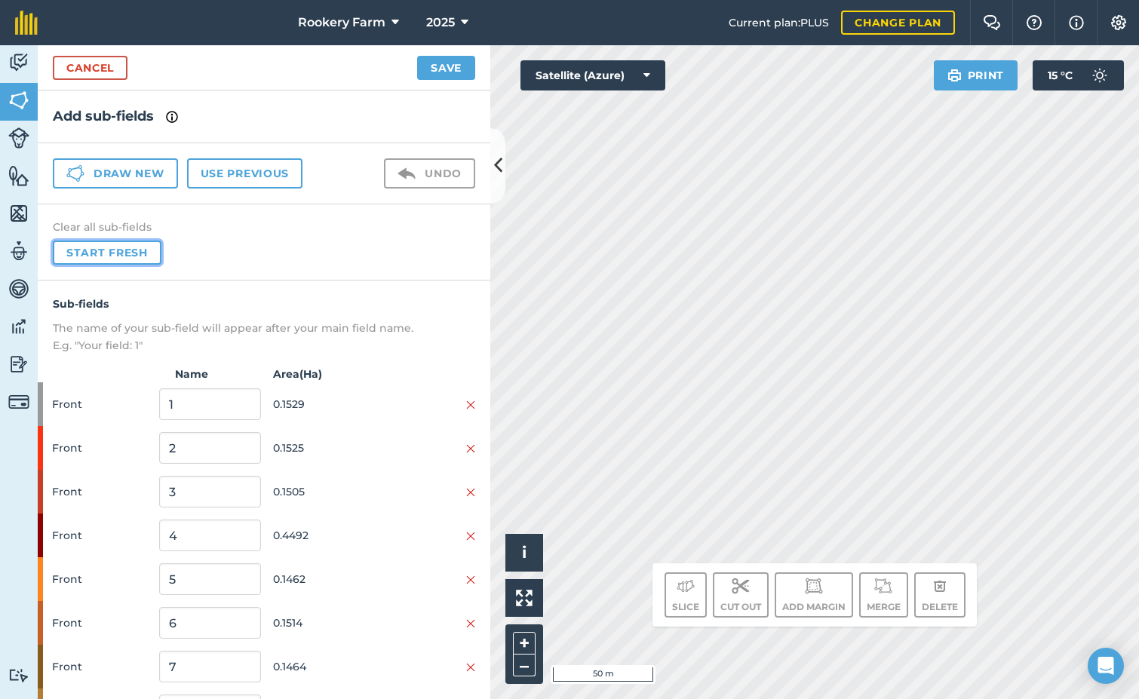
click at [100, 250] on button "Start fresh" at bounding box center [107, 253] width 109 height 24
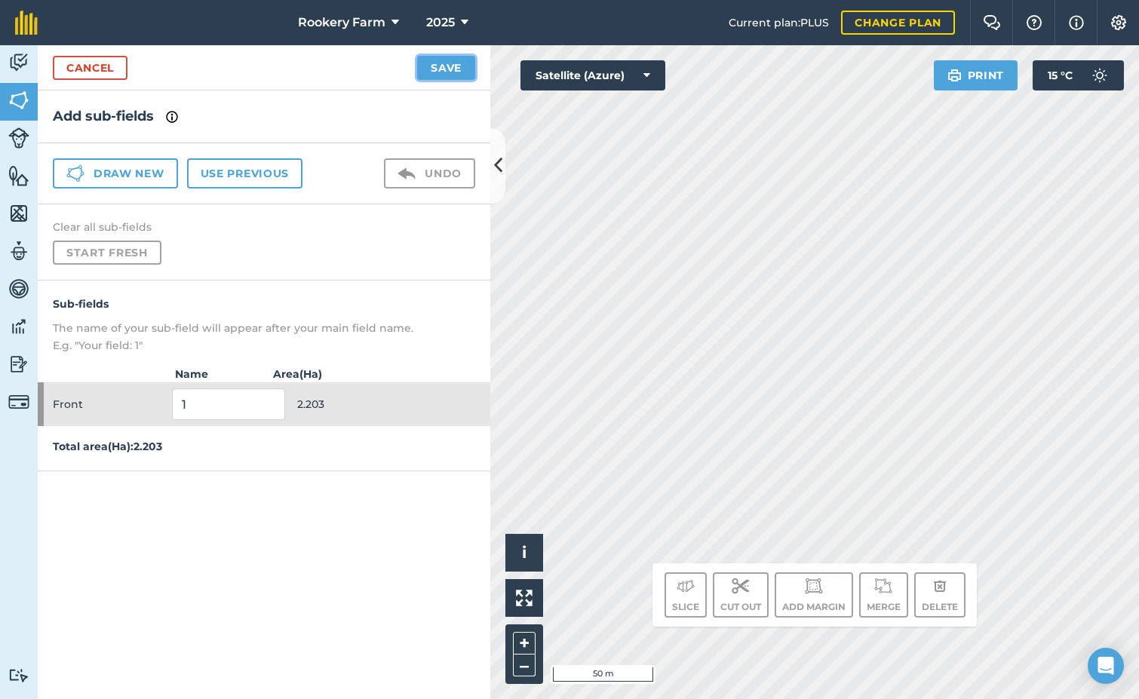
click at [453, 67] on button "Save" at bounding box center [446, 68] width 58 height 24
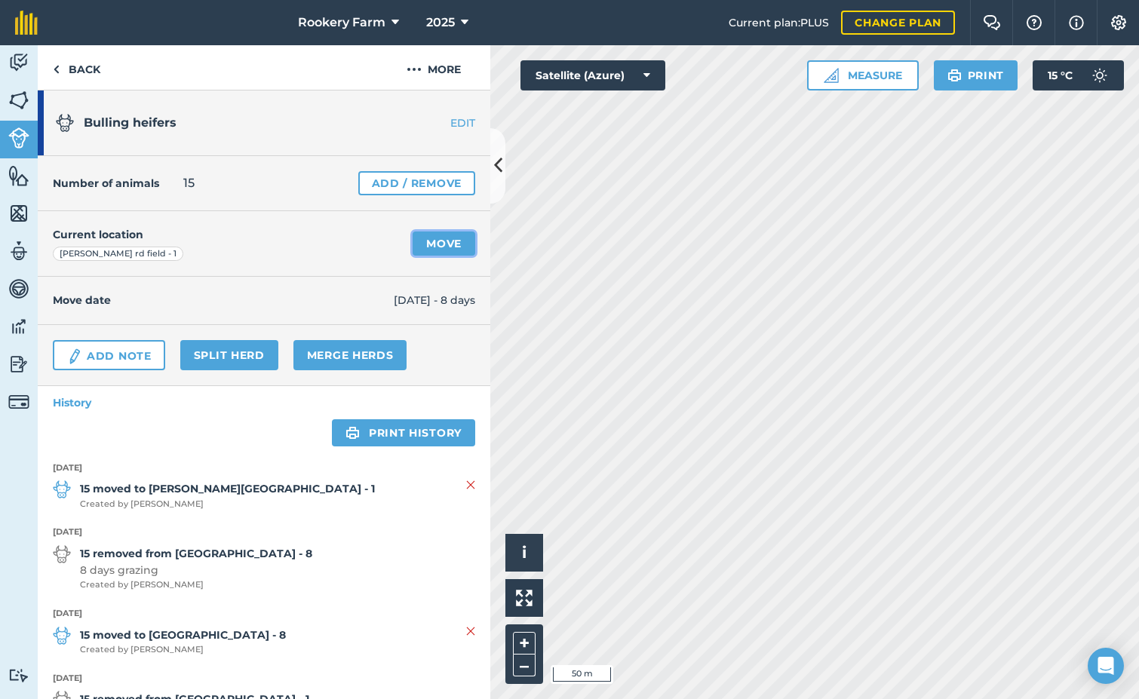
click at [432, 249] on link "Move" at bounding box center [444, 244] width 63 height 24
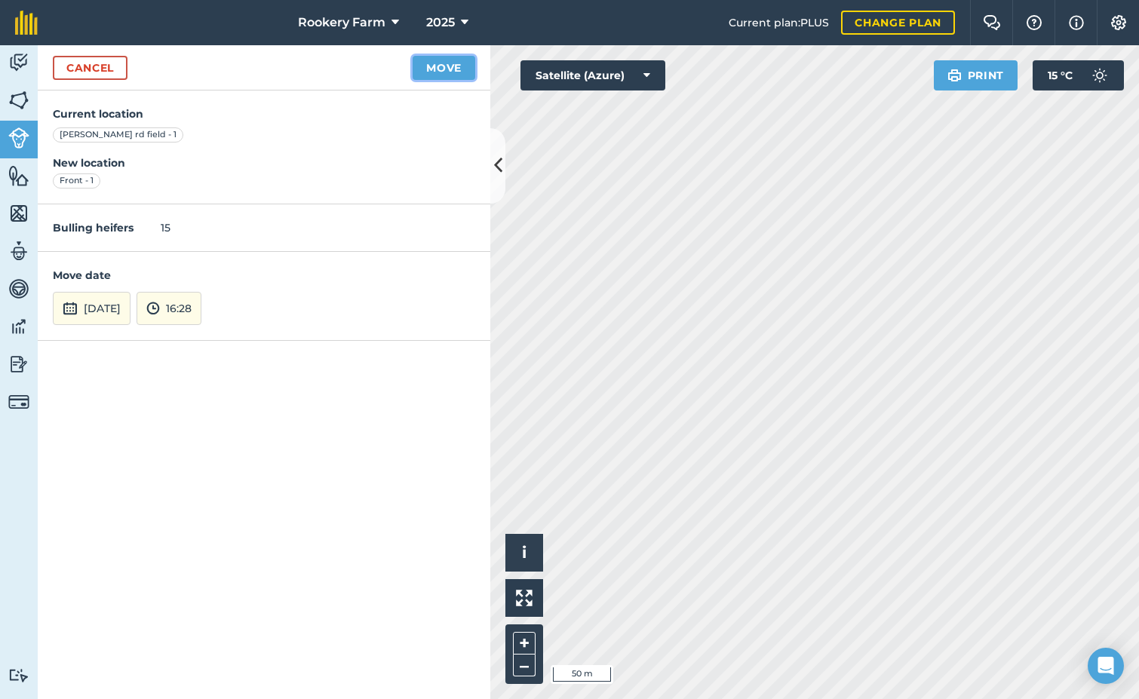
click at [457, 70] on button "Move" at bounding box center [444, 68] width 63 height 24
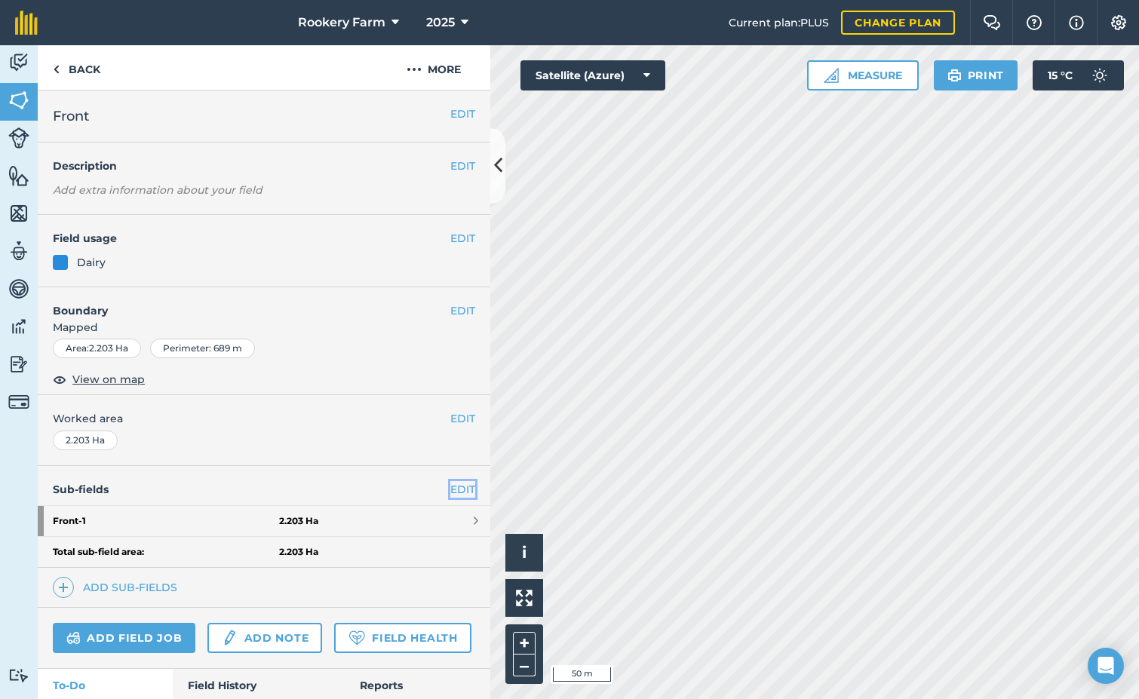
click at [450, 490] on link "EDIT" at bounding box center [462, 489] width 25 height 17
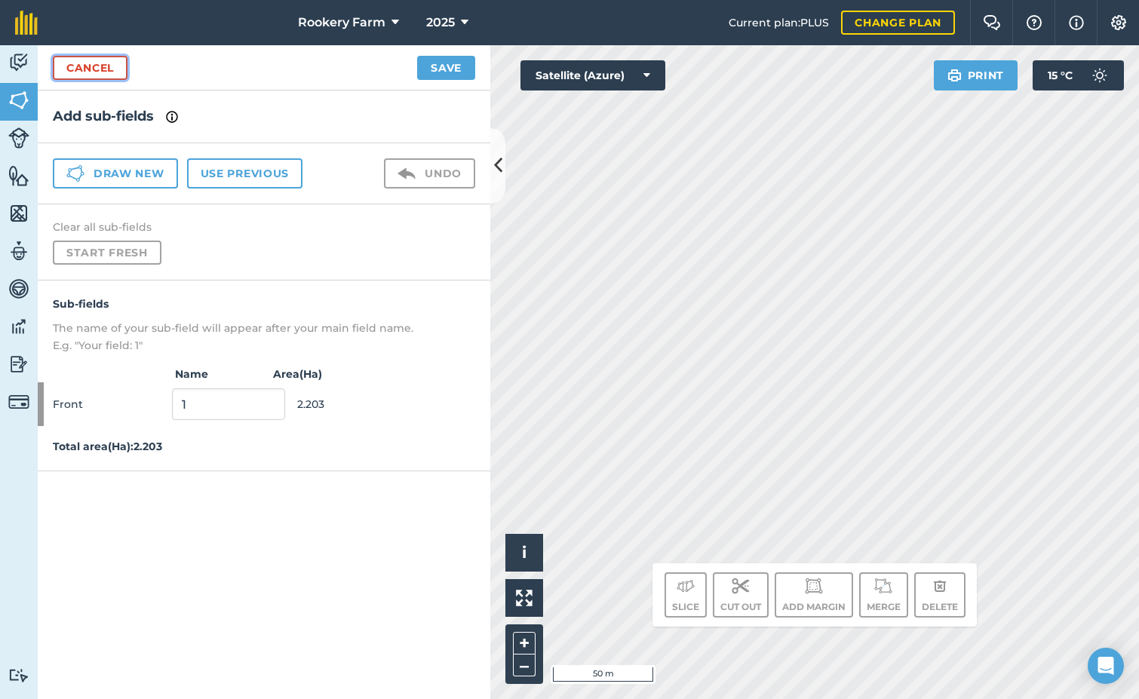
click at [110, 72] on link "Cancel" at bounding box center [90, 68] width 75 height 24
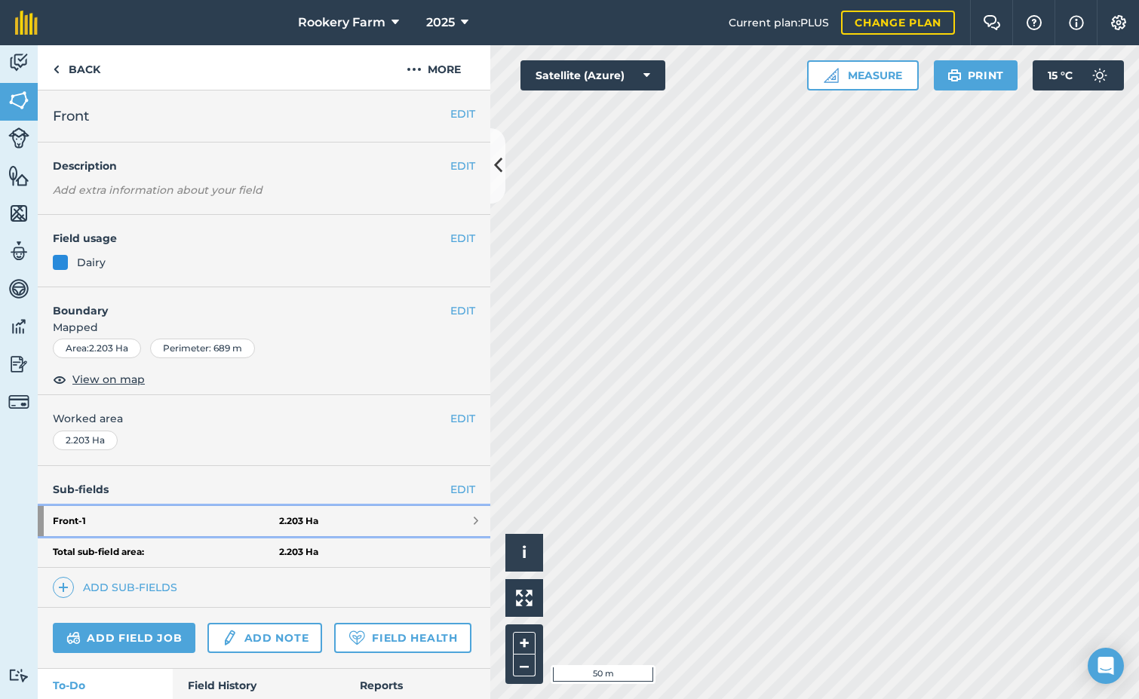
click at [456, 518] on link "Front - 1 2.203 Ha" at bounding box center [264, 521] width 453 height 30
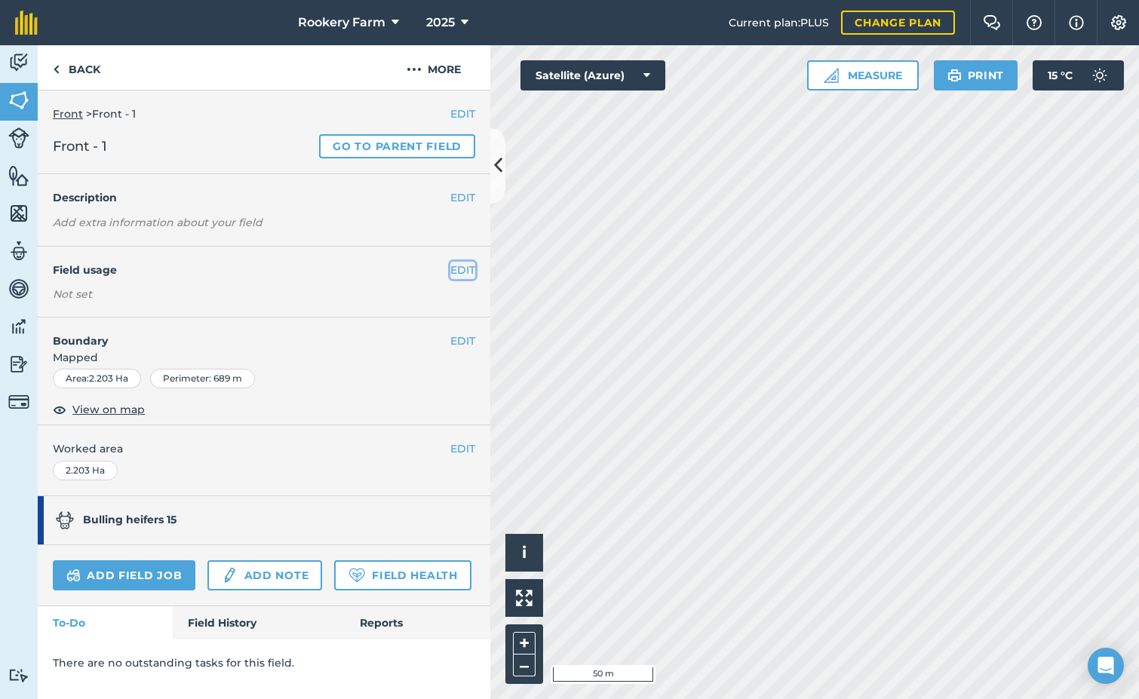
click at [457, 270] on button "EDIT" at bounding box center [462, 270] width 25 height 17
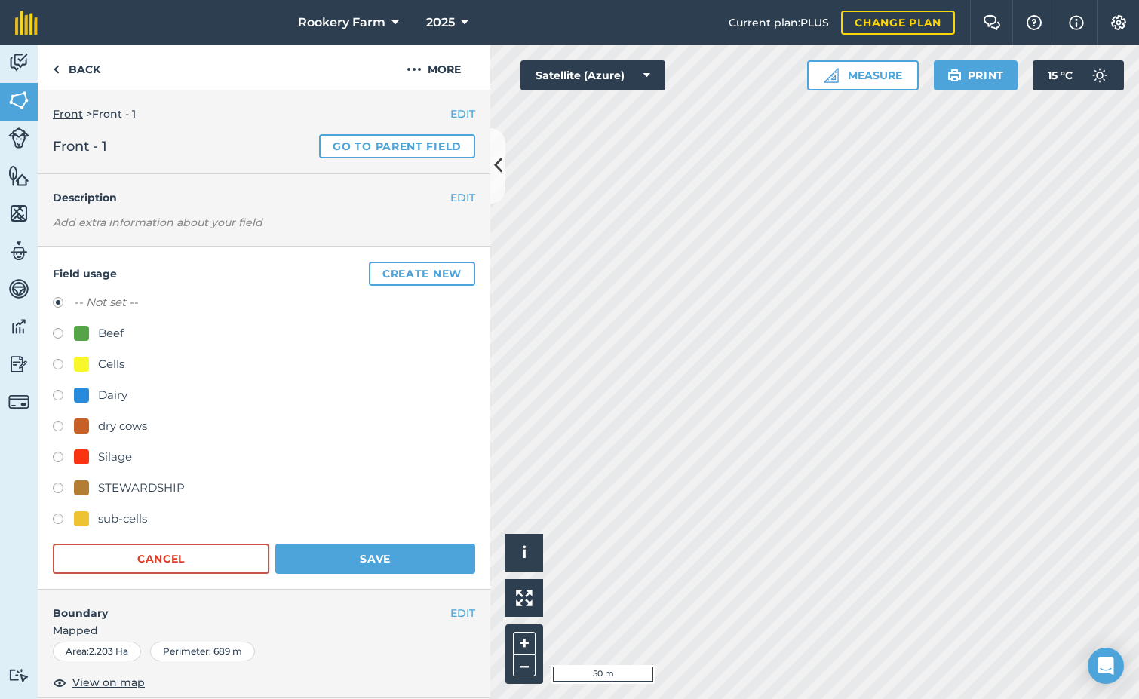
click at [57, 395] on label at bounding box center [63, 397] width 21 height 15
radio input "true"
radio input "false"
click at [339, 556] on button "Save" at bounding box center [375, 559] width 200 height 30
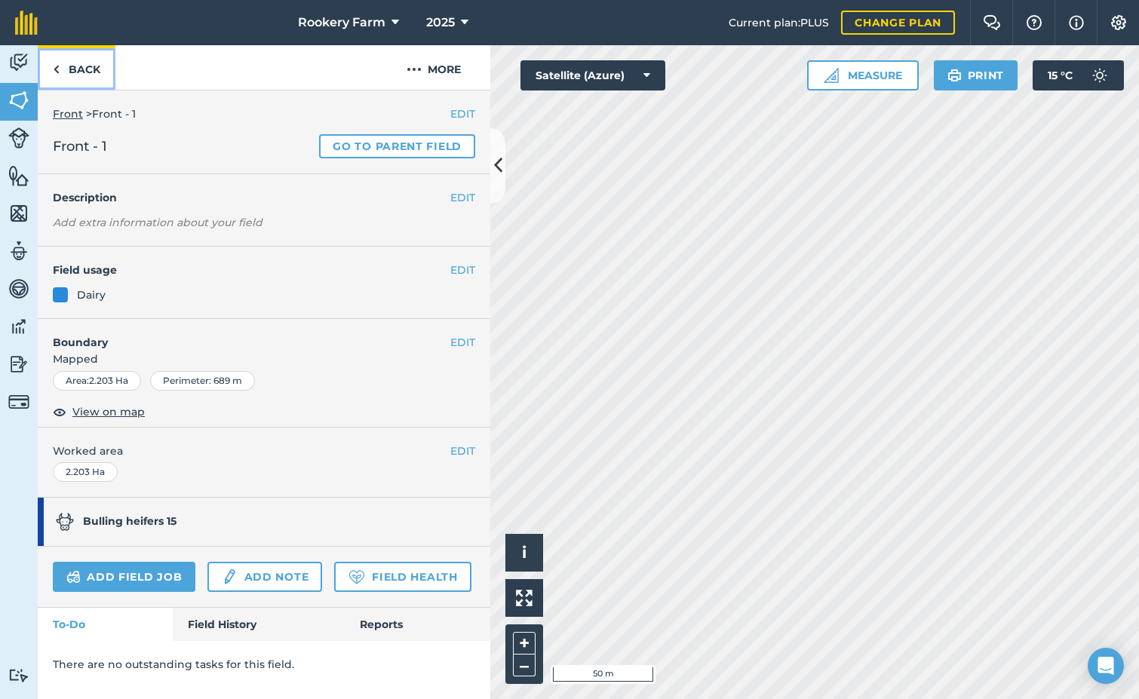
click at [82, 73] on link "Back" at bounding box center [77, 67] width 78 height 45
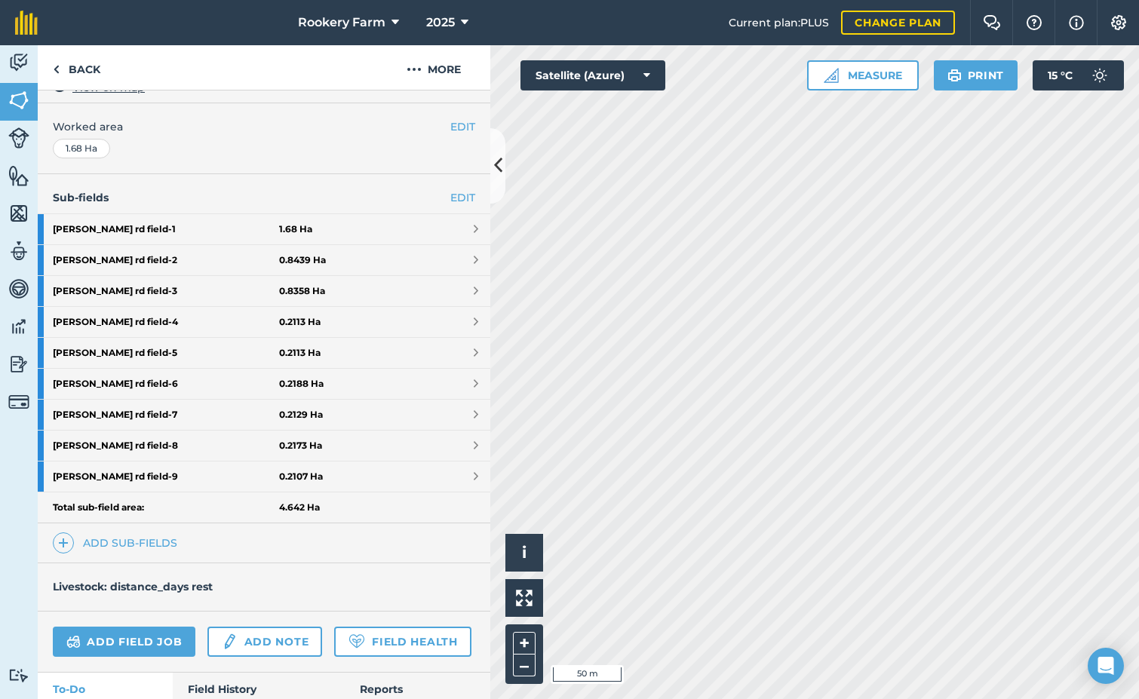
scroll to position [340, 0]
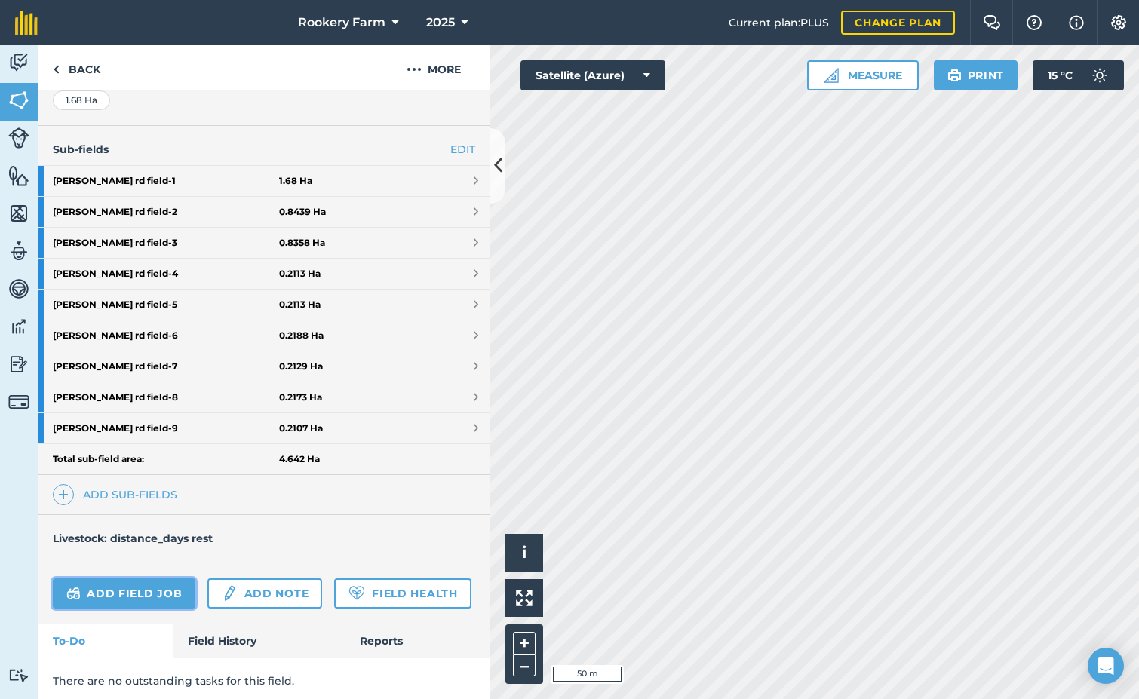
click at [144, 595] on link "Add field job" at bounding box center [124, 594] width 143 height 30
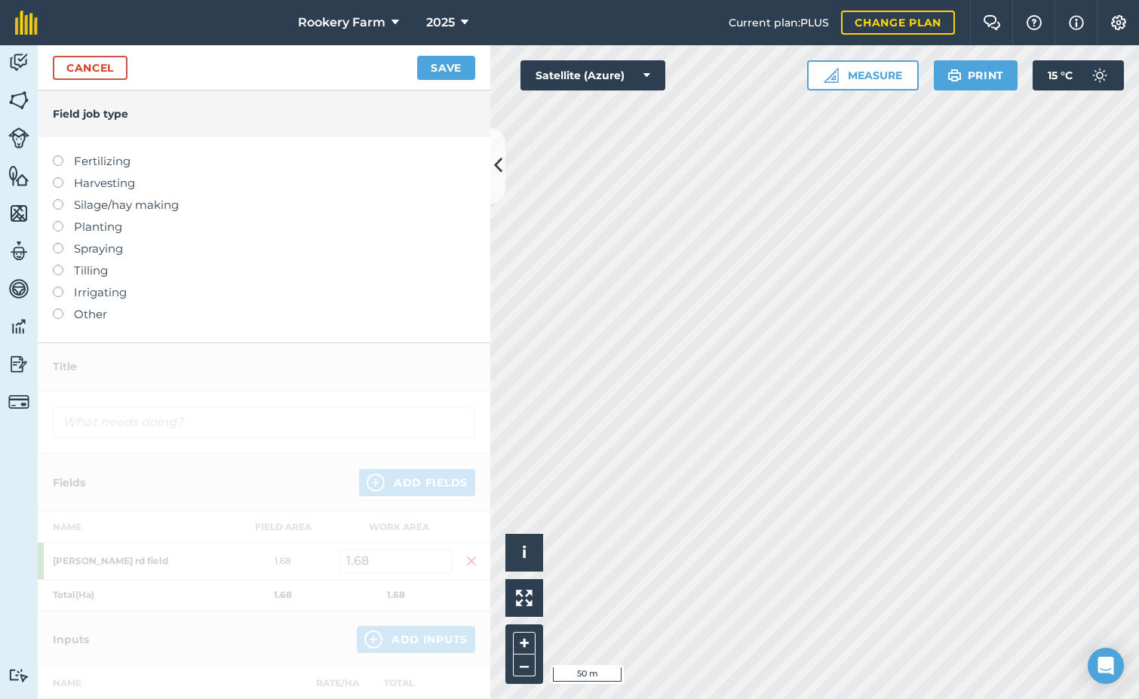
click at [60, 177] on label at bounding box center [63, 177] width 21 height 0
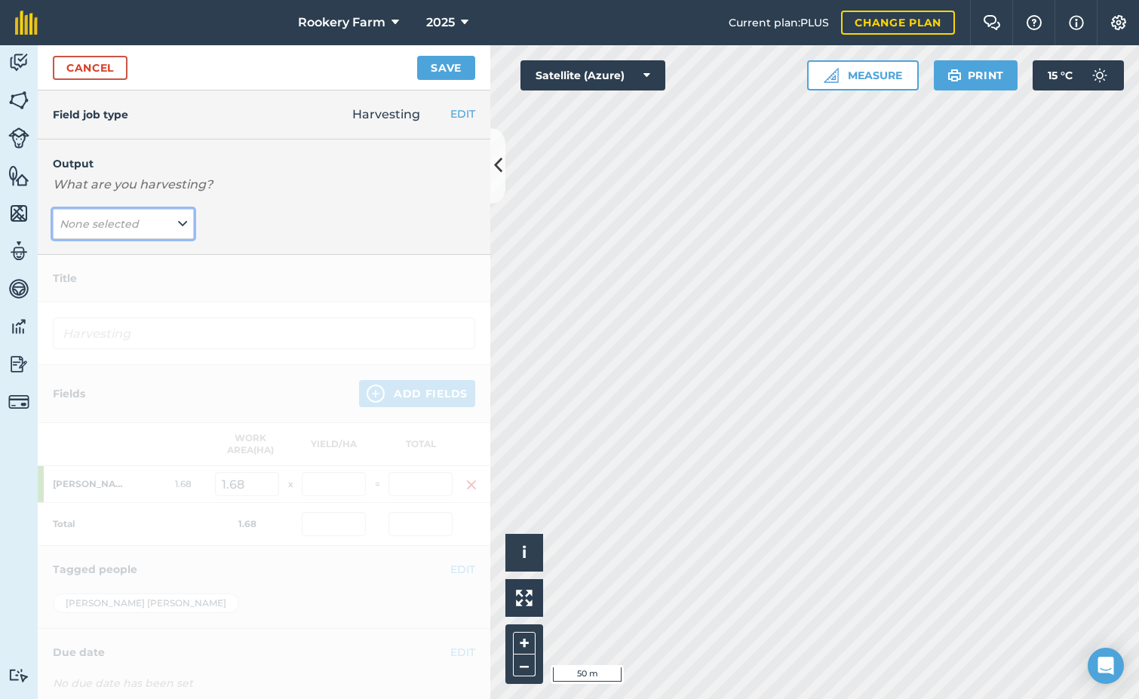
click at [189, 224] on button "None selected" at bounding box center [123, 224] width 141 height 30
click at [141, 261] on button "kg/dm/ha ( kg )" at bounding box center [123, 254] width 141 height 29
type input "Harvesting kg/dm/ha"
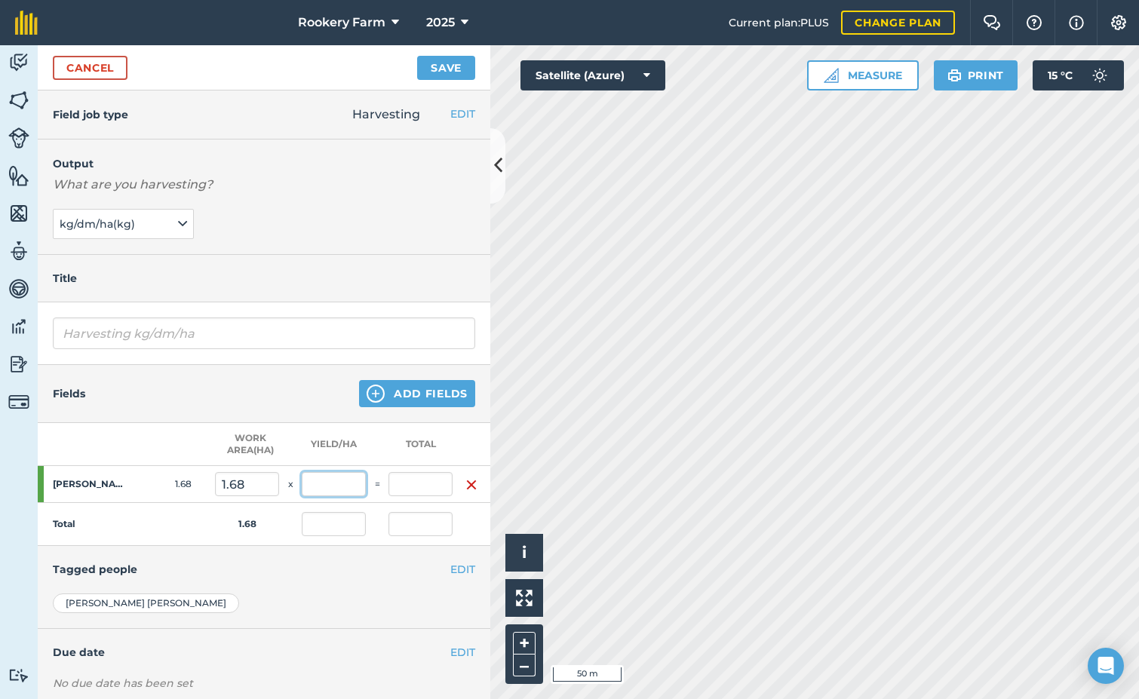
click at [349, 494] on input "text" at bounding box center [334, 484] width 64 height 24
type input "947"
type input "1,590.96"
type input "947"
type input "1,590.96"
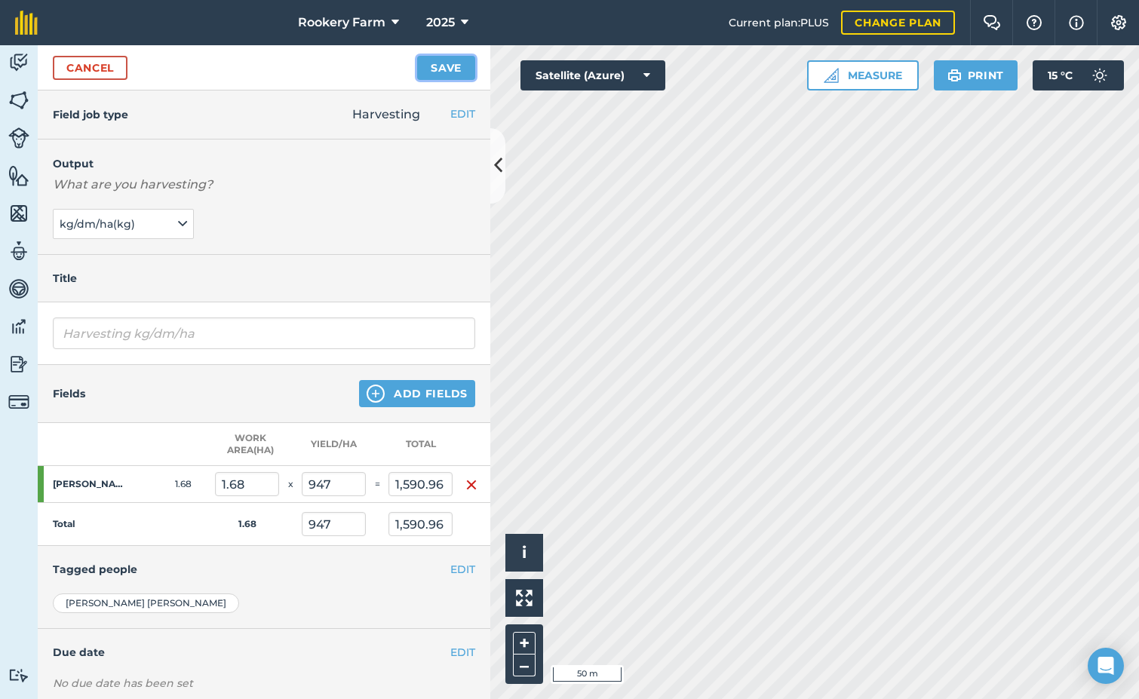
click at [453, 61] on button "Save" at bounding box center [446, 68] width 58 height 24
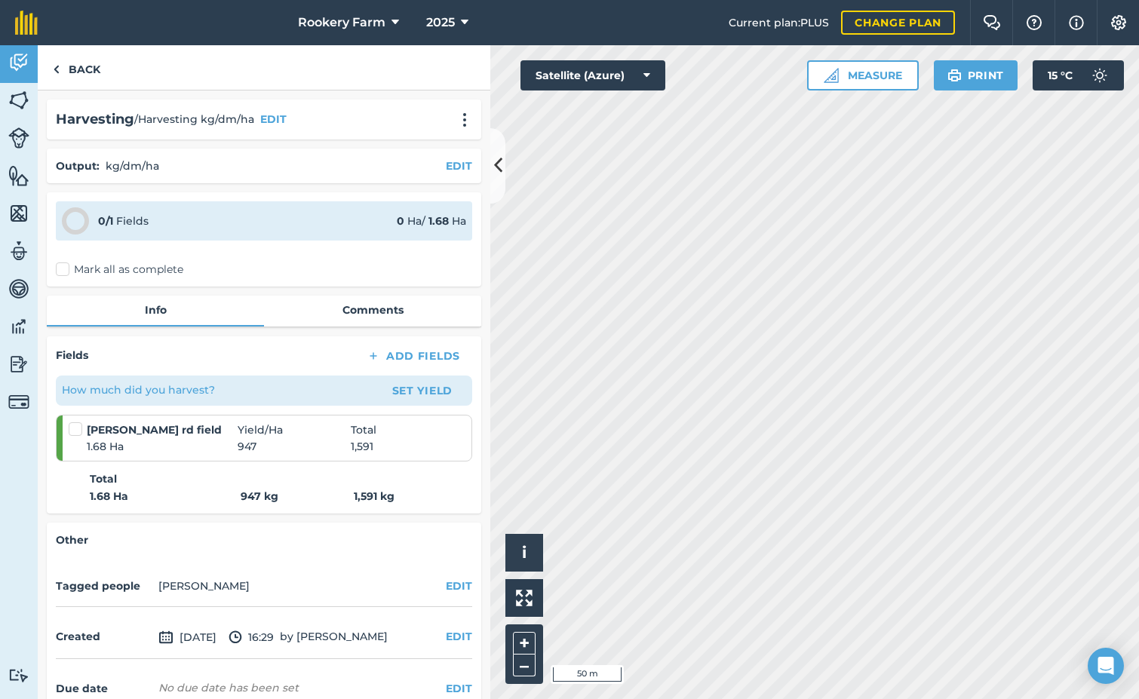
click at [63, 271] on label "Mark all as complete" at bounding box center [119, 270] width 127 height 16
click at [63, 271] on input "Mark all as complete" at bounding box center [61, 267] width 10 height 10
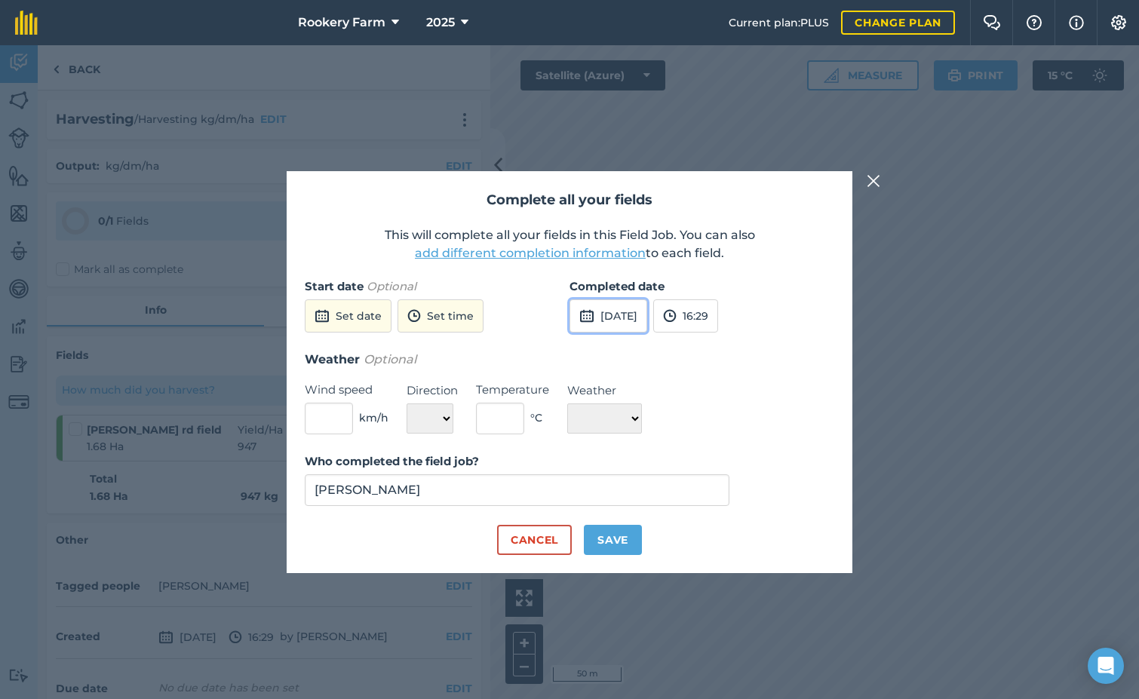
click at [646, 323] on button "[DATE]" at bounding box center [609, 316] width 78 height 33
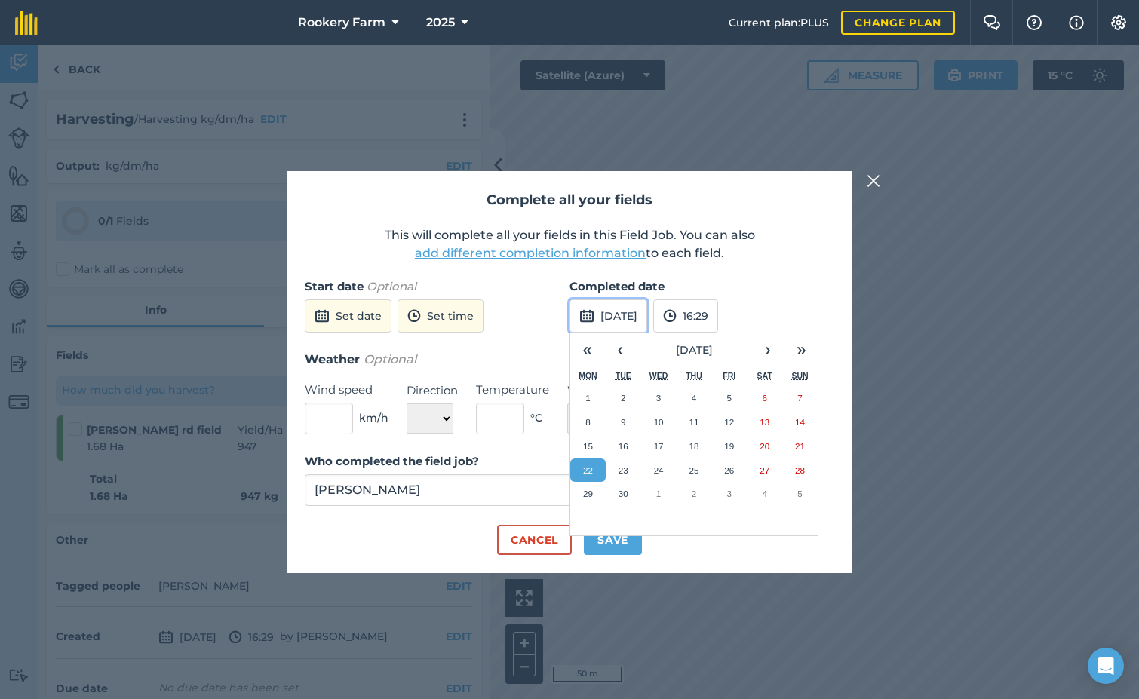
click at [646, 323] on button "[DATE]" at bounding box center [609, 316] width 78 height 33
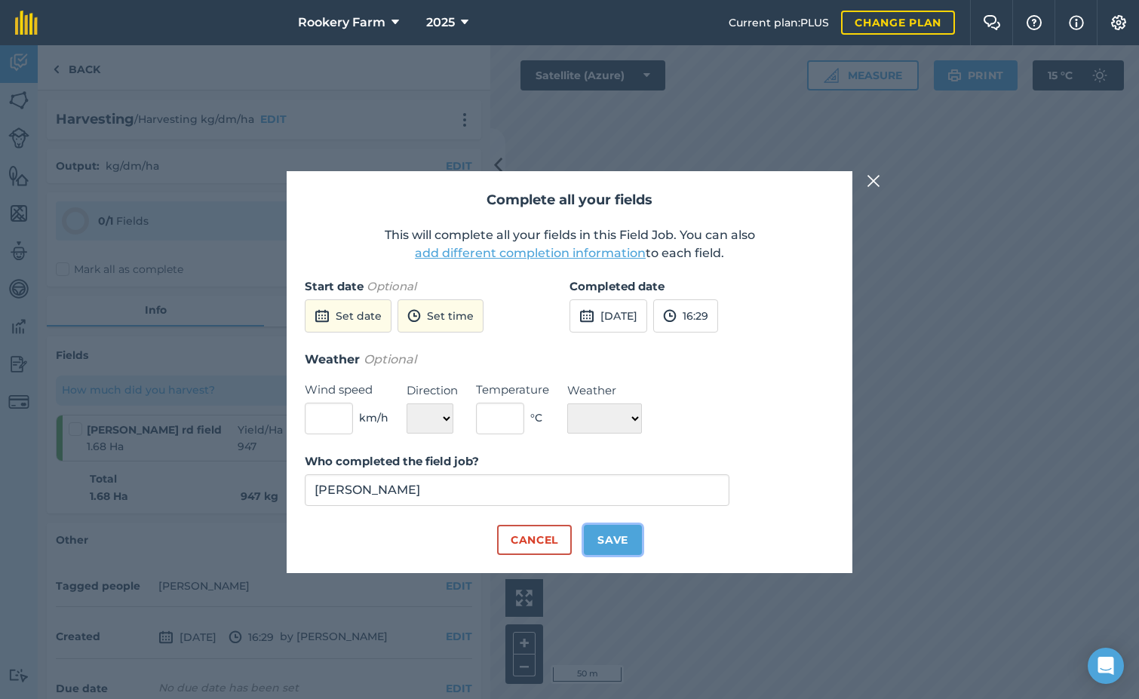
click at [626, 535] on button "Save" at bounding box center [613, 540] width 58 height 30
checkbox input "true"
